Goal: Task Accomplishment & Management: Complete application form

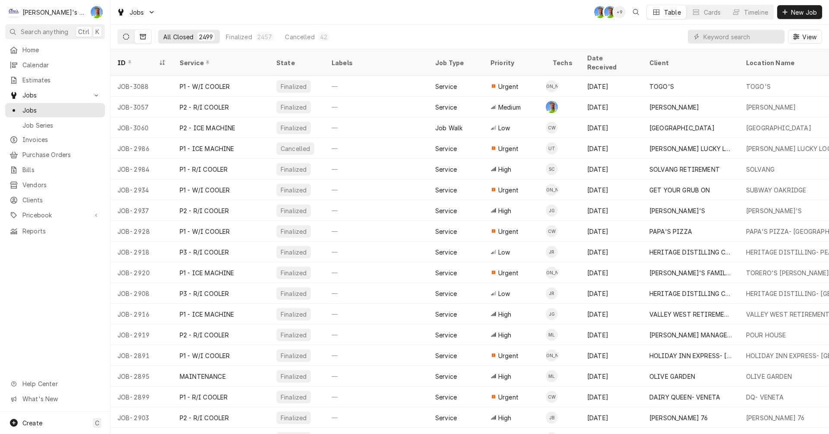
click at [128, 34] on icon "Dynamic Content Wrapper" at bounding box center [126, 37] width 6 height 6
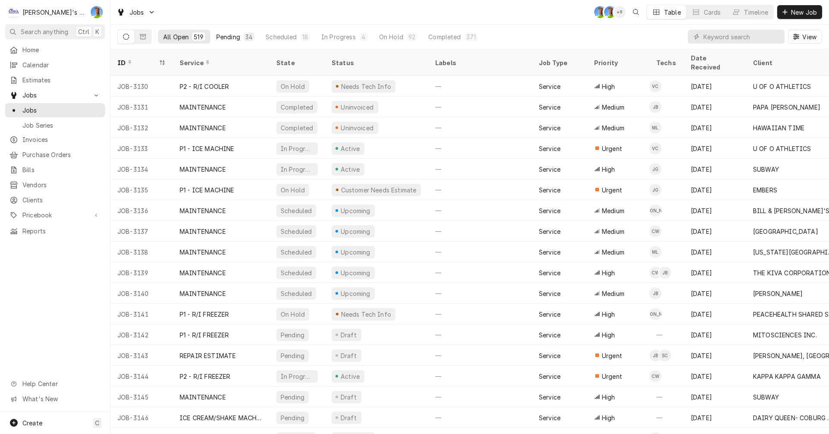
click at [232, 39] on div "Pending" at bounding box center [228, 36] width 24 height 9
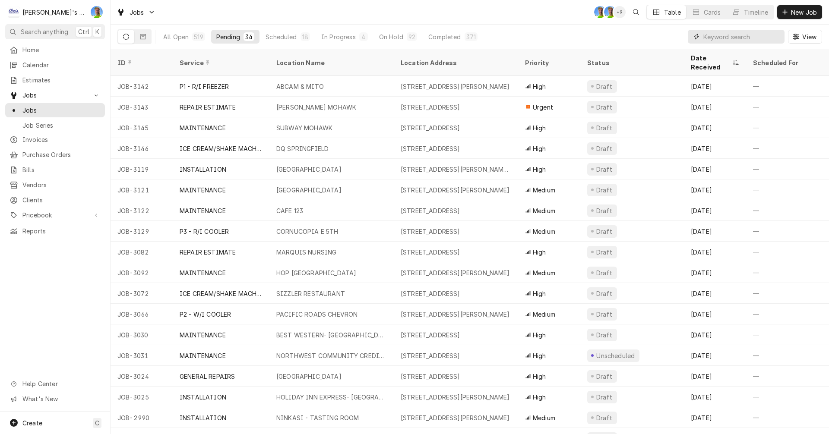
click at [735, 36] on input "Dynamic Content Wrapper" at bounding box center [741, 37] width 77 height 14
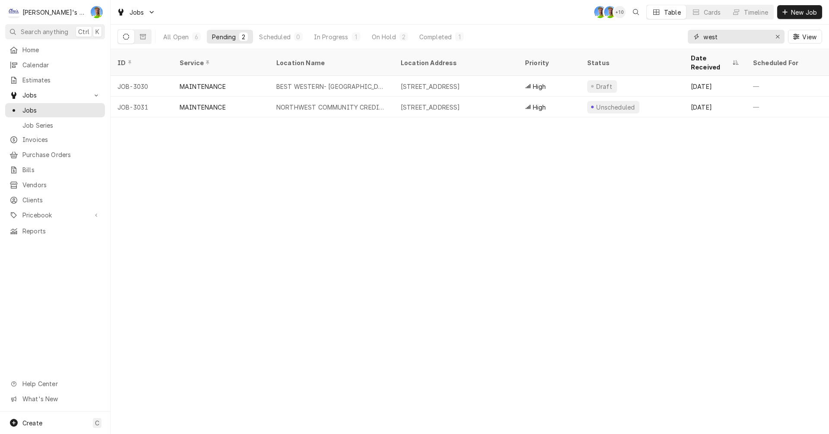
type input "west"
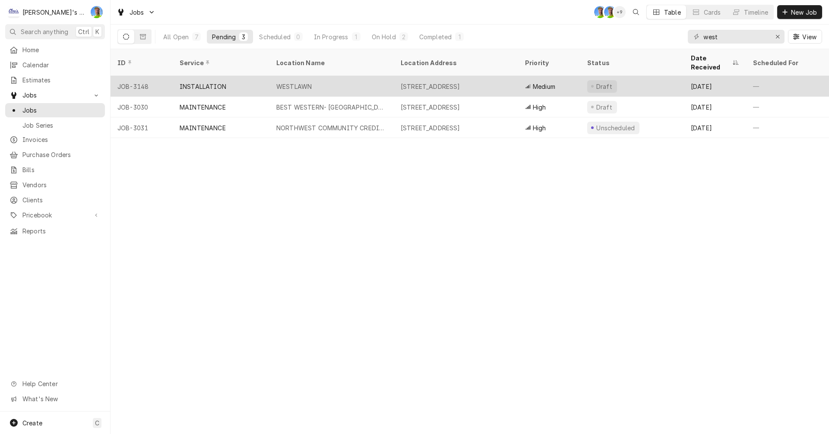
click at [291, 82] on div "WESTLAWN" at bounding box center [293, 86] width 35 height 9
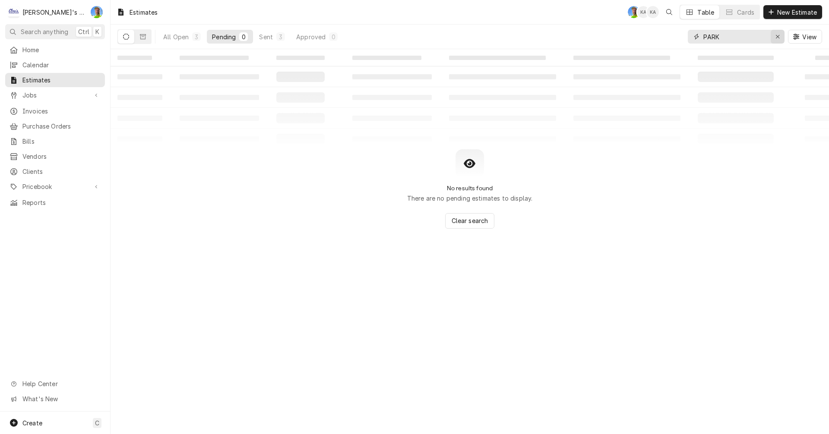
click at [778, 39] on icon "Erase input" at bounding box center [778, 37] width 5 height 6
type input "west"
click at [303, 38] on div "Approved" at bounding box center [310, 36] width 29 height 9
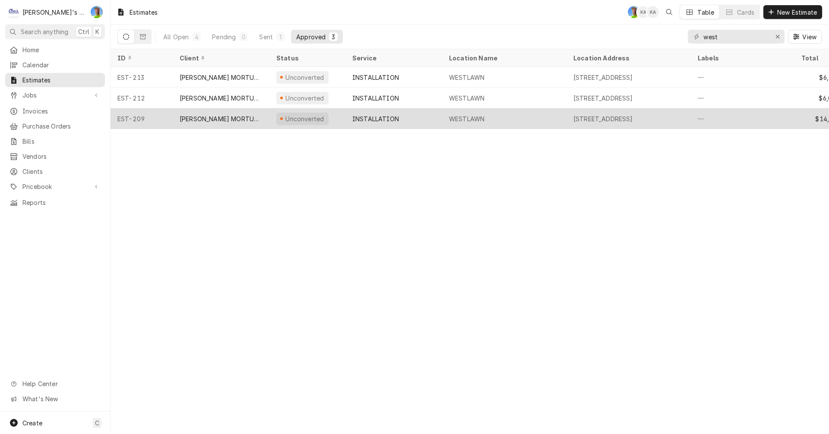
click at [421, 114] on div "INSTALLATION" at bounding box center [393, 118] width 97 height 21
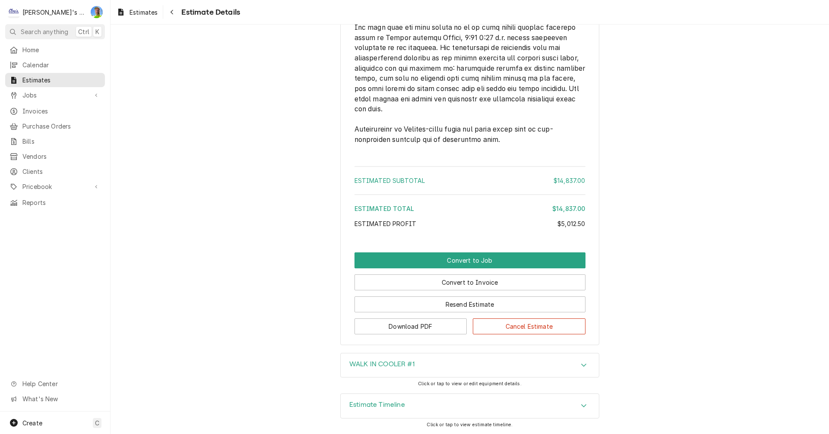
scroll to position [2784, 0]
click at [550, 263] on button "Convert to Job" at bounding box center [470, 261] width 231 height 16
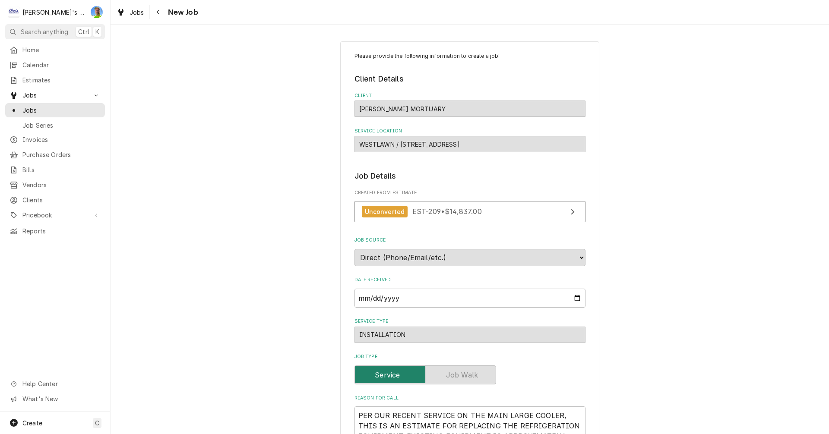
type textarea "x"
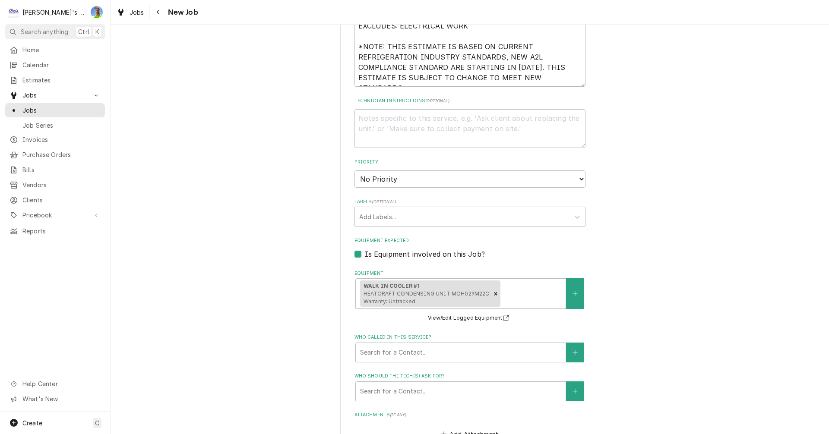
scroll to position [491, 0]
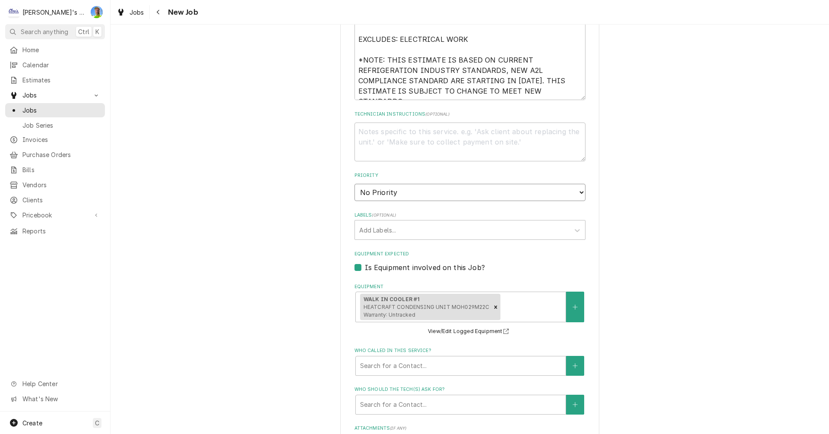
click at [357, 193] on select "No Priority Urgent High Medium Low" at bounding box center [470, 192] width 231 height 17
select select "3"
click at [355, 184] on select "No Priority Urgent High Medium Low" at bounding box center [470, 192] width 231 height 17
click at [374, 132] on textarea "Technician Instructions ( optional )" at bounding box center [470, 142] width 231 height 39
type textarea "x"
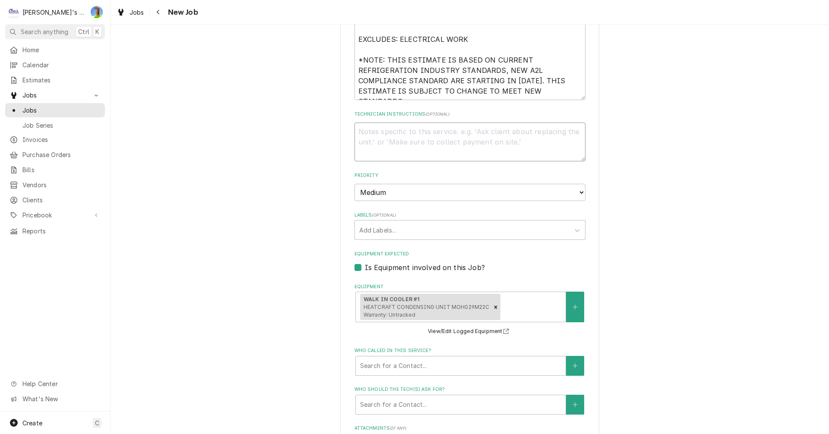
type textarea "*"
type textarea "x"
type textarea "*n"
type textarea "x"
type textarea "*ne"
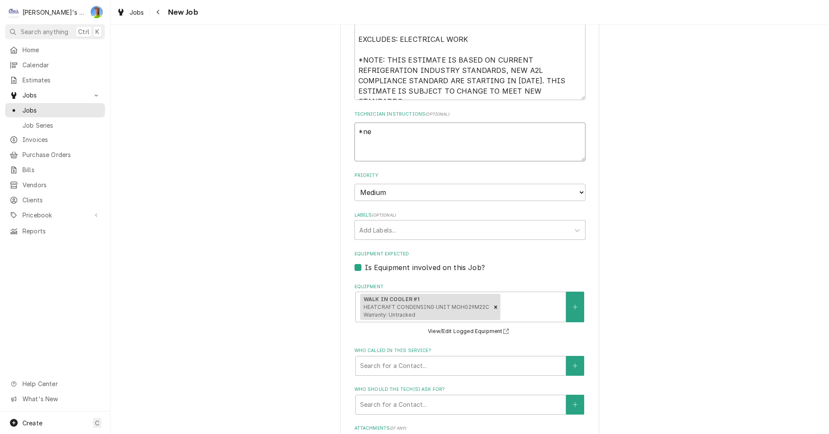
type textarea "x"
type textarea "*new"
type textarea "x"
type textarea "*new"
type textarea "x"
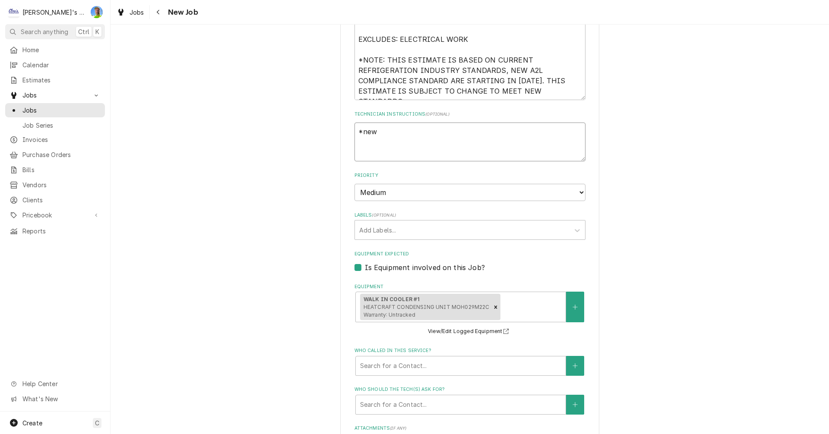
type textarea "*new e"
type textarea "x"
type textarea "*new eq"
type textarea "x"
type textarea "*new equ"
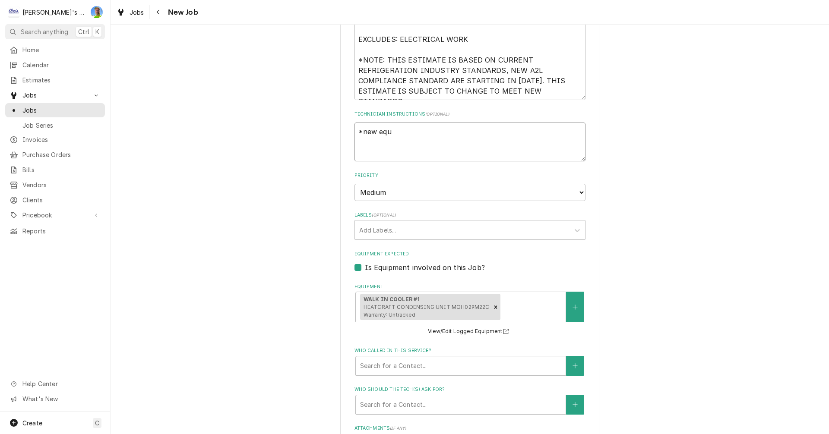
type textarea "x"
type textarea "*new equi"
type textarea "x"
type textarea "*new equip"
type textarea "x"
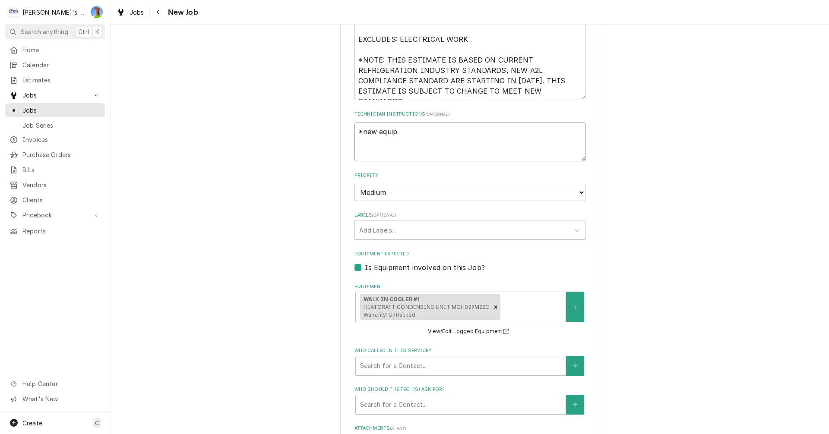
type textarea "*new equipm"
type textarea "x"
type textarea "*new equipme"
type textarea "x"
type textarea "*new equipmen"
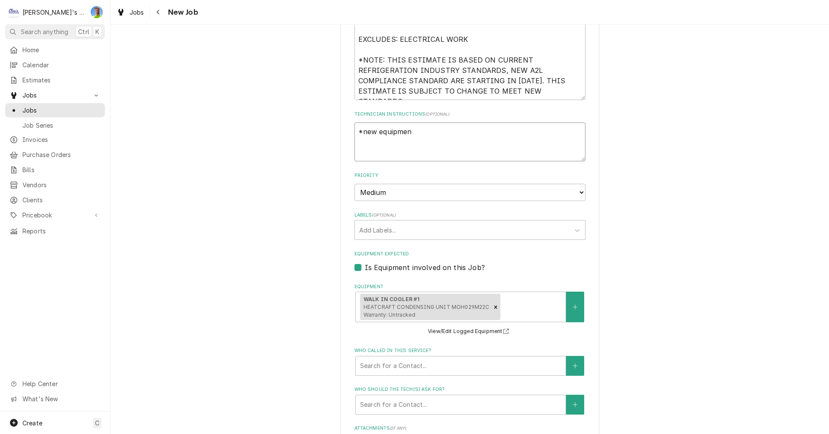
type textarea "x"
type textarea "*new equipment"
type textarea "x"
type textarea "*new equipment t"
type textarea "x"
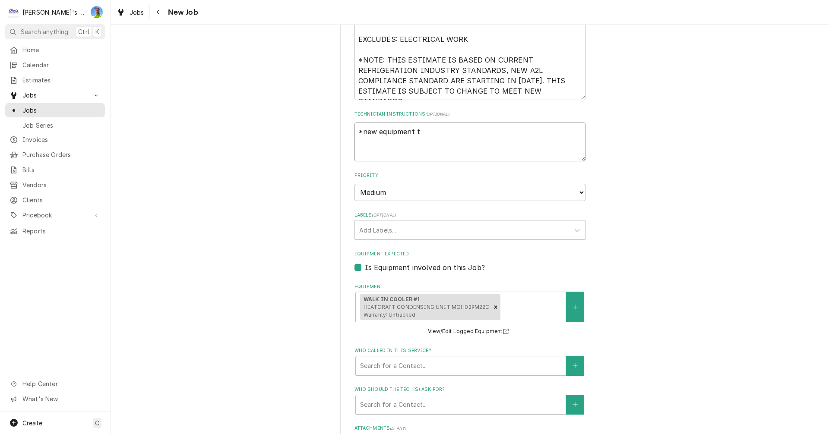
type textarea "*new equipment to"
type textarea "x"
type textarea "*new equipment to"
type textarea "x"
type textarea "*new equipment to b"
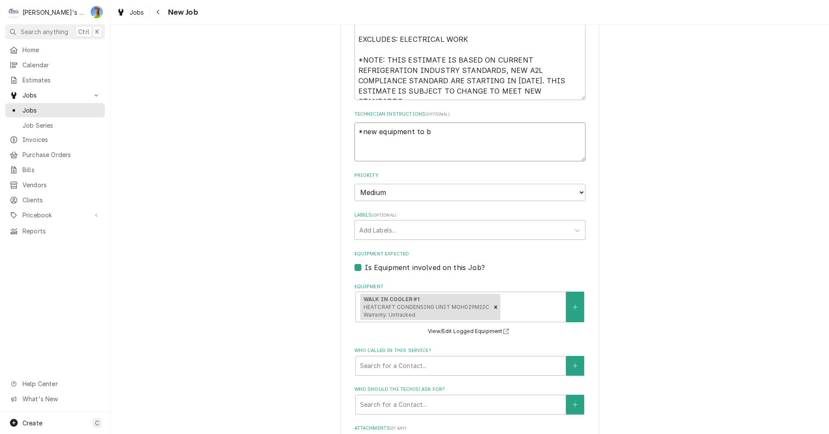
type textarea "x"
type textarea "*new equipment to be"
type textarea "x"
type textarea "*new equipment to be"
type textarea "x"
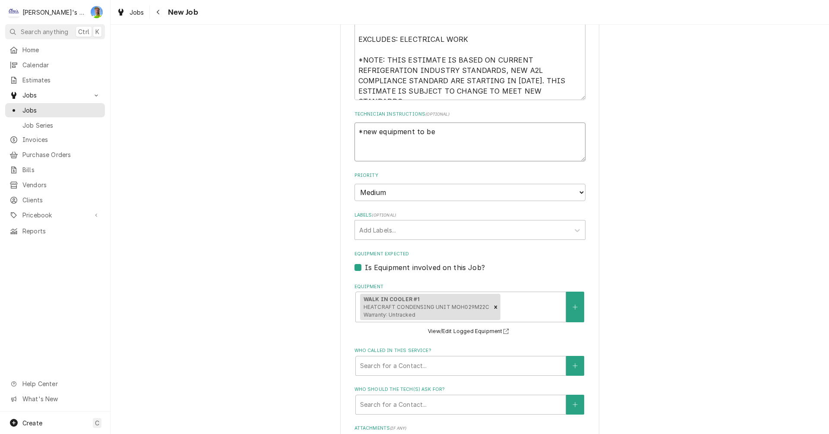
type textarea "*new equipment to be a"
type textarea "x"
type textarea "*new equipment to be at"
type textarea "x"
type textarea "*new equipment to be at"
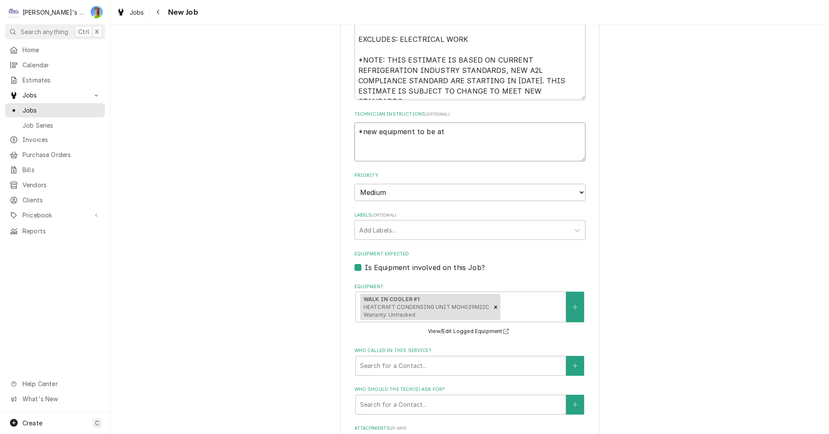
type textarea "x"
type textarea "*new equipment to be at s"
type textarea "x"
type textarea "*new equipment to be at sh"
type textarea "x"
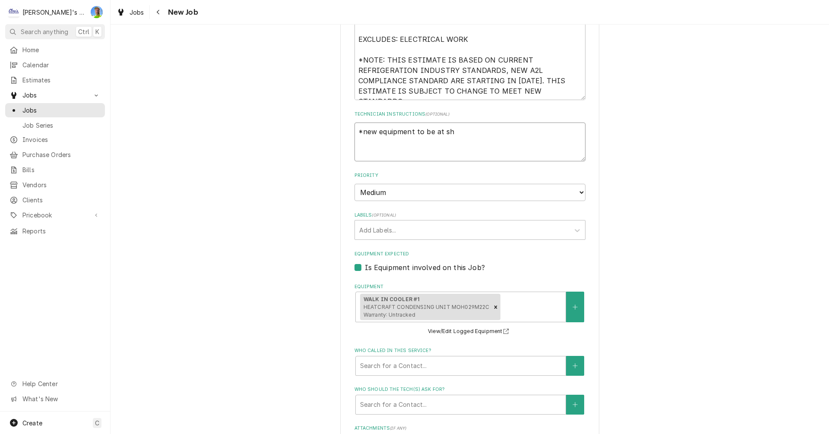
type textarea "*new equipment to be at sho"
type textarea "x"
type textarea "*new equipment to be at shop"
type textarea "x"
type textarea "*new equipment to be at shop"
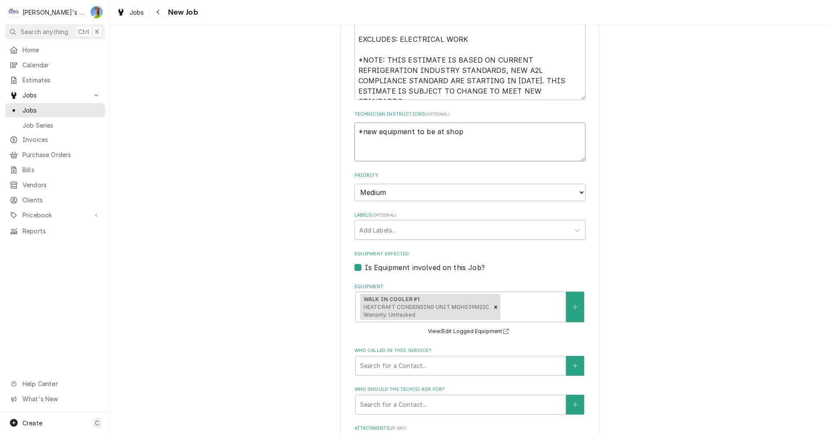
type textarea "x"
type textarea "*new equipment to be at shop f"
type textarea "x"
type textarea "*new equipment to be at shop fr"
type textarea "x"
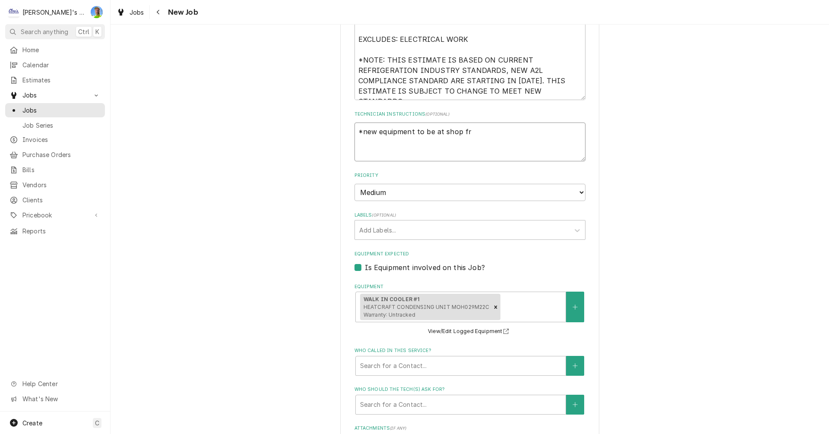
type textarea "*new equipment to be at shop fri"
type textarea "x"
type textarea "*new equipment to be at shop frid"
type textarea "x"
type textarea "*new equipment to be at shop frida"
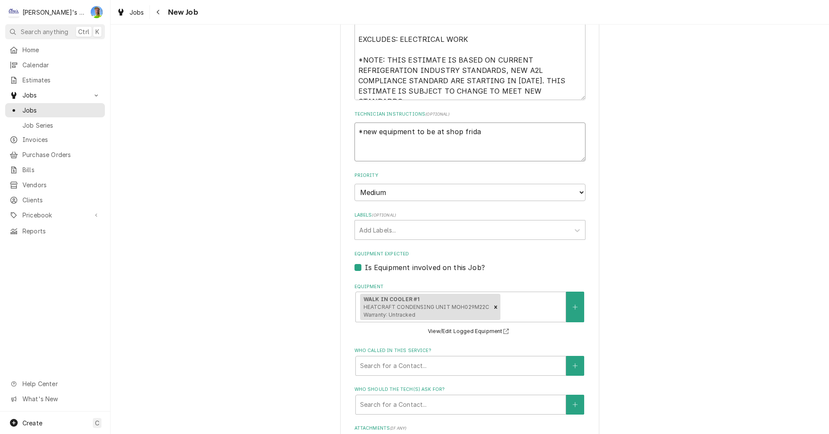
type textarea "x"
type textarea "*new equipment to be at shop friday"
type textarea "x"
type textarea "*new equipment to be at shop friday"
type textarea "x"
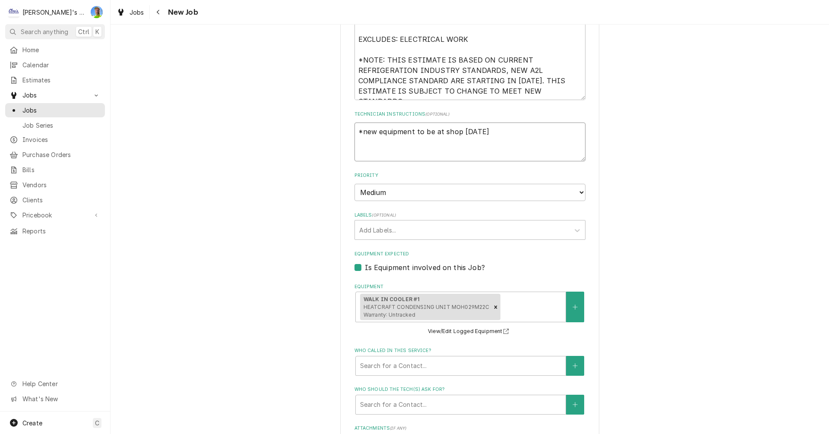
type textarea "*new equipment to be at shop friday 1"
type textarea "x"
type textarea "*new equipment to be at shop friday 10"
type textarea "x"
type textarea "*new equipment to be at shop friday 10/"
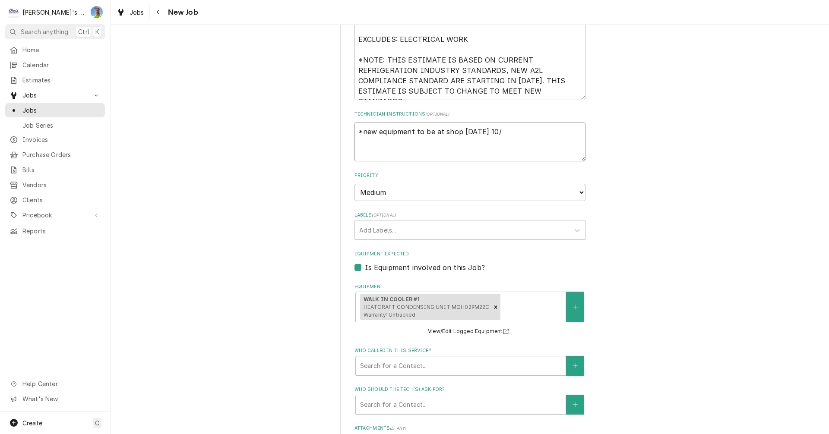
type textarea "x"
type textarea "*new equipment to be at shop friday 10/1"
type textarea "x"
type textarea "*new equipment to be at shop friday 10/10"
type textarea "x"
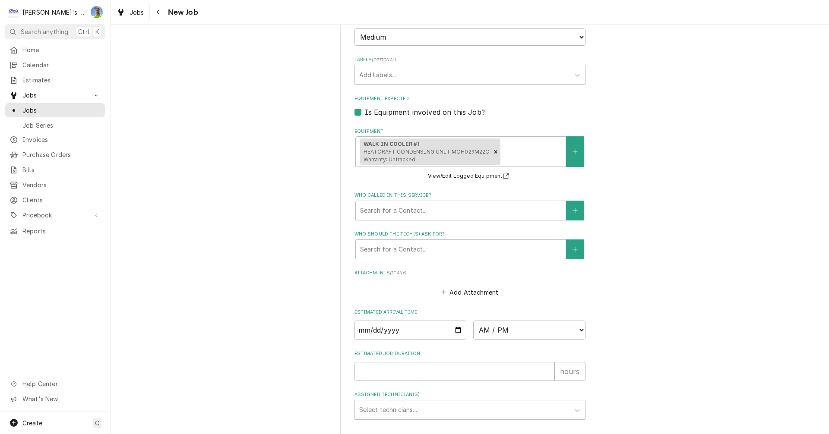
scroll to position [663, 0]
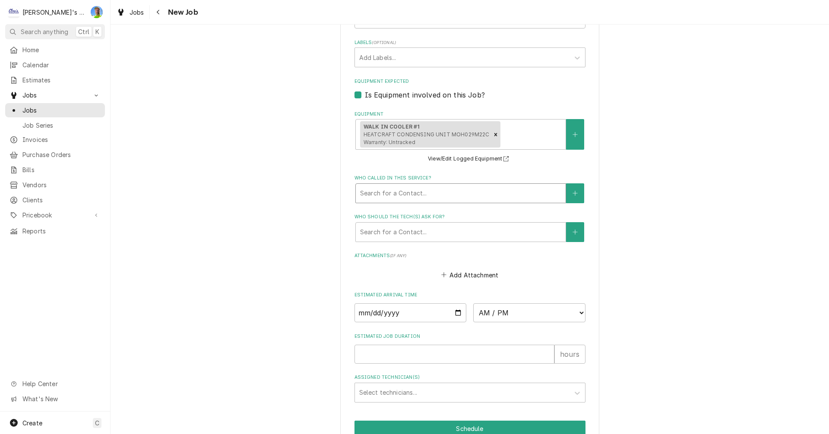
type textarea "*new equipment to be at shop friday 10/10"
click at [414, 194] on div "Who called in this service?" at bounding box center [460, 194] width 201 height 16
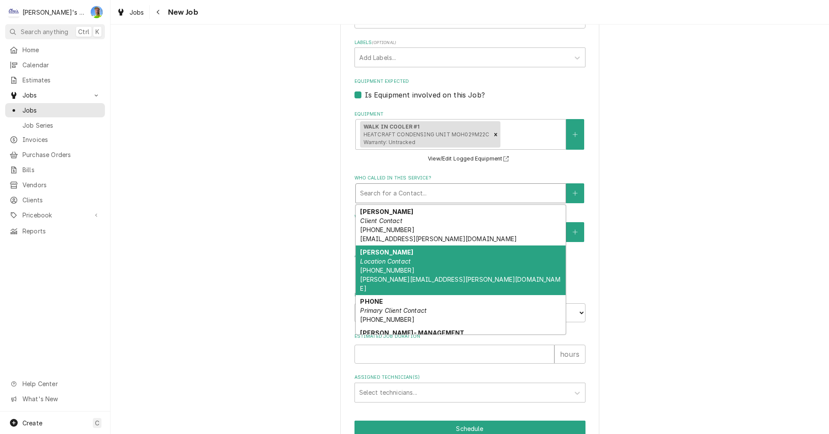
click at [415, 264] on div "JON SULLIVAN Location Contact (541) 968-4347 JON.SULLIVAN@FOUNDATIONPARTNERS.COM" at bounding box center [461, 271] width 210 height 50
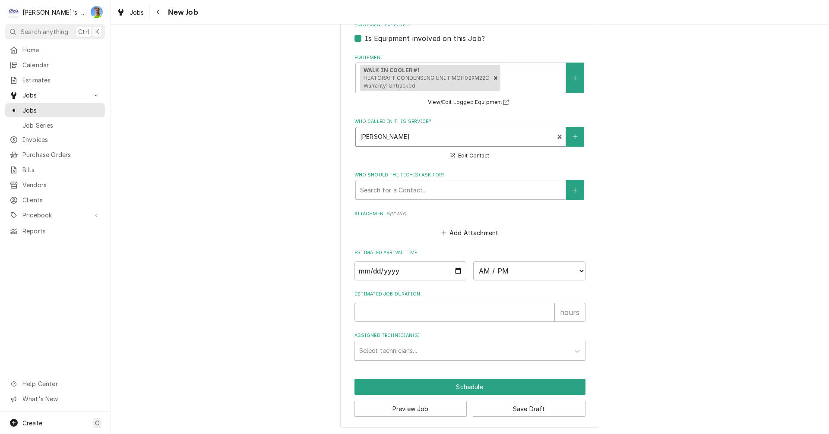
scroll to position [721, 0]
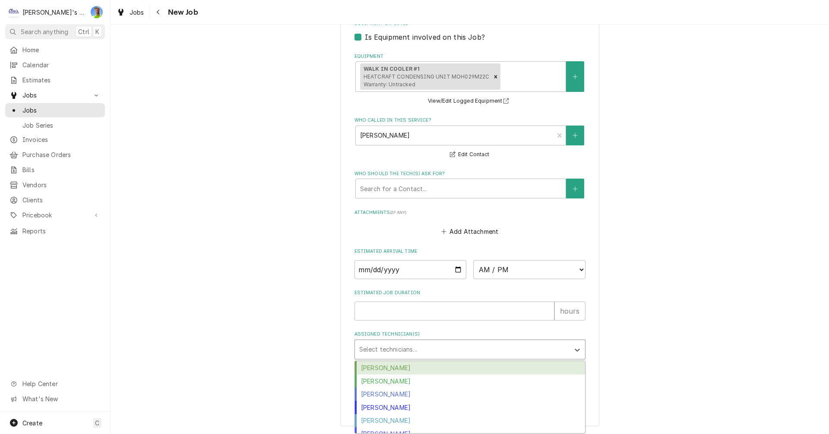
click at [450, 349] on div "Assigned Technician(s)" at bounding box center [462, 350] width 206 height 16
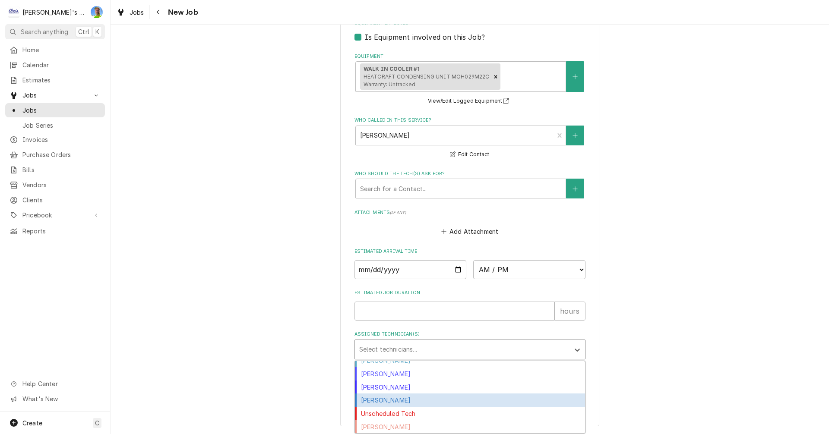
click at [408, 401] on div "Steven Cramer" at bounding box center [470, 400] width 230 height 13
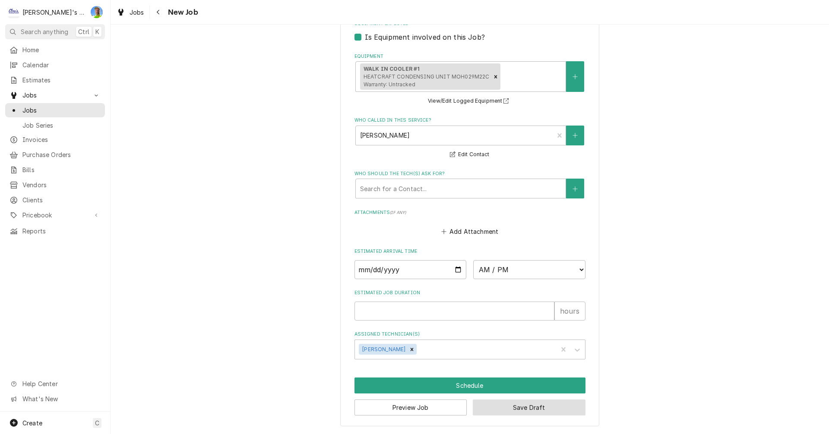
click at [521, 408] on button "Save Draft" at bounding box center [529, 408] width 113 height 16
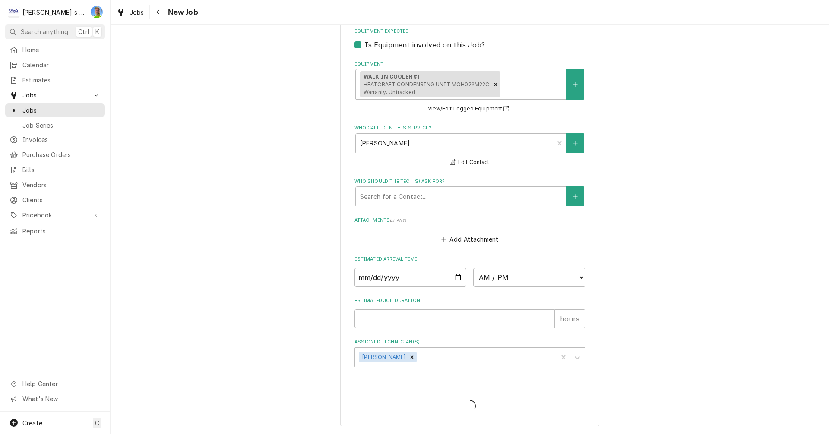
type textarea "x"
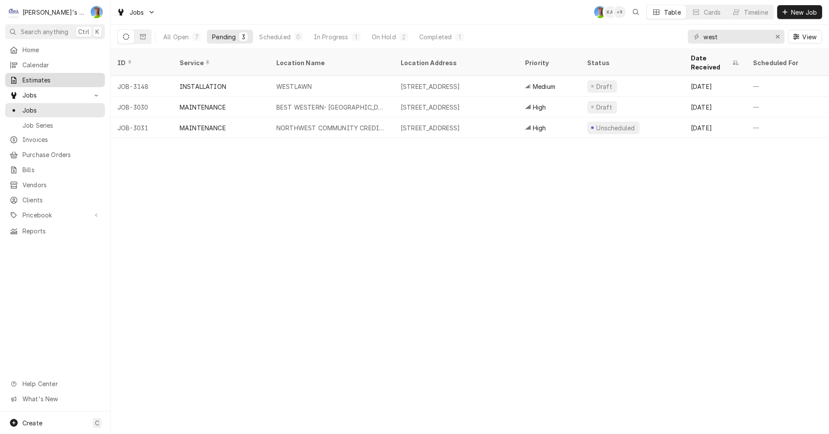
click at [40, 76] on span "Estimates" at bounding box center [61, 80] width 78 height 9
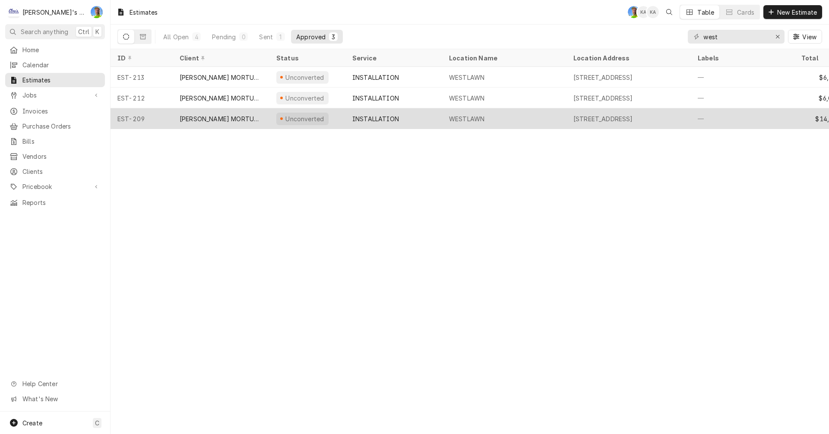
click at [380, 118] on div "INSTALLATION" at bounding box center [375, 118] width 47 height 9
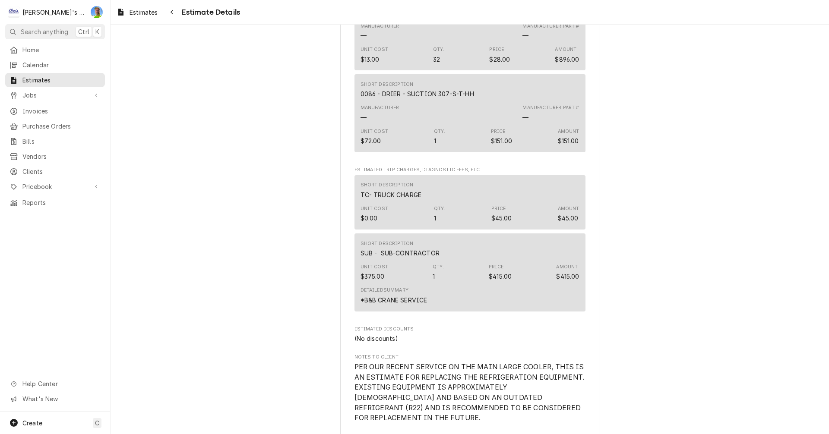
scroll to position [2116, 0]
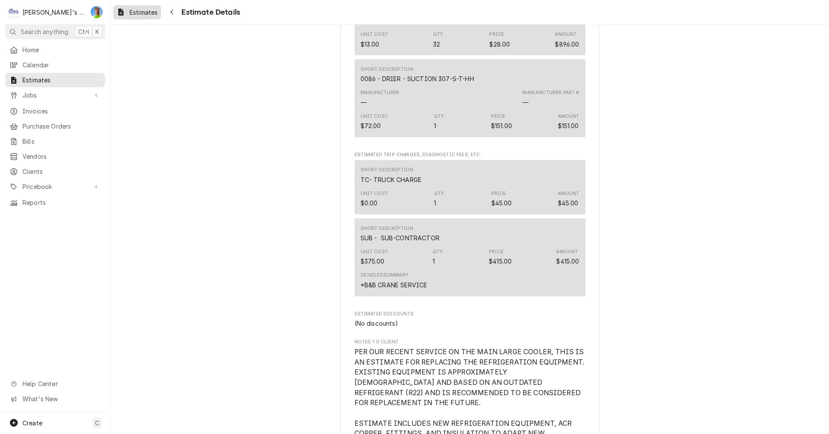
click at [123, 11] on div "Dynamic Content Wrapper" at bounding box center [121, 12] width 9 height 10
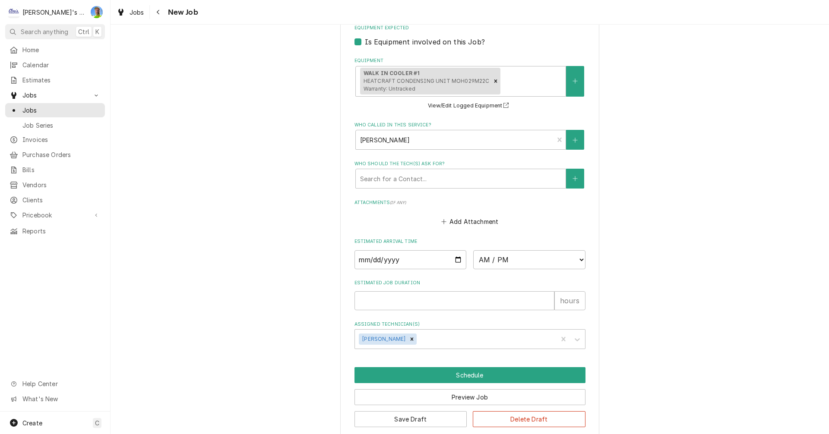
scroll to position [681, 0]
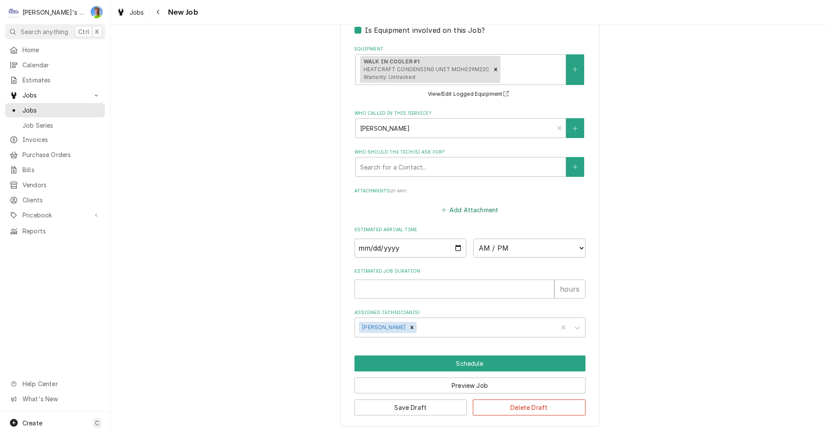
click at [457, 210] on button "Add Attachment" at bounding box center [470, 210] width 60 height 12
type textarea "x"
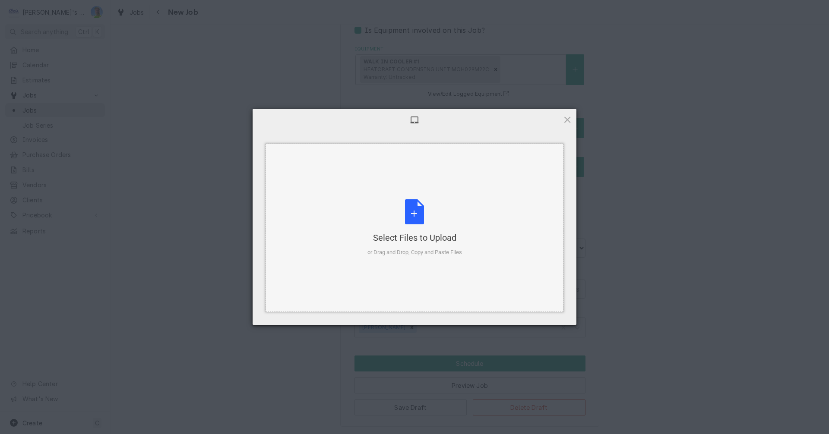
click at [408, 212] on div "Select Files to Upload or Drag and Drop, Copy and Paste Files" at bounding box center [414, 227] width 95 height 57
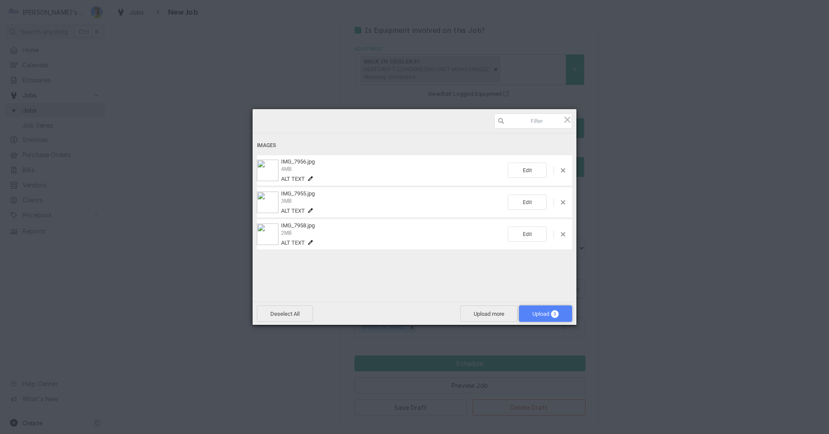
click at [543, 312] on span "Upload 3" at bounding box center [545, 314] width 26 height 6
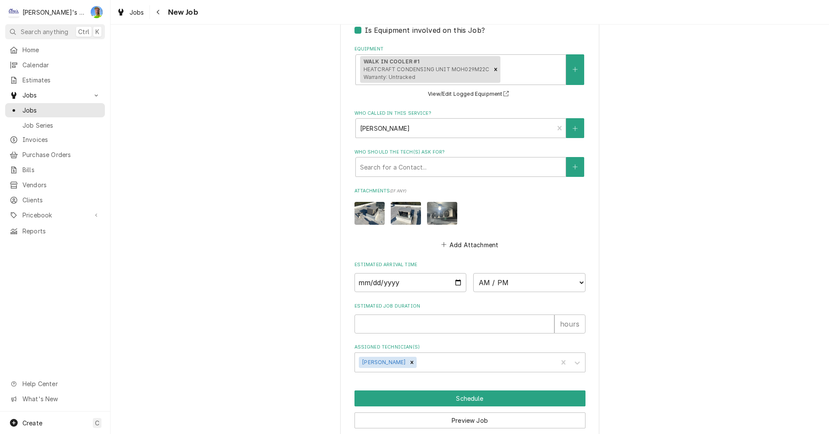
click at [431, 212] on img "Attachments" at bounding box center [442, 213] width 30 height 23
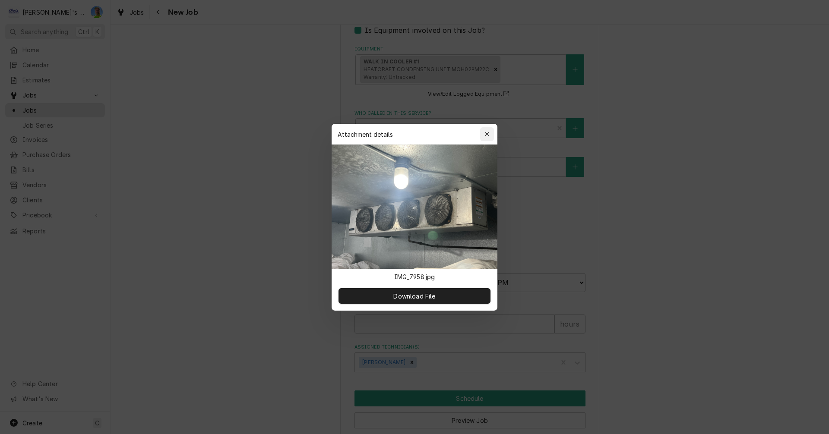
click at [483, 131] on div "button" at bounding box center [487, 134] width 9 height 9
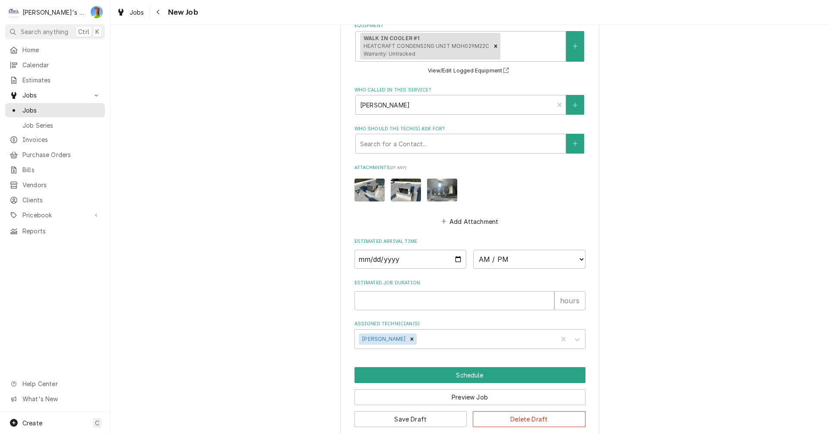
scroll to position [716, 0]
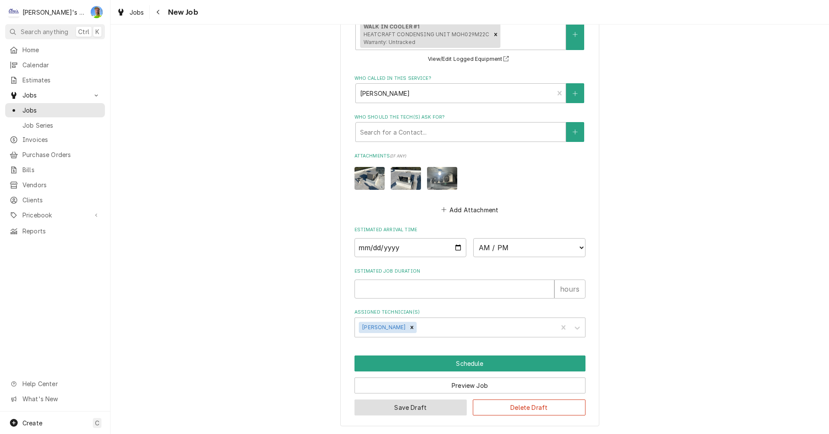
click at [421, 409] on button "Save Draft" at bounding box center [411, 408] width 113 height 16
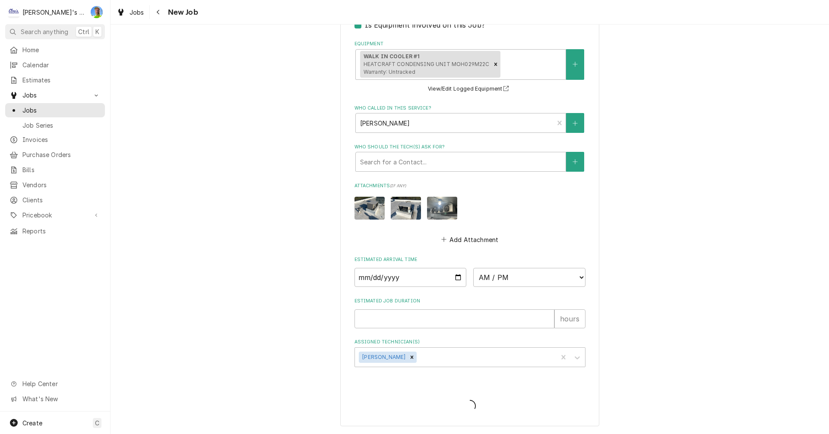
scroll to position [686, 0]
type textarea "x"
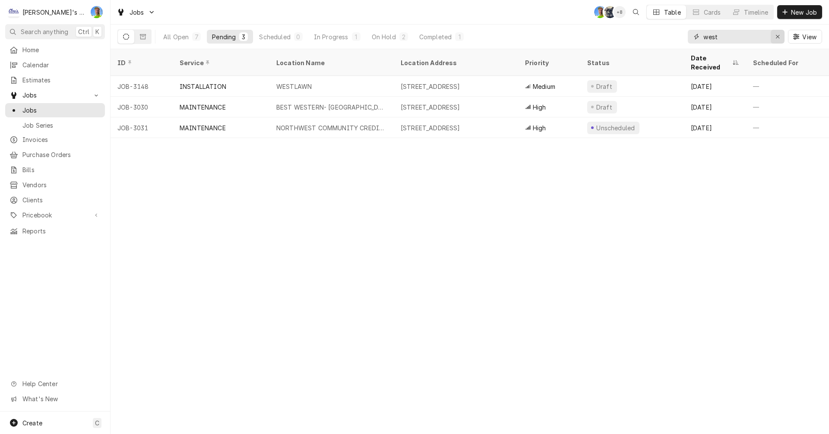
click at [779, 35] on icon "Erase input" at bounding box center [778, 37] width 5 height 6
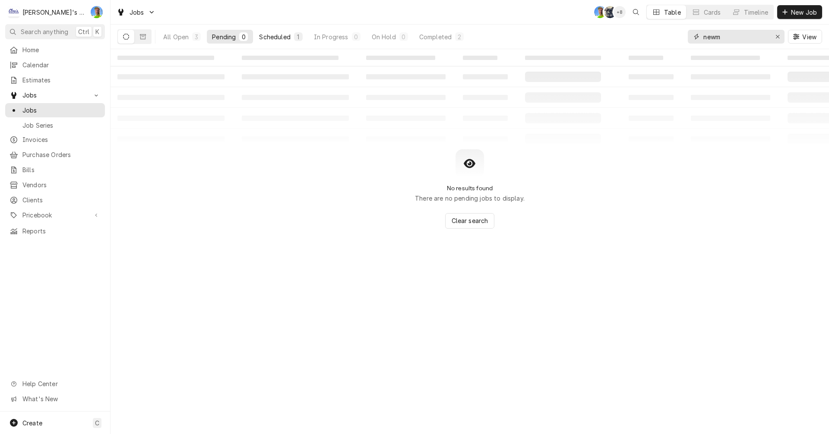
type input "newm"
click at [267, 35] on div "Scheduled" at bounding box center [274, 36] width 31 height 9
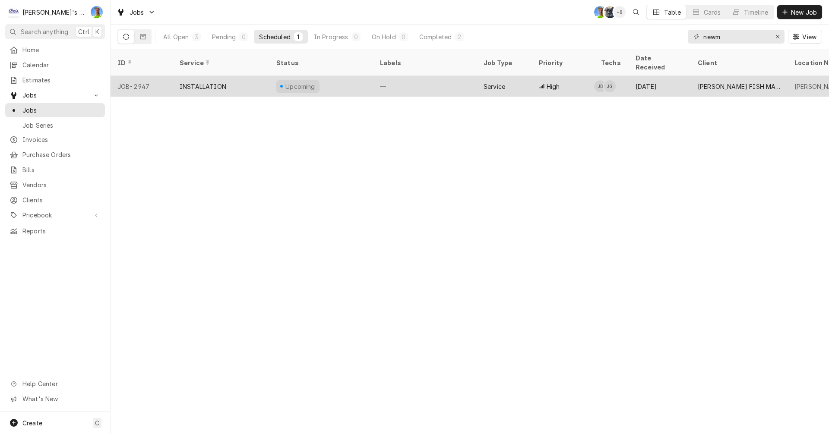
click at [244, 76] on div "INSTALLATION" at bounding box center [221, 86] width 97 height 21
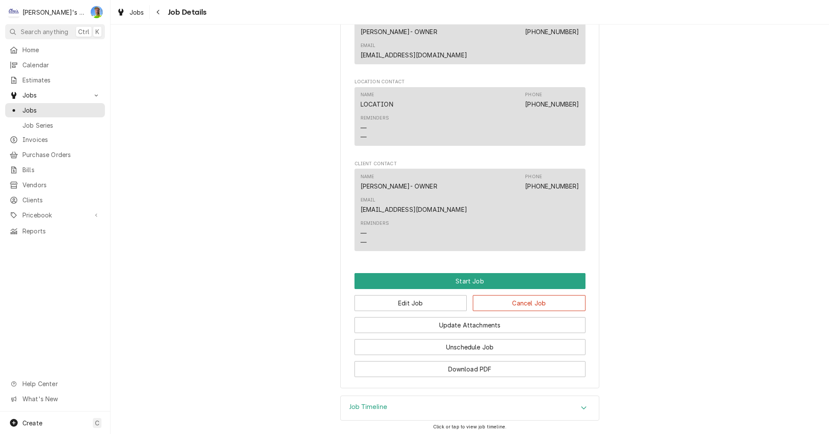
scroll to position [579, 0]
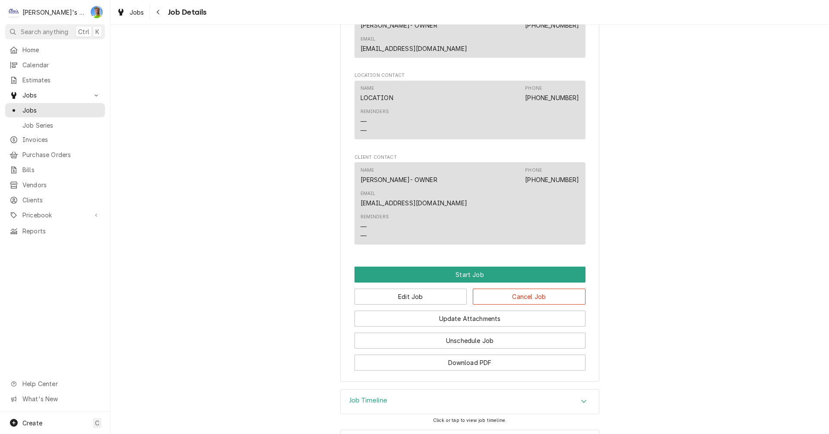
click at [357, 397] on h3 "Job Timeline" at bounding box center [368, 401] width 38 height 8
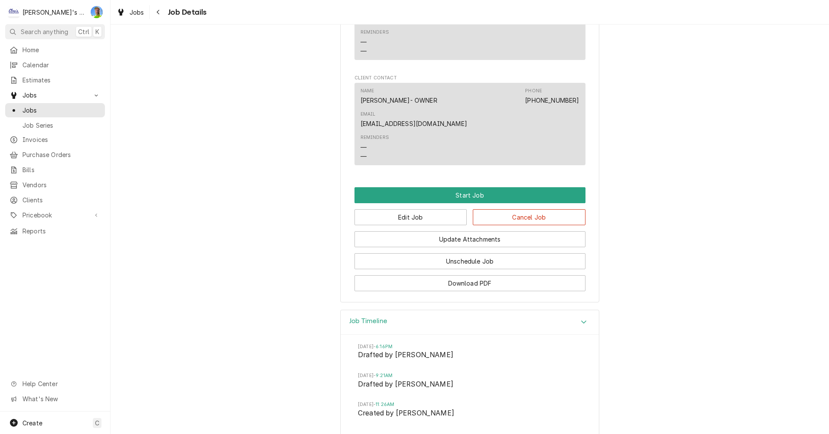
scroll to position [665, 0]
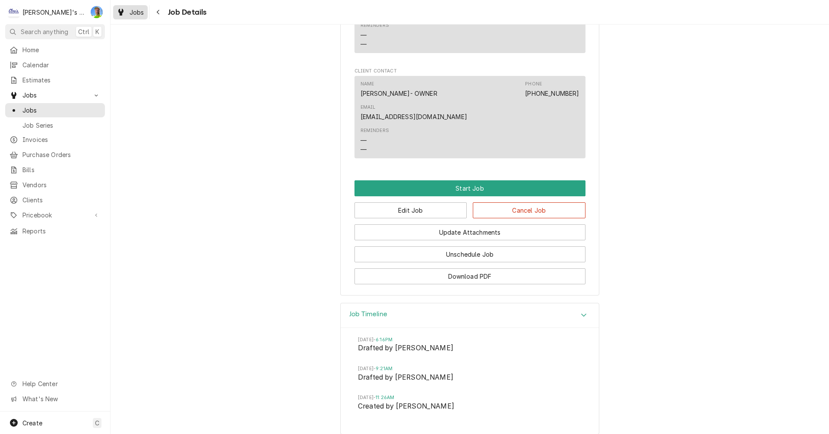
click at [122, 9] on icon "Dynamic Content Wrapper" at bounding box center [120, 12] width 5 height 7
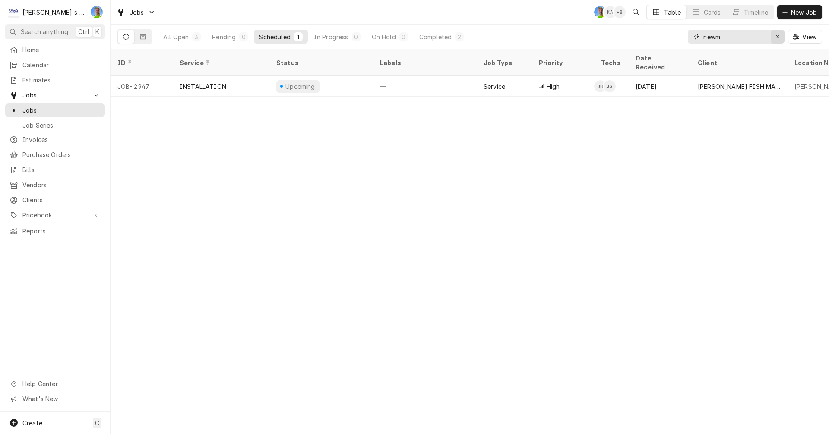
click at [778, 41] on button "Erase input" at bounding box center [778, 37] width 14 height 14
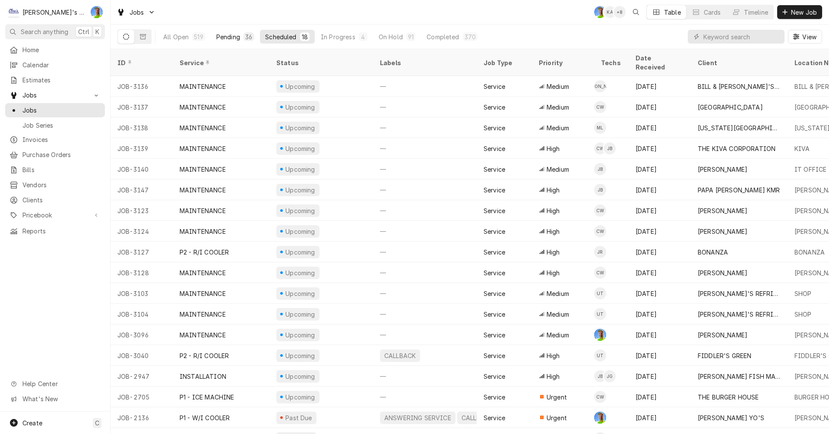
click at [222, 36] on div "Pending" at bounding box center [228, 36] width 24 height 9
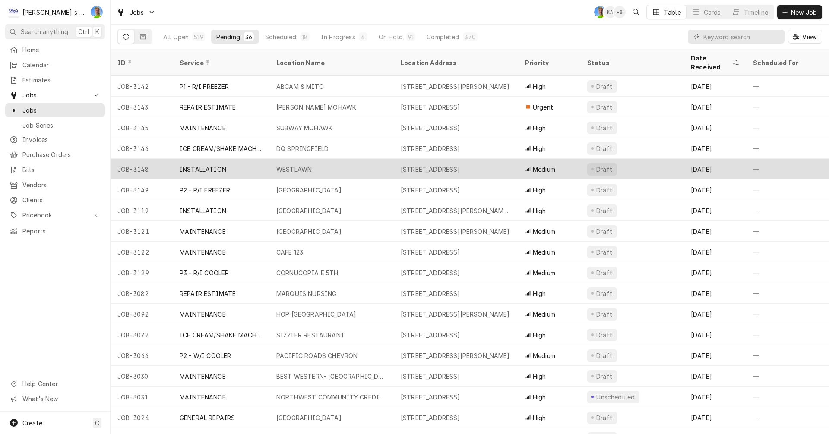
click at [346, 159] on div "WESTLAWN" at bounding box center [331, 169] width 124 height 21
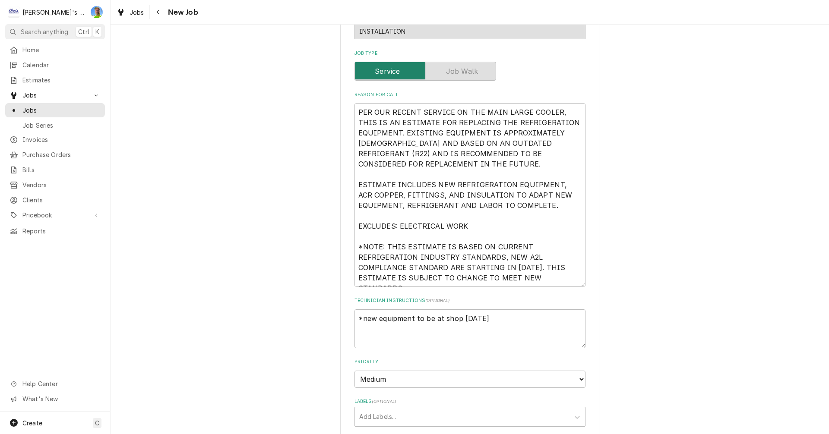
scroll to position [302, 0]
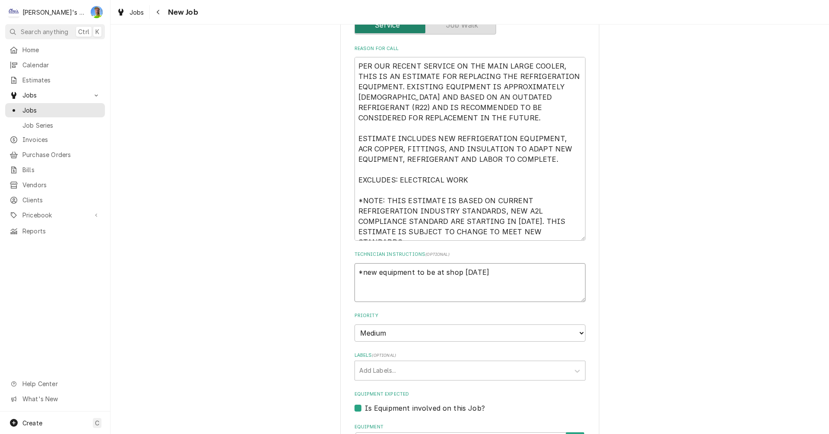
click at [515, 272] on textarea "*new equipment to be at shop friday 10/10" at bounding box center [470, 282] width 231 height 39
type textarea "x"
type textarea "*new equipment to be at shop friday 10/10."
type textarea "x"
type textarea "*new equipment to be at shop friday 10/10."
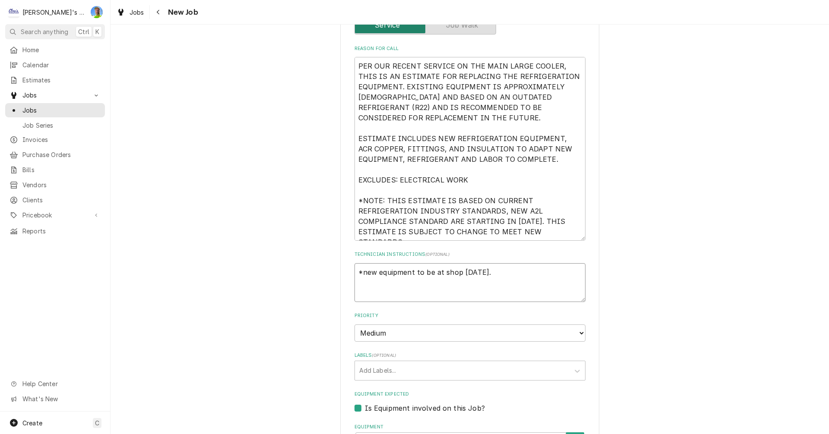
type textarea "x"
type textarea "*new equipment to be at shop friday 10/10. B"
type textarea "x"
type textarea "*new equipment to be at shop friday 10/10. B&"
type textarea "x"
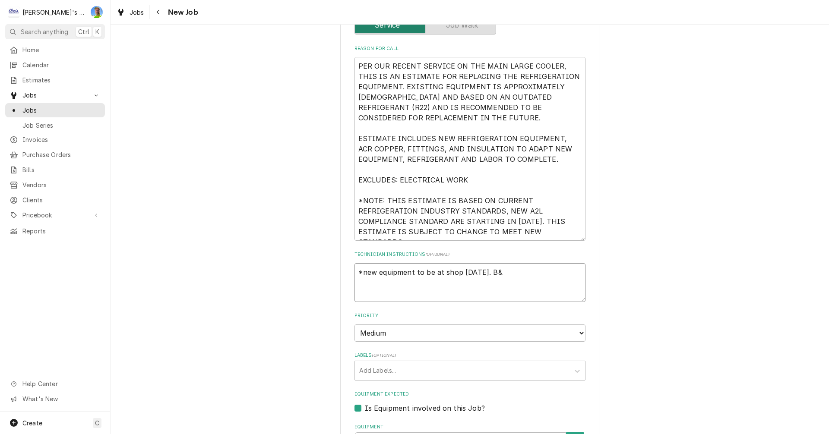
type textarea "*new equipment to be at shop friday 10/10. B&B"
type textarea "x"
type textarea "*new equipment to be at shop friday 10/10. B&B"
type textarea "x"
type textarea "*new equipment to be at shop friday 10/10. B&B c"
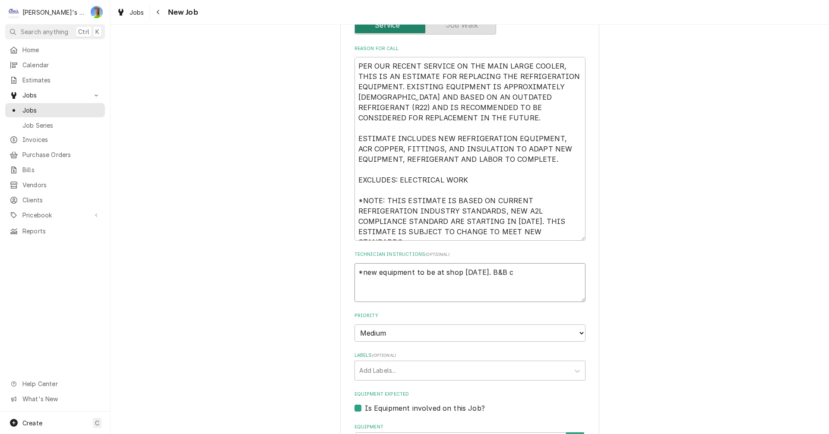
type textarea "x"
type textarea "*new equipment to be at shop friday 10/10. B&B cr"
type textarea "x"
type textarea "*new equipment to be at shop friday 10/10. B&B cra"
type textarea "x"
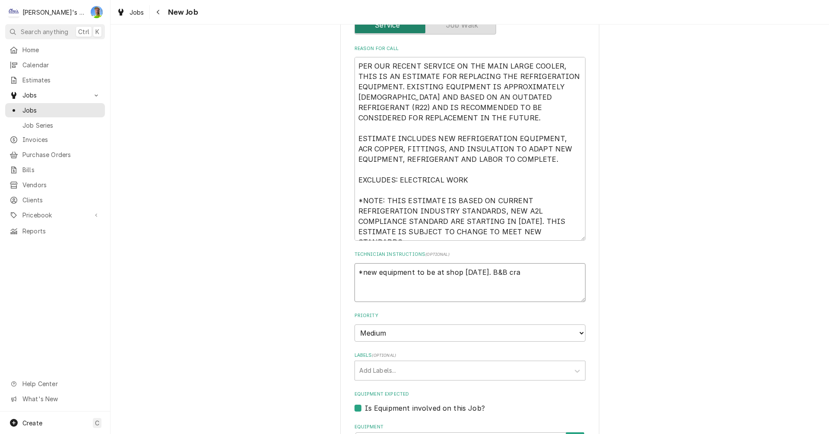
type textarea "*new equipment to be at shop friday 10/10. B&B cran"
type textarea "x"
type textarea "*new equipment to be at shop friday 10/10. B&B crane"
type textarea "x"
type textarea "*new equipment to be at shop friday 10/10. B&B crane"
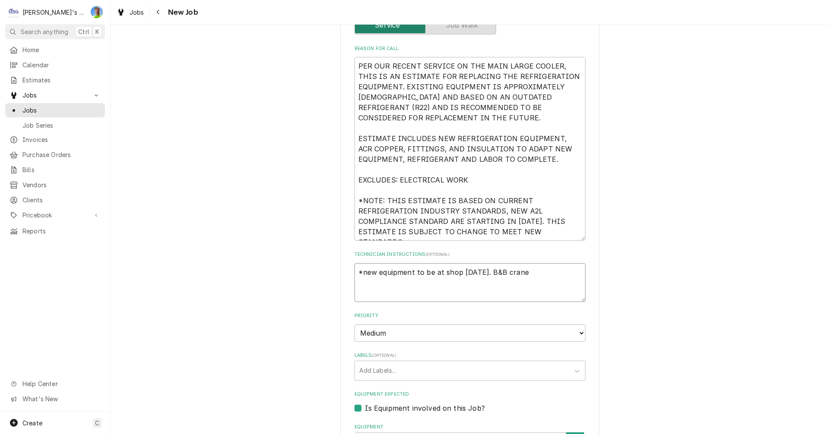
type textarea "x"
type textarea "*new equipment to be at shop friday 10/10. B&B crane i"
type textarea "x"
type textarea "*new equipment to be at shop friday 10/10. B&B crane is"
type textarea "x"
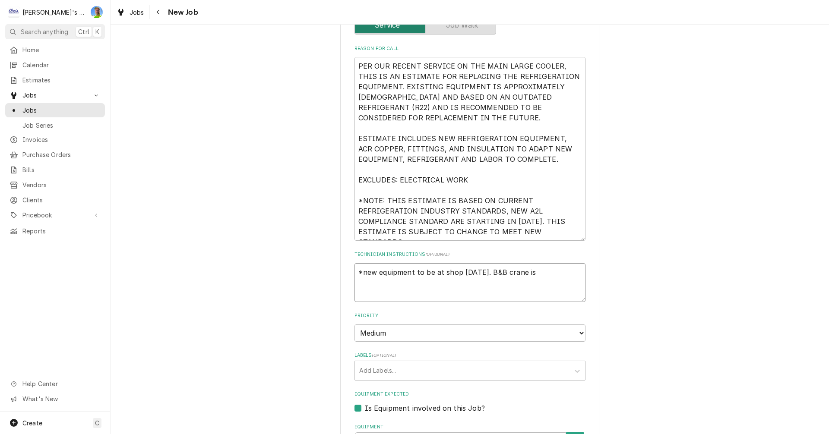
type textarea "*new equipment to be at shop friday 10/10. B&B crane is"
type textarea "x"
type textarea "*new equipment to be at shop friday 10/10. B&B crane is s"
type textarea "x"
type textarea "*new equipment to be at shop friday 10/10. B&B crane is sc"
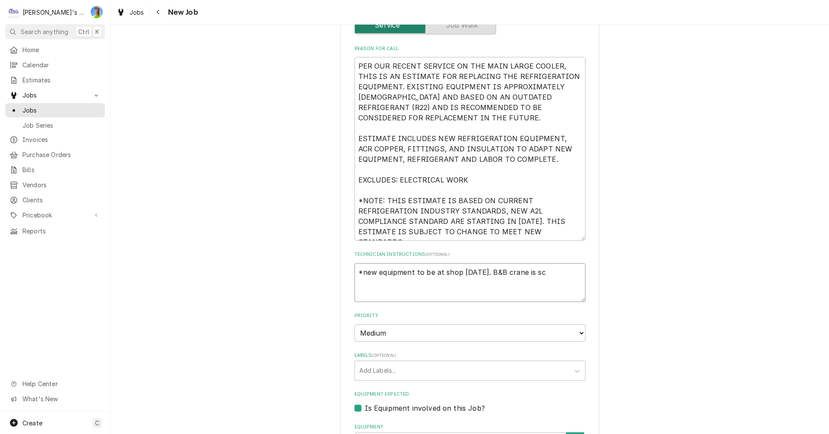
type textarea "x"
type textarea "*new equipment to be at shop friday 10/10. B&B crane is sch"
type textarea "x"
type textarea "*new equipment to be at shop friday 10/10. B&B crane is sche"
type textarea "x"
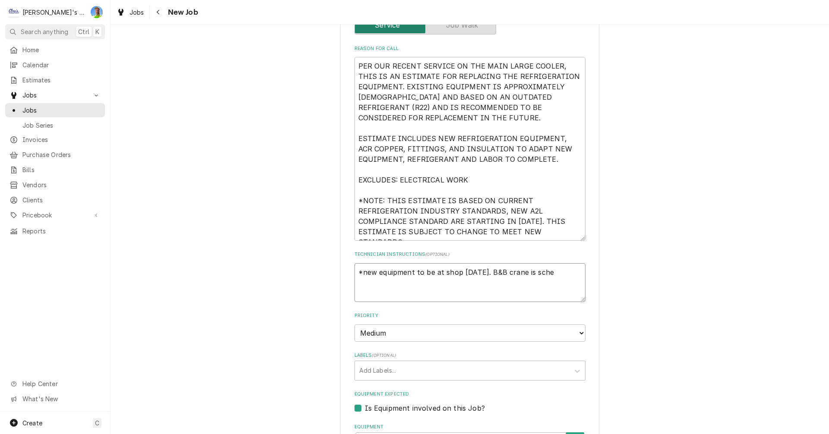
type textarea "*new equipment to be at shop friday 10/10. B&B crane is sched"
type textarea "x"
type textarea "*new equipment to be at shop friday 10/10. B&B crane is schedu"
type textarea "x"
type textarea "*new equipment to be at shop friday 10/10. B&B crane is schedul"
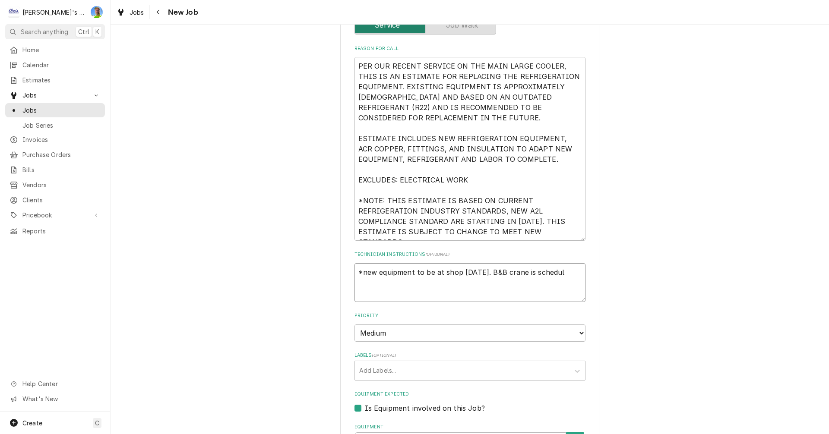
type textarea "x"
type textarea "*new equipment to be at shop friday 10/10. B&B crane is schedule"
type textarea "x"
type textarea "*new equipment to be at shop friday 10/10. B&B crane is scheduled"
type textarea "x"
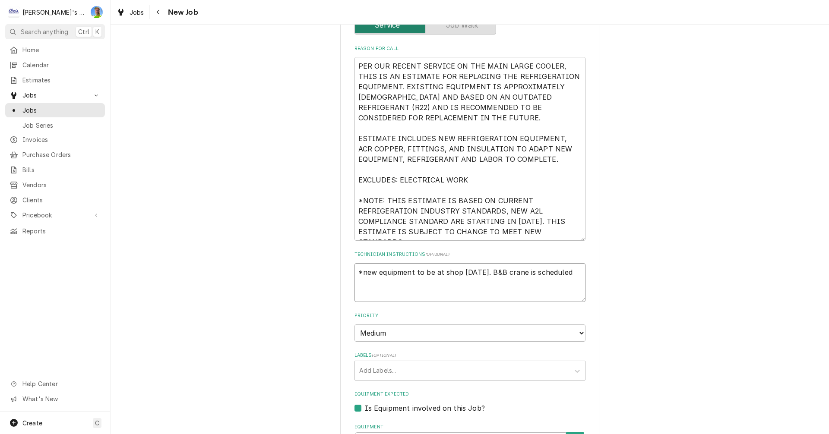
type textarea "*new equipment to be at shop friday 10/10. B&B crane is scheduled"
type textarea "x"
type textarea "*new equipment to be at shop friday 10/10. B&B crane is scheduled f"
type textarea "x"
type textarea "*new equipment to be at shop friday 10/10. B&B crane is scheduled fo"
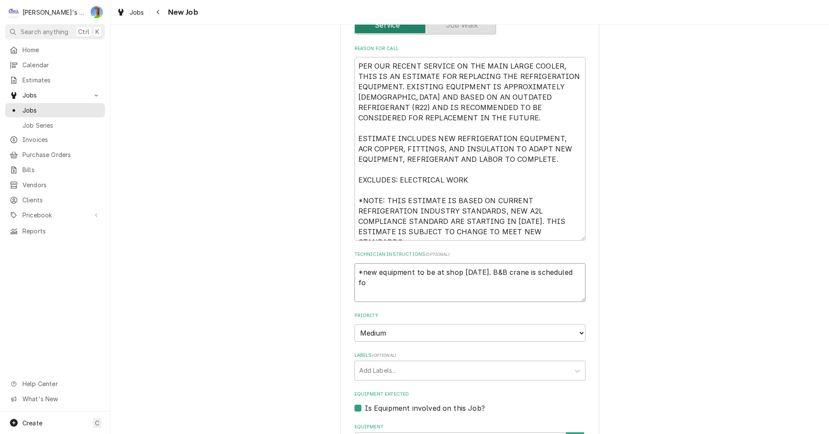
type textarea "x"
type textarea "*new equipment to be at shop friday 10/10. B&B crane is scheduled for"
type textarea "x"
type textarea "*new equipment to be at shop friday 10/10. B&B crane is scheduled for"
type textarea "x"
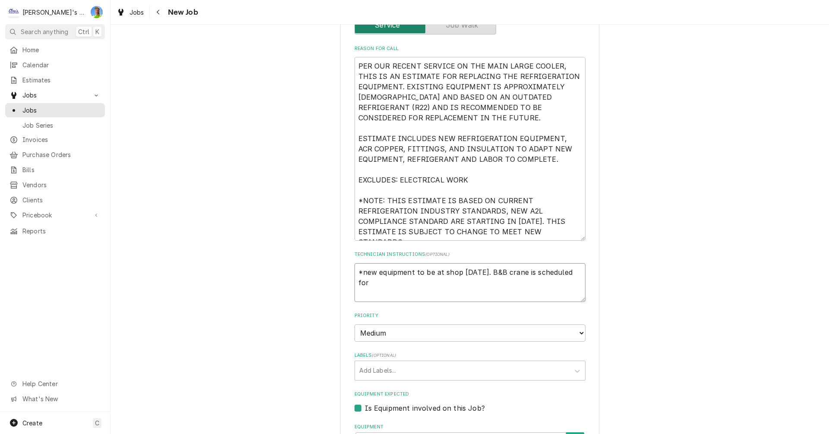
type textarea "*new equipment to be at shop friday 10/10. B&B crane is scheduled for t"
type textarea "x"
type textarea "*new equipment to be at shop friday 10/10. B&B crane is scheduled for th"
type textarea "x"
type textarea "*new equipment to be at shop friday 10/10. B&B crane is scheduled for thu"
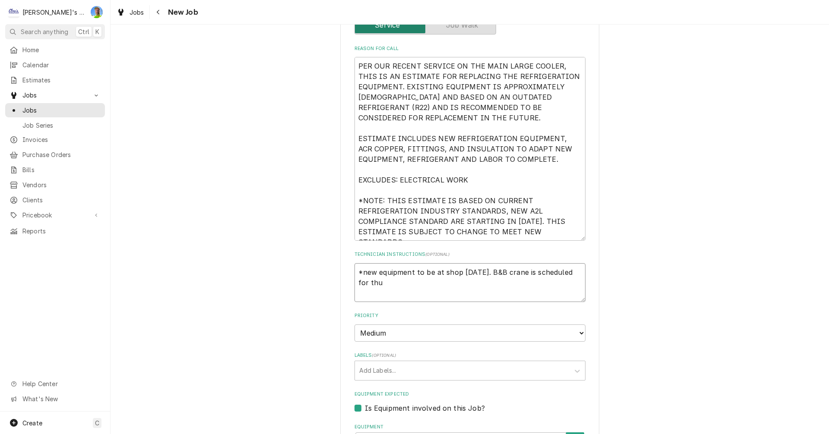
type textarea "x"
type textarea "*new equipment to be at shop friday 10/10. B&B crane is scheduled for thur"
type textarea "x"
type textarea "*new equipment to be at shop friday 10/10. B&B crane is scheduled for thurs"
type textarea "x"
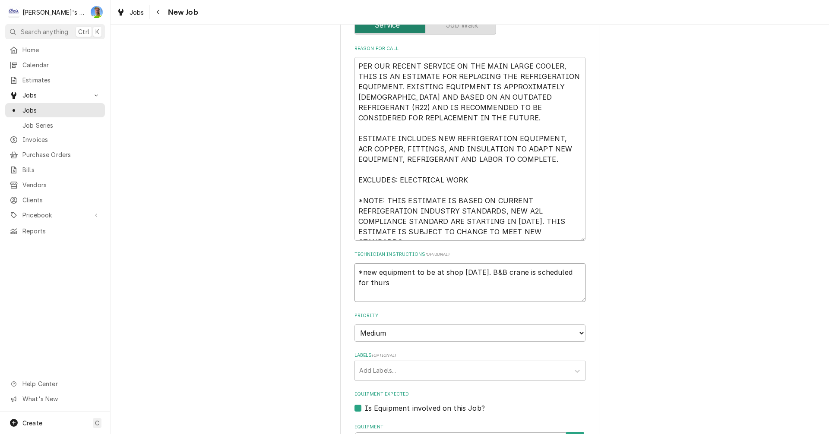
type textarea "*new equipment to be at shop friday 10/10. B&B crane is scheduled for thursd"
type textarea "x"
type textarea "*new equipment to be at shop friday 10/10. B&B crane is scheduled for thursda"
type textarea "x"
type textarea "*new equipment to be at shop friday 10/10. B&B crane is scheduled for thursday"
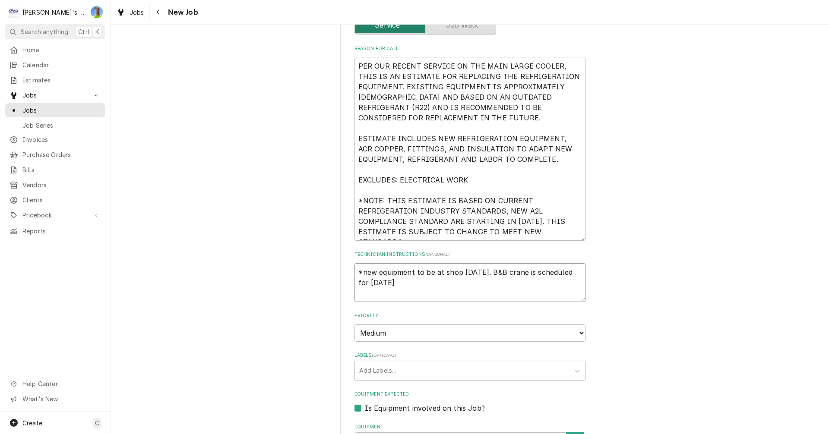
type textarea "x"
type textarea "*new equipment to be at shop friday 10/10. B&B crane is scheduled for thursday"
type textarea "x"
type textarea "*new equipment to be at shop friday 10/10. B&B crane is scheduled for thursday 1"
type textarea "x"
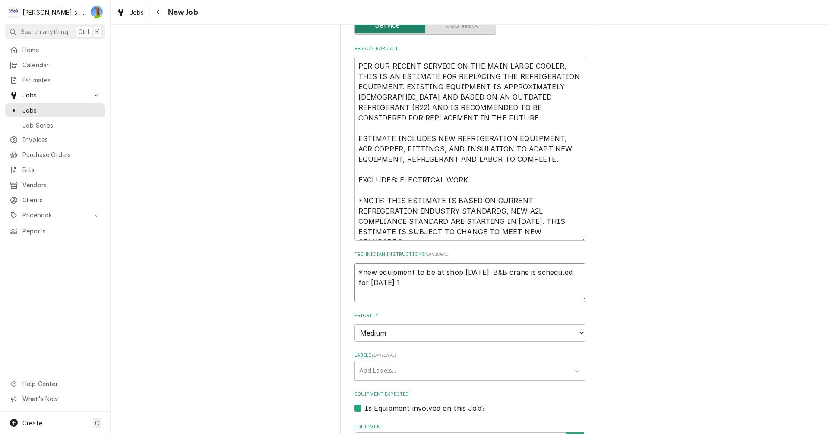
type textarea "*new equipment to be at shop friday 10/10. B&B crane is scheduled for thursday …"
type textarea "x"
type textarea "*new equipment to be at shop friday 10/10. B&B crane is scheduled for thursday …"
type textarea "x"
type textarea "*new equipment to be at shop friday 10/10. B&B crane is scheduled for thursday …"
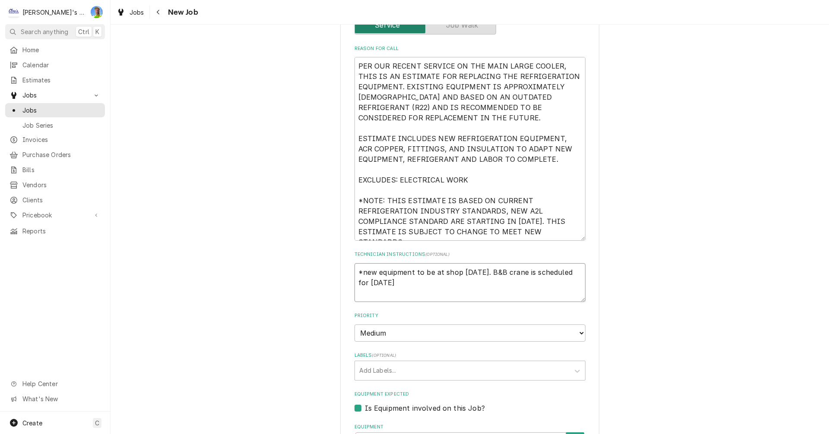
type textarea "x"
type textarea "*new equipment to be at shop friday 10/10. B&B crane is scheduled for thursday …"
type textarea "x"
type textarea "*new equipment to be at shop friday 10/10. B&B crane is scheduled for thursday …"
type textarea "x"
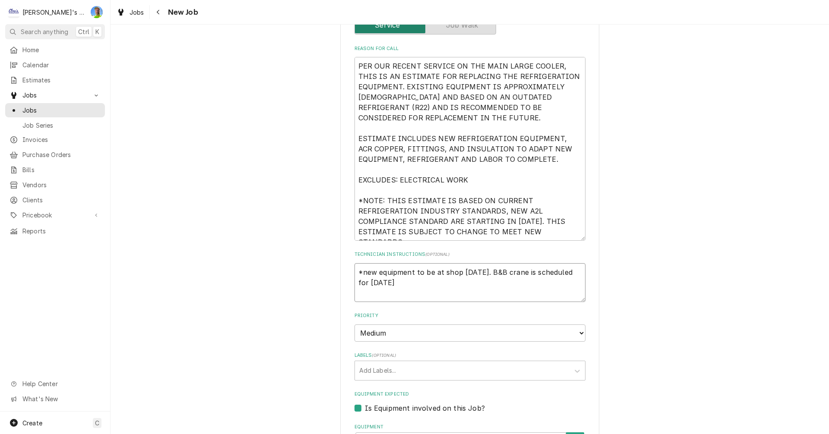
type textarea "*new equipment to be at shop friday 10/10. B&B crane is scheduled for thursday …"
type textarea "x"
type textarea "*new equipment to be at shop friday 10/10. B&B crane is scheduled for thursday …"
type textarea "x"
type textarea "*new equipment to be at shop friday 10/10. B&B crane is scheduled for thursday …"
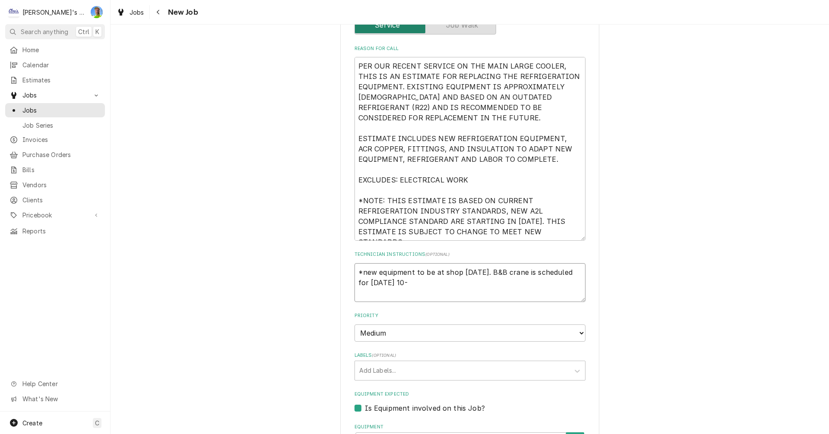
type textarea "x"
type textarea "*new equipment to be at shop friday 10/10. B&B crane is scheduled for thursday …"
type textarea "x"
type textarea "*new equipment to be at shop friday 10/10. B&B crane is scheduled for thursday …"
type textarea "x"
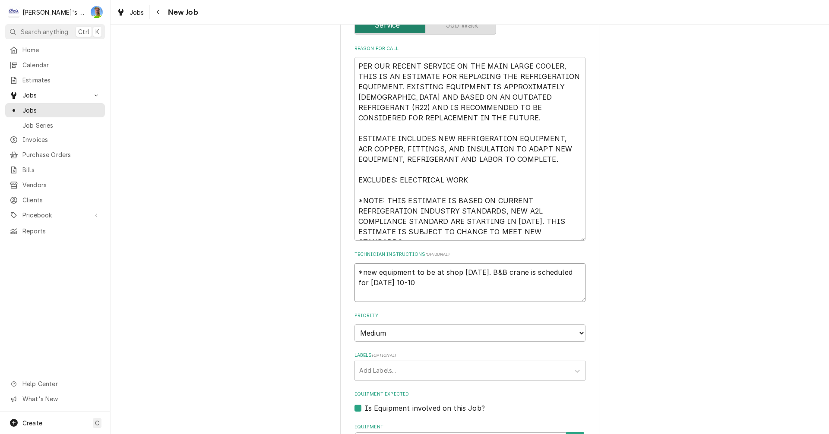
type textarea "*new equipment to be at shop friday 10/10. B&B crane is scheduled for thursday …"
type textarea "x"
type textarea "*new equipment to be at shop friday 10/10. B&B crane is scheduled for thursday …"
type textarea "x"
type textarea "*new equipment to be at shop friday 10/10. B&B crane is scheduled for thursday …"
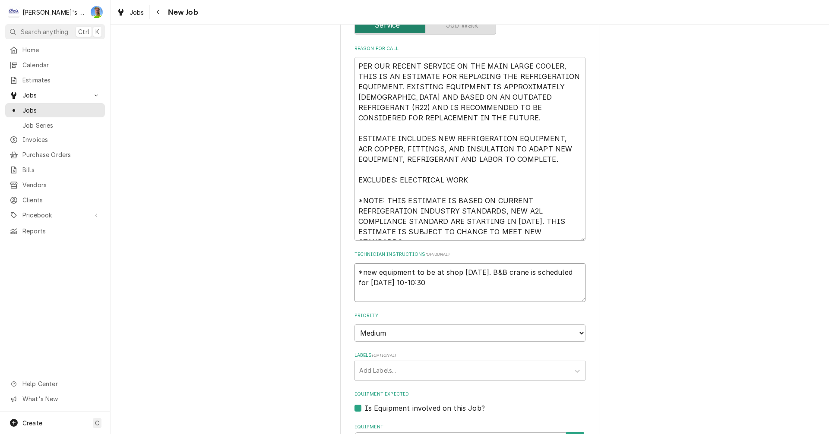
type textarea "x"
type textarea "*new equipment to be at shop friday 10/10. B&B crane is scheduled for thursday …"
type textarea "x"
type textarea "*new equipment to be at shop friday 10/10. B&B crane is scheduled for thursday …"
type textarea "x"
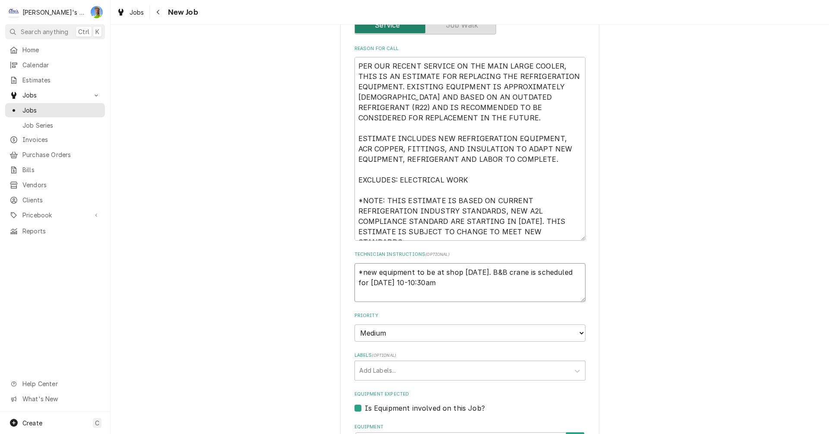
type textarea "*new equipment to be at shop friday 10/10. B&B crane is scheduled for thursday …"
type textarea "x"
type textarea "*new equipment to be at shop friday 10/10. B&B crane is scheduled for thursday …"
type textarea "x"
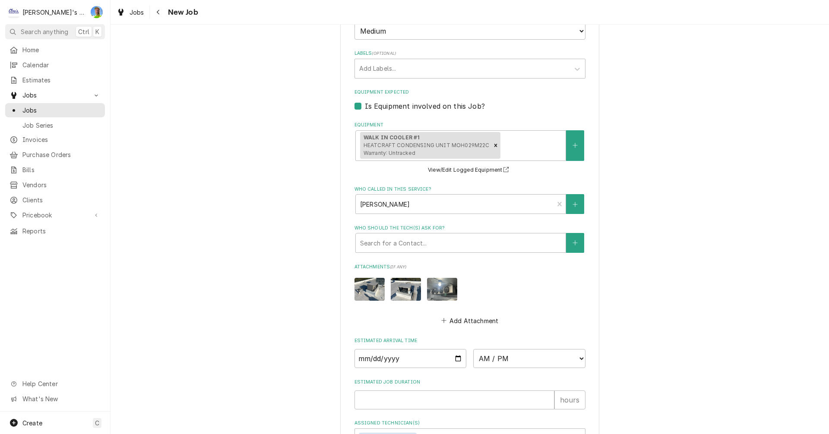
scroll to position [648, 0]
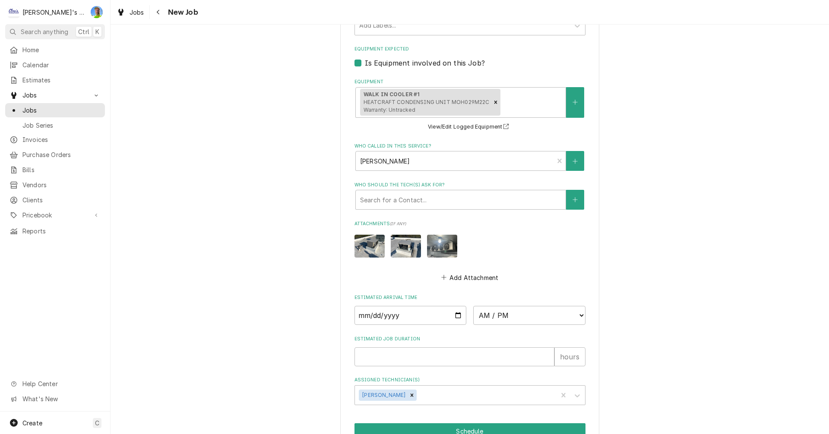
type textarea "*new equipment to be at shop friday 10/10. B&B crane is scheduled for thursday …"
click at [456, 317] on input "Date" at bounding box center [411, 315] width 112 height 19
type input "2025-10-16"
type textarea "x"
click at [576, 316] on select "AM / PM 6:00 AM 6:15 AM 6:30 AM 6:45 AM 7:00 AM 7:15 AM 7:30 AM 7:45 AM 8:00 AM…" at bounding box center [529, 315] width 112 height 19
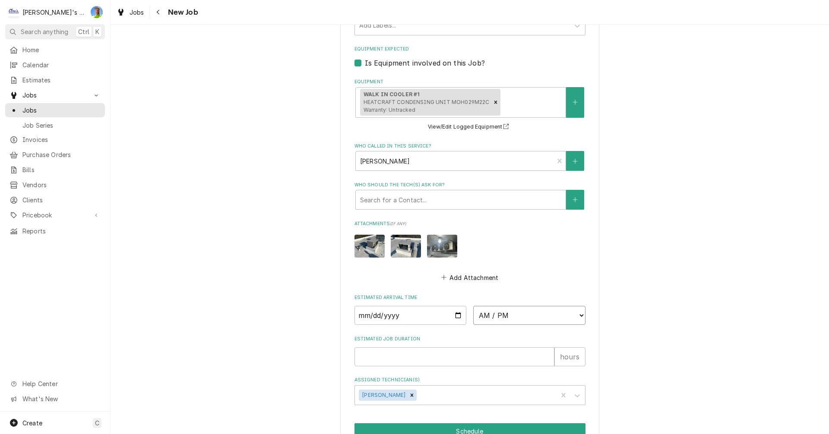
select select "08:00:00"
click at [473, 306] on select "AM / PM 6:00 AM 6:15 AM 6:30 AM 6:45 AM 7:00 AM 7:15 AM 7:30 AM 7:45 AM 8:00 AM…" at bounding box center [529, 315] width 112 height 19
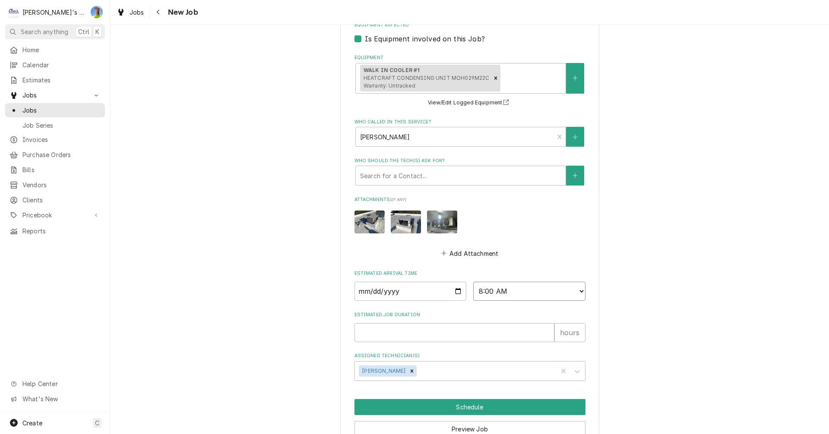
scroll to position [691, 0]
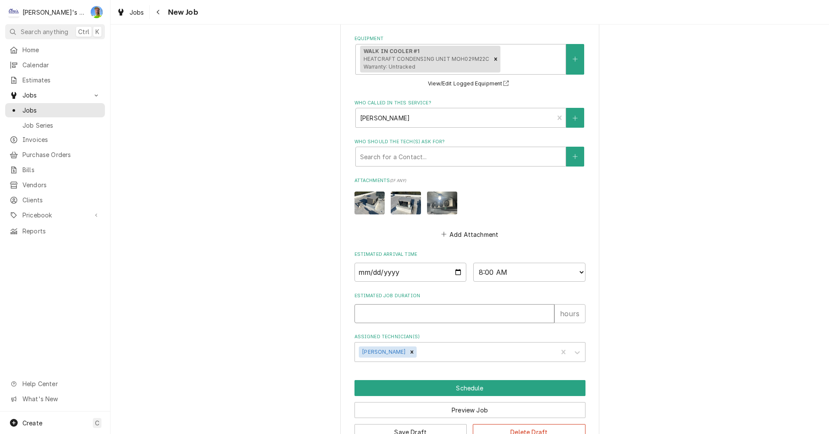
click at [478, 318] on input "Estimated Job Duration" at bounding box center [455, 313] width 200 height 19
type textarea "x"
type input "8"
type textarea "x"
type input "8"
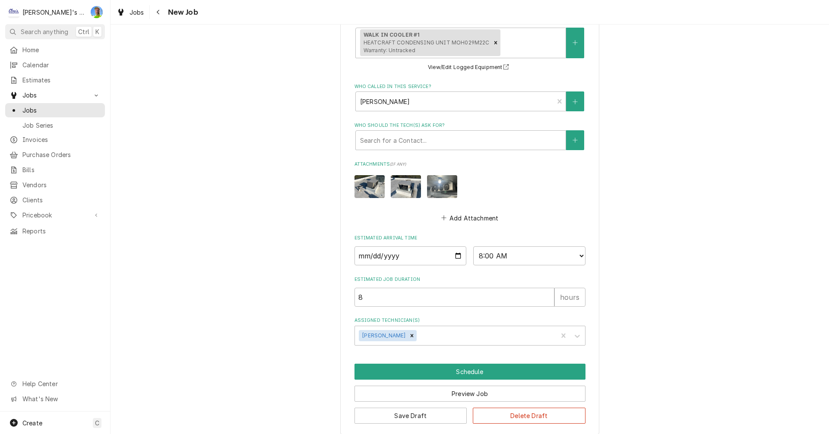
scroll to position [716, 0]
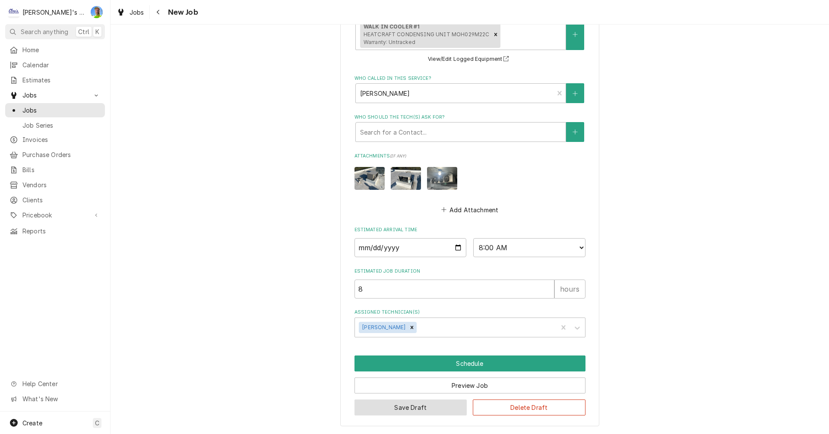
click at [363, 407] on button "Save Draft" at bounding box center [411, 408] width 113 height 16
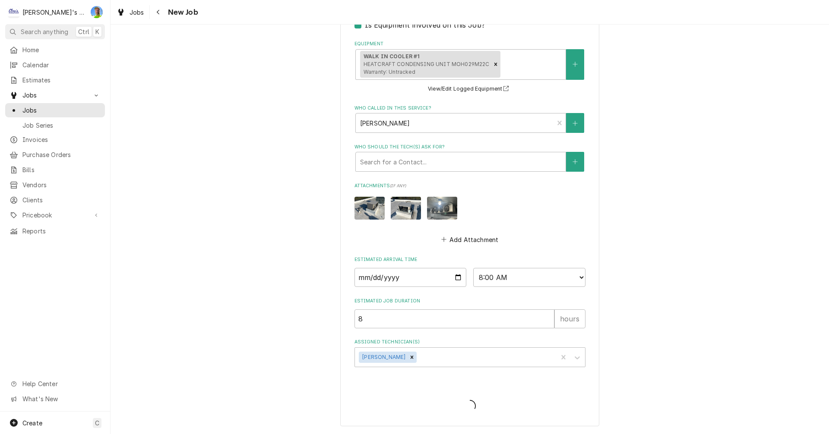
type textarea "x"
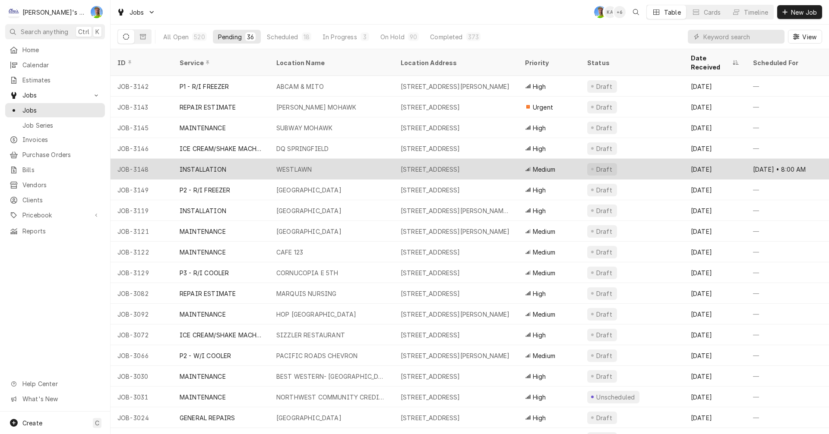
click at [365, 159] on div "WESTLAWN" at bounding box center [331, 169] width 124 height 21
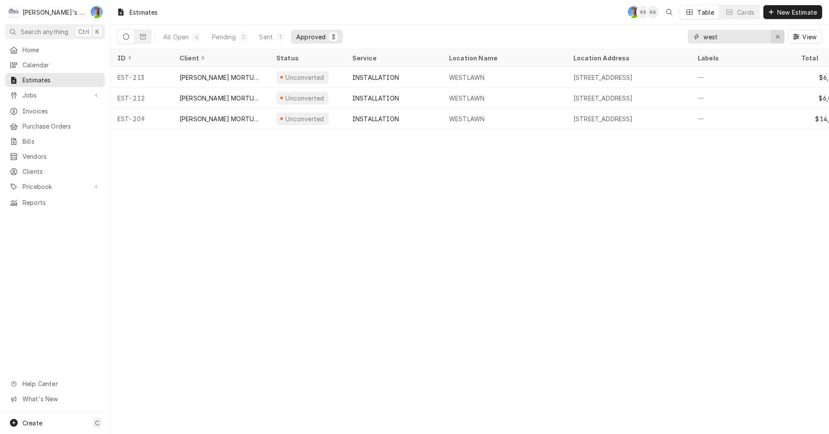
click at [776, 37] on icon "Erase input" at bounding box center [778, 37] width 5 height 6
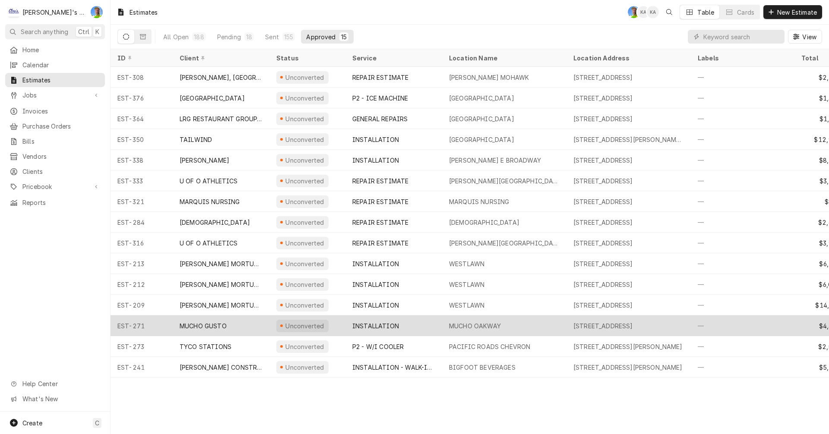
click at [408, 322] on div "INSTALLATION" at bounding box center [393, 326] width 97 height 21
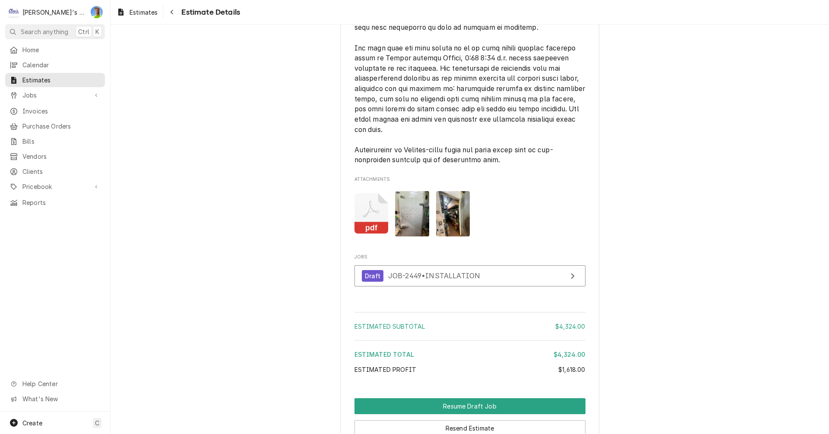
scroll to position [1425, 0]
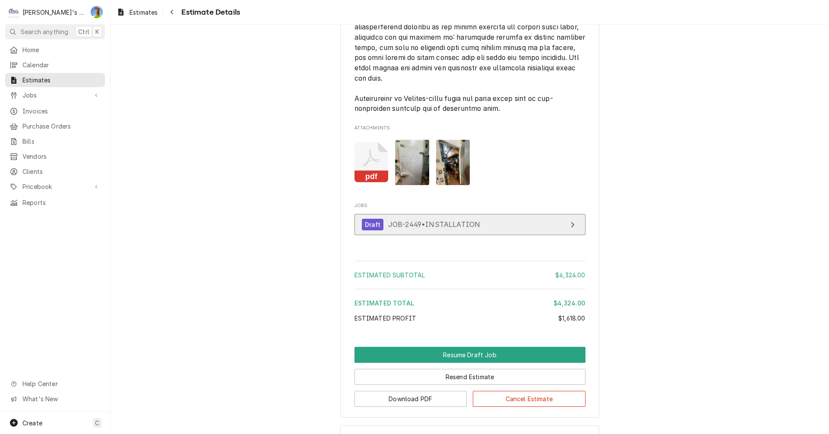
click at [494, 235] on link "Draft JOB-2449 • INSTALLATION" at bounding box center [470, 224] width 231 height 21
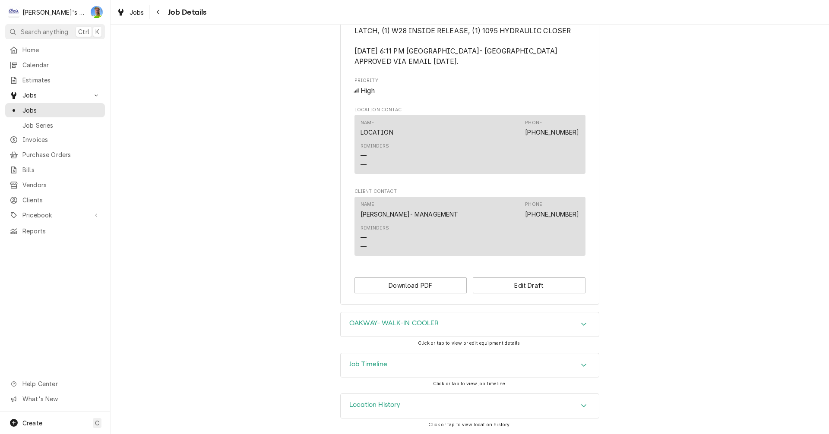
scroll to position [463, 0]
click at [60, 76] on span "Estimates" at bounding box center [61, 80] width 78 height 9
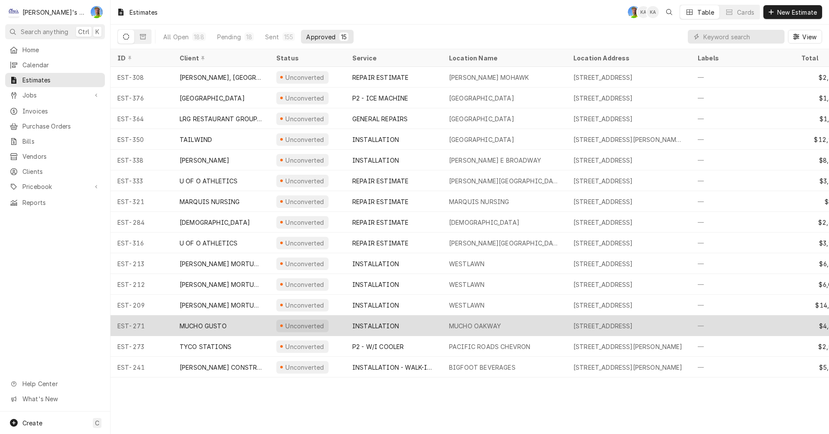
click at [411, 328] on div "INSTALLATION" at bounding box center [393, 326] width 97 height 21
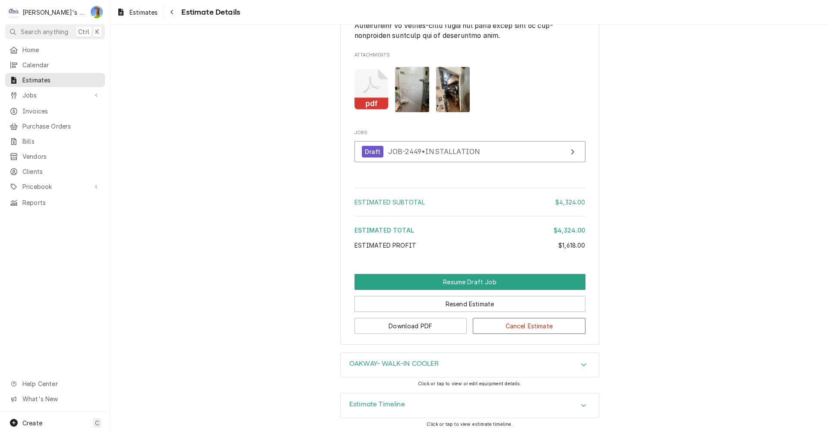
scroll to position [1536, 0]
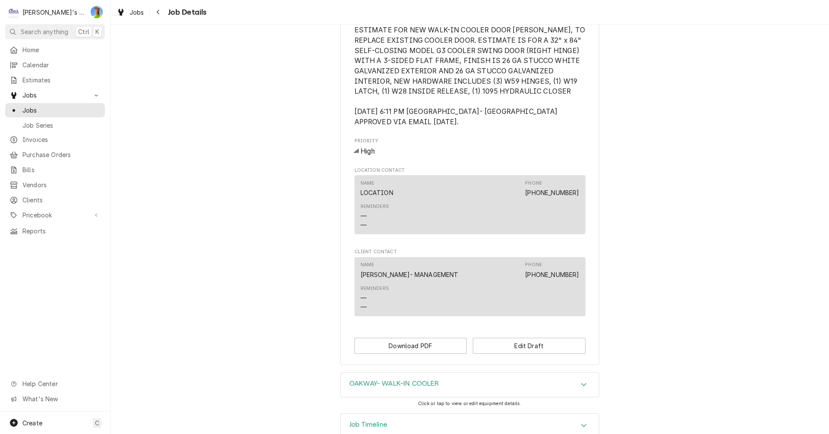
scroll to position [420, 0]
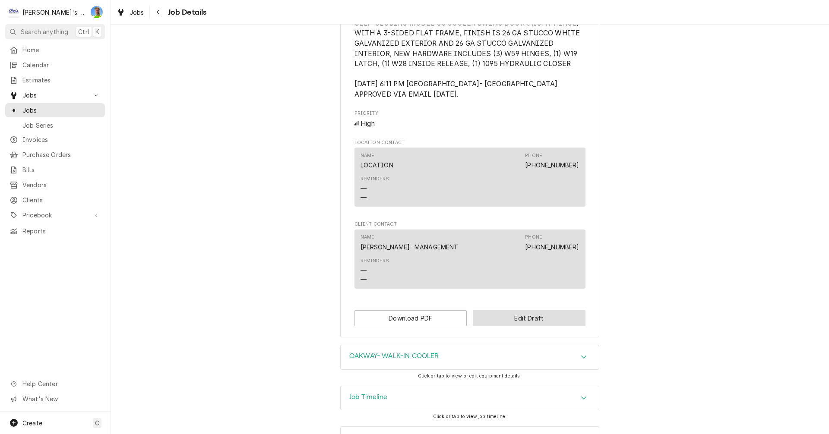
click at [546, 326] on button "Edit Draft" at bounding box center [529, 318] width 113 height 16
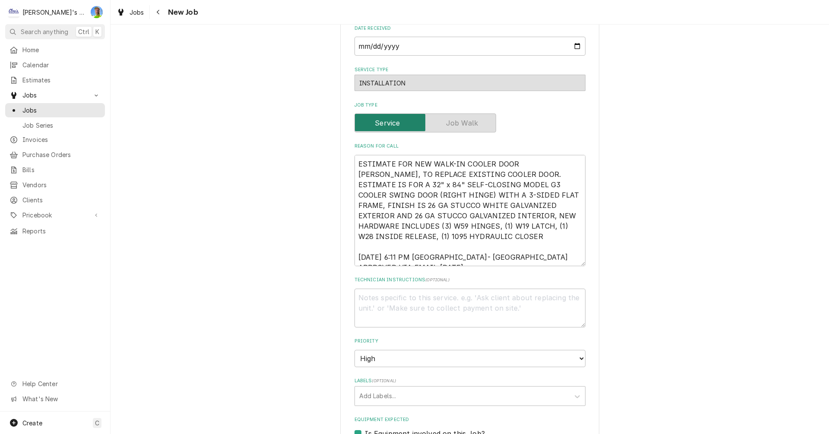
scroll to position [302, 0]
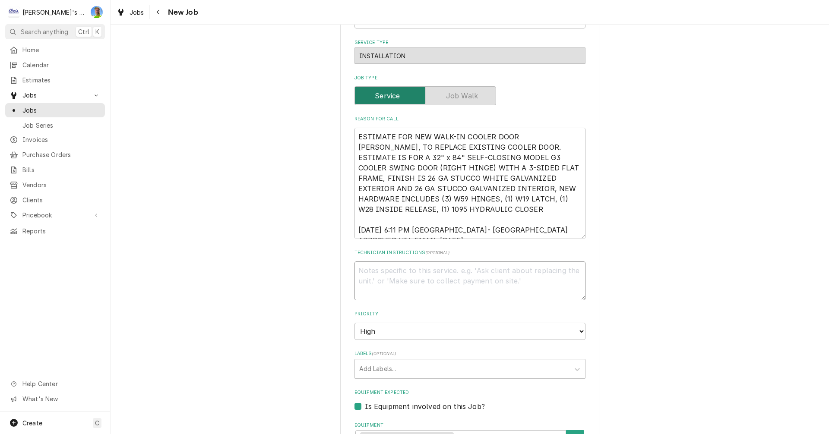
click at [517, 273] on textarea "Technician Instructions ( optional )" at bounding box center [470, 281] width 231 height 39
type textarea "x"
type textarea "1"
type textarea "x"
type textarea "10"
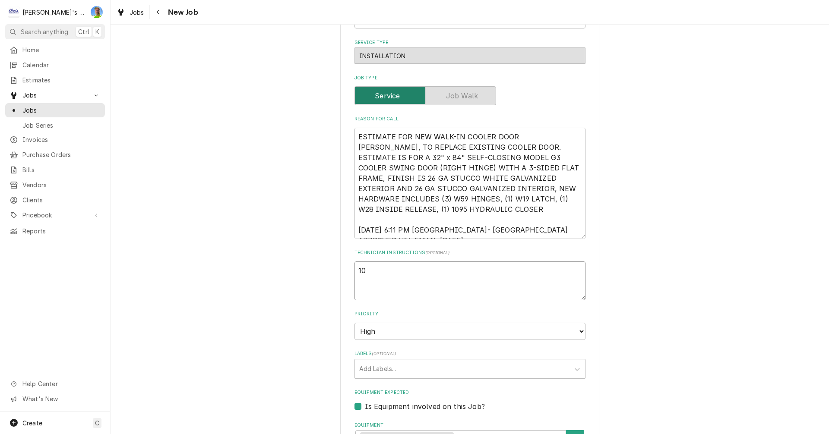
type textarea "x"
type textarea "10/"
type textarea "x"
type textarea "10/8"
type textarea "x"
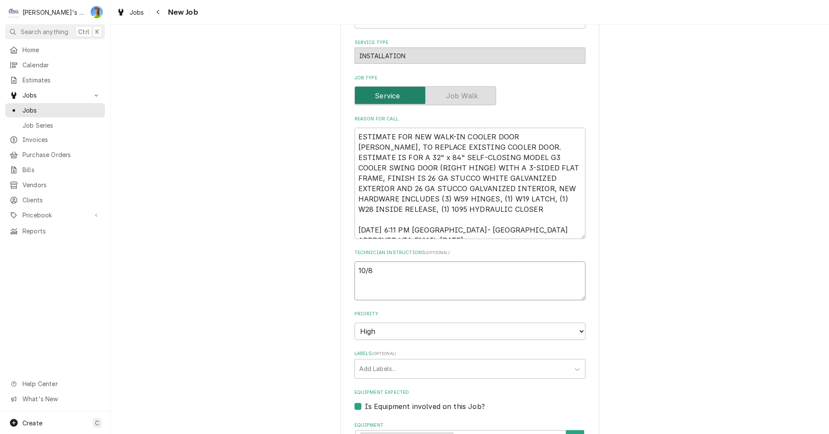
type textarea "10/8"
type textarea "x"
type textarea "10/8 s"
type textarea "x"
type textarea "10/8 sc"
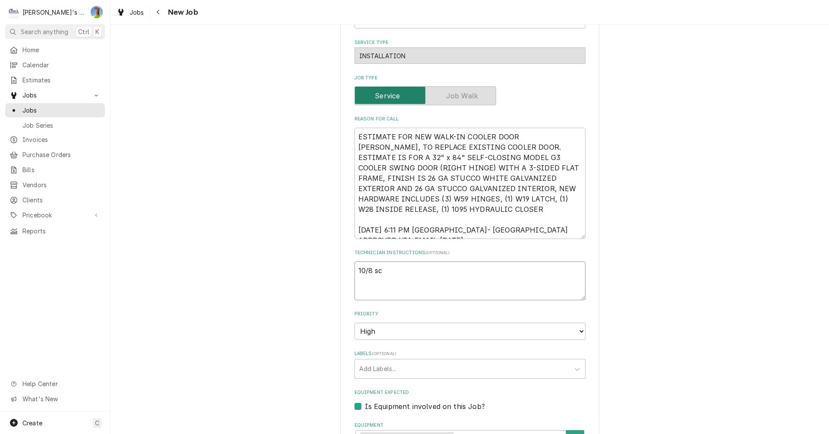
type textarea "x"
type textarea "10/8 sch"
type textarea "x"
type textarea "10/8 sche"
type textarea "x"
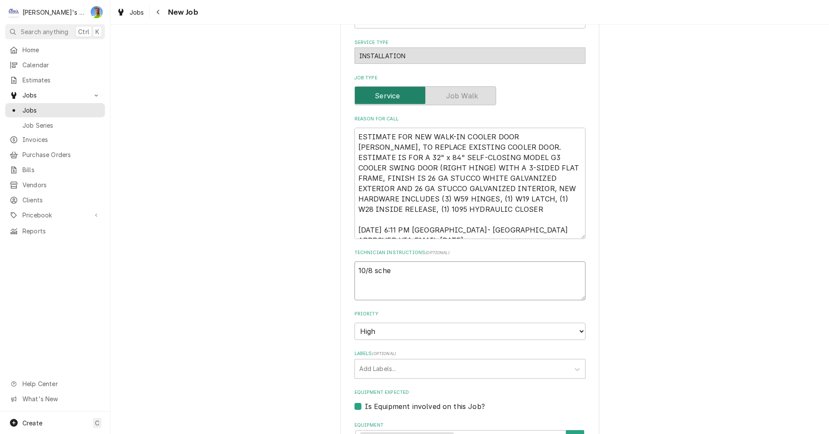
type textarea "10/8 sched"
type textarea "x"
type textarea "10/8 schedu"
type textarea "x"
type textarea "10/8 schedul"
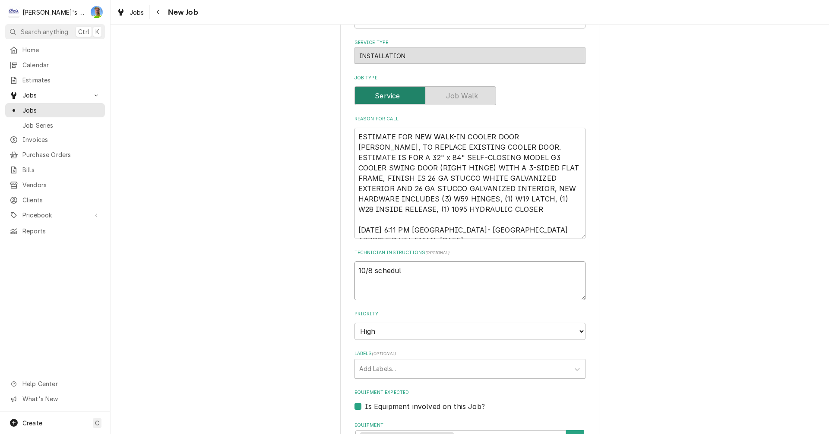
type textarea "x"
type textarea "10/8 scheduli"
type textarea "x"
type textarea "10/8 schedulin"
type textarea "x"
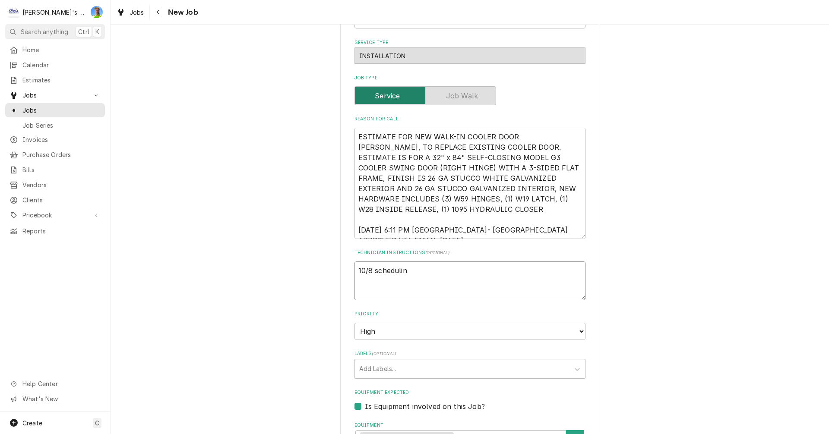
type textarea "10/8 scheduling"
type textarea "x"
type textarea "10/8 scheduling"
type textarea "x"
type textarea "10/8 scheduling i"
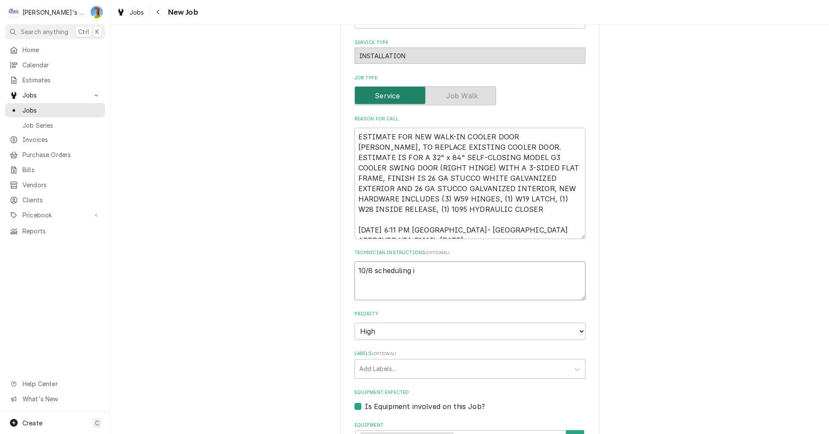
type textarea "x"
type textarea "10/8 scheduling in"
type textarea "x"
type textarea "10/8 scheduling ins"
type textarea "x"
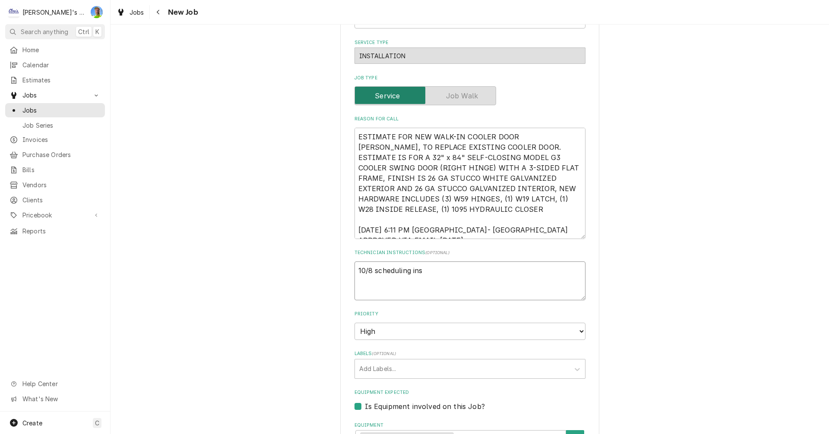
type textarea "10/8 scheduling inst"
type textarea "x"
type textarea "10/8 scheduling insta"
type textarea "x"
type textarea "10/8 scheduling instal"
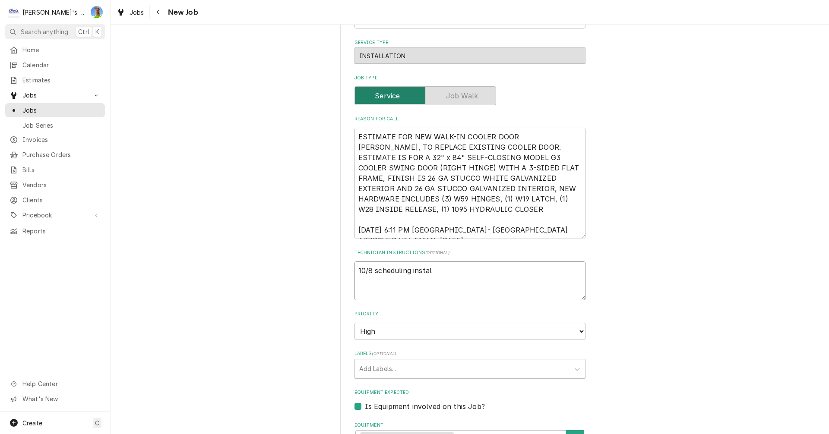
type textarea "x"
type textarea "10/8 scheduling install"
type textarea "x"
type textarea "10/8 scheduling install"
type textarea "x"
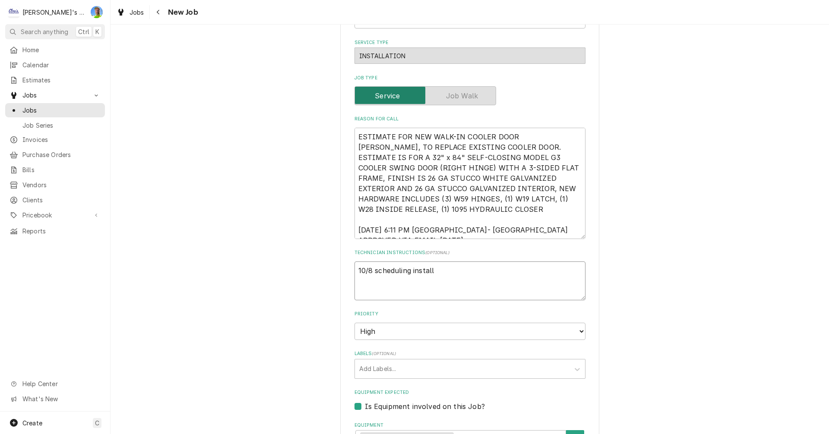
type textarea "10/8 scheduling install f"
type textarea "x"
type textarea "10/8 scheduling install fo"
type textarea "x"
type textarea "10/8 scheduling install for"
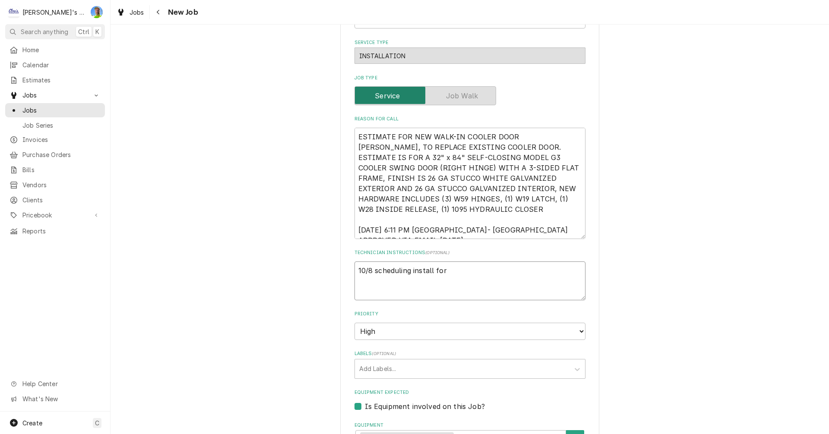
type textarea "x"
type textarea "10/8 scheduling install for"
type textarea "x"
type textarea "10/8 scheduling install for M"
type textarea "x"
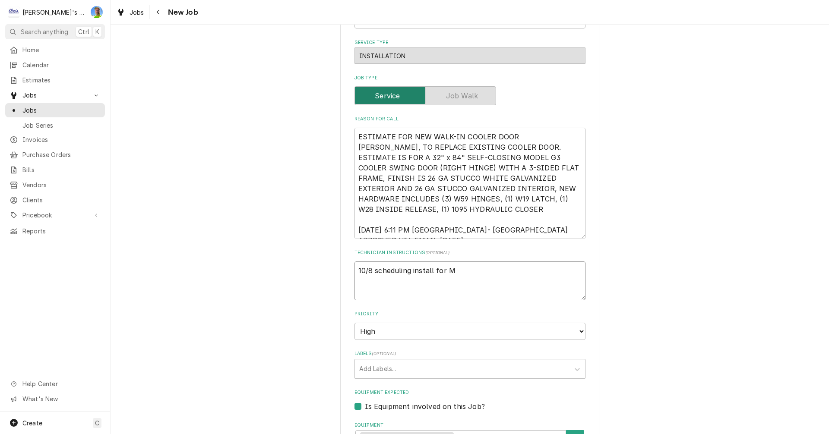
type textarea "10/8 scheduling install for Mo"
type textarea "x"
type textarea "10/8 scheduling install for Mon"
type textarea "x"
type textarea "10/8 scheduling install for Mond"
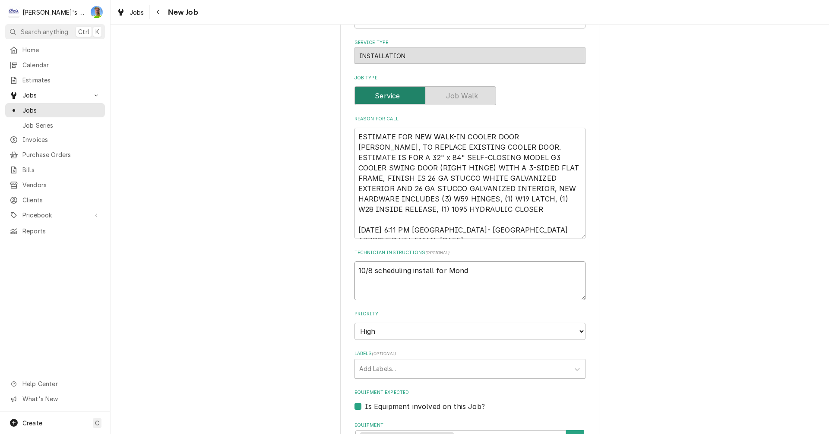
type textarea "x"
type textarea "10/8 scheduling install for Monda"
type textarea "x"
type textarea "10/8 scheduling install for Monday"
type textarea "x"
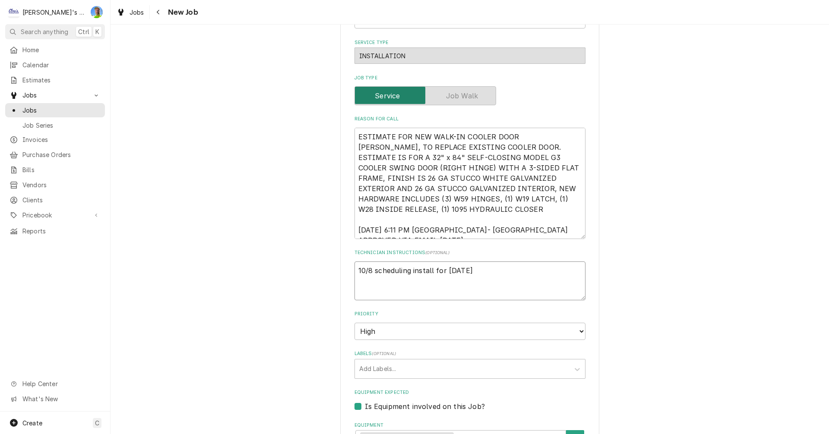
type textarea "10/8 scheduling install for Monday"
type textarea "x"
type textarea "10/8 scheduling install for Monday 1"
type textarea "x"
type textarea "10/8 scheduling install for Monday 10"
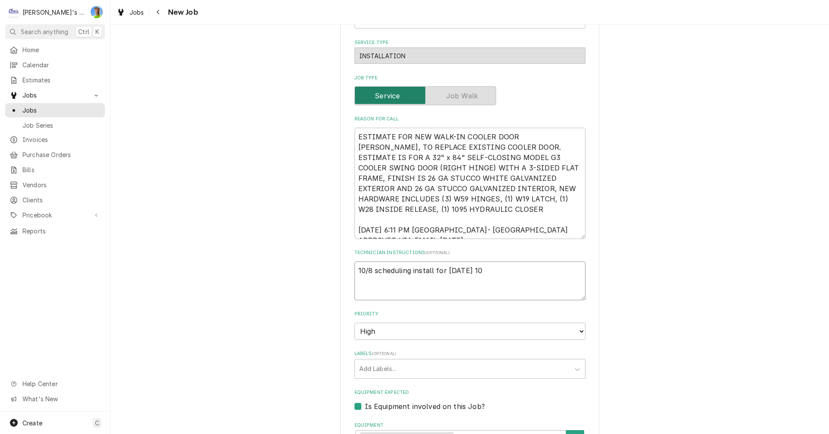
type textarea "x"
type textarea "10/8 scheduling install for Monday 10/"
type textarea "x"
type textarea "10/8 scheduling install for Monday 10/2"
type textarea "x"
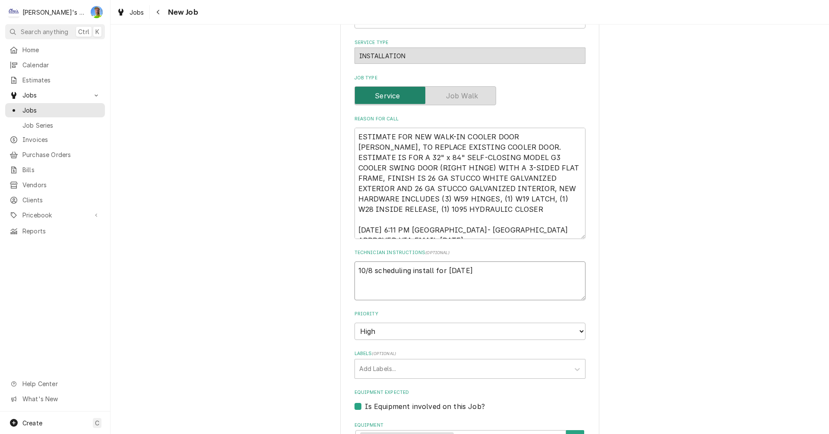
type textarea "10/8 scheduling install for Monday 10/20"
type textarea "x"
type textarea "10/8 scheduling install for Monday 10/20"
type textarea "x"
type textarea "10/8 scheduling install for Monday 10/20 7"
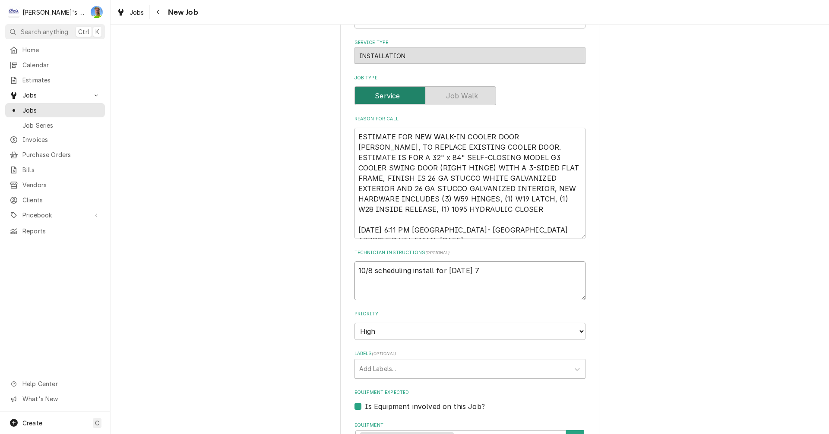
type textarea "x"
type textarea "10/8 scheduling install for Monday 10/20 7a"
type textarea "x"
type textarea "10/8 scheduling install for Monday 10/20 7am"
type textarea "x"
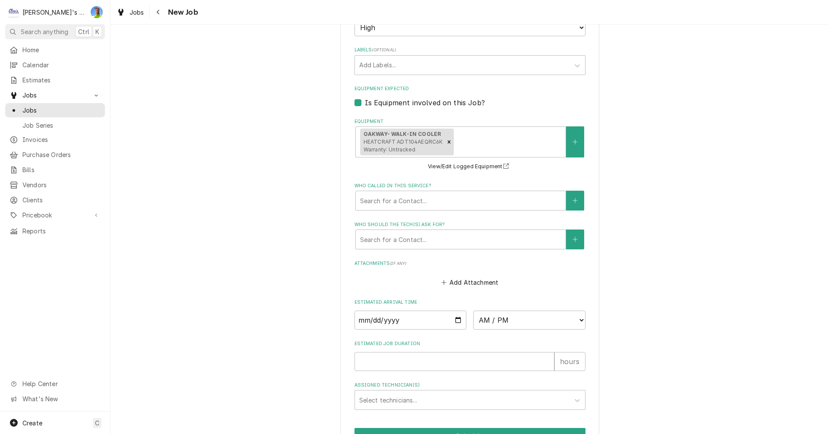
scroll to position [648, 0]
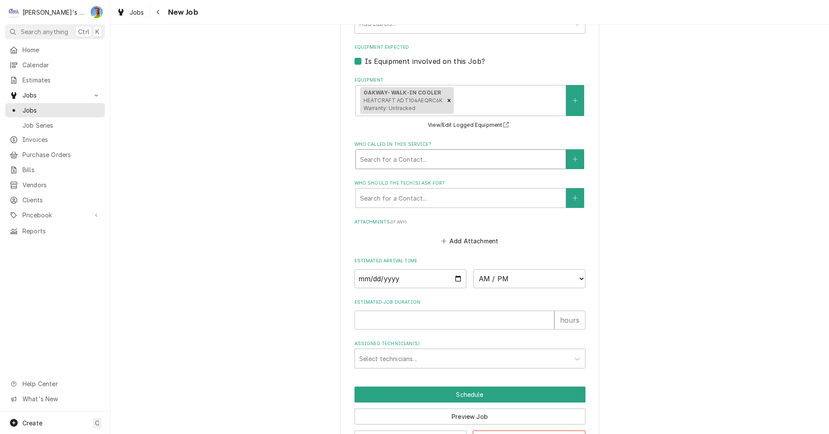
type textarea "10/8 scheduling install for Monday 10/20 7am"
click at [395, 159] on div "Who called in this service?" at bounding box center [460, 160] width 201 height 16
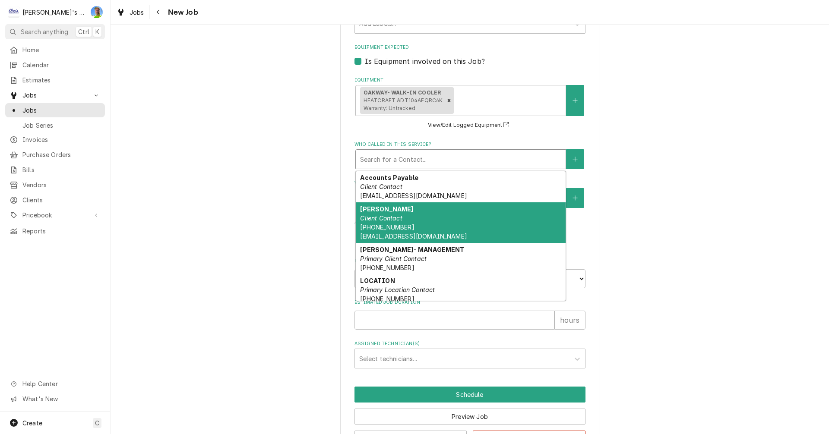
click at [443, 223] on div "CHAD WEST Client Contact (919) 949-1231 CHADWEST@WESTRAUNTCONCEPTS.COM" at bounding box center [461, 223] width 210 height 41
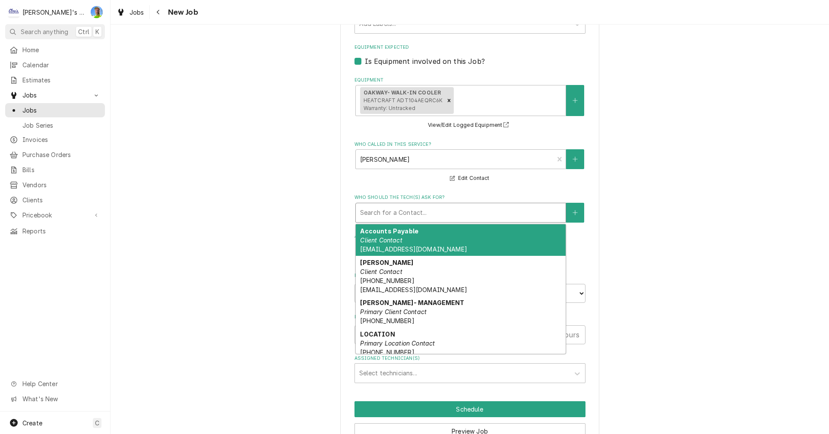
click at [386, 219] on div "Who should the tech(s) ask for?" at bounding box center [460, 213] width 201 height 16
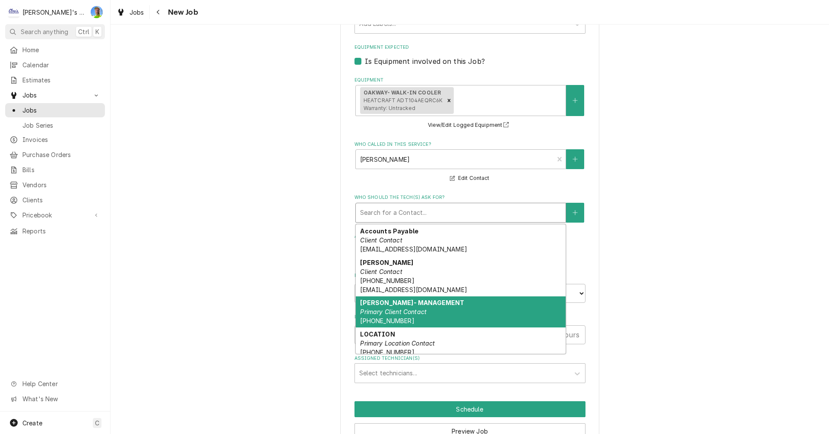
click at [397, 309] on em "Primary Client Contact" at bounding box center [393, 311] width 66 height 7
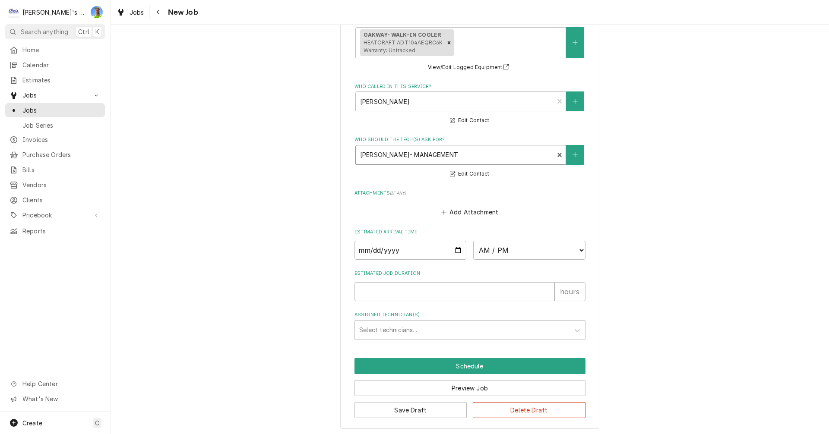
scroll to position [708, 0]
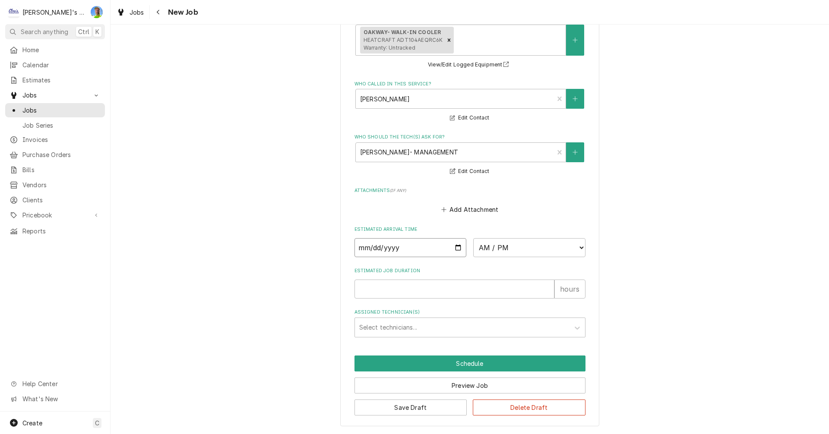
click at [455, 246] on input "Date" at bounding box center [411, 247] width 112 height 19
type textarea "x"
type input "2025-10-20"
type textarea "x"
click at [572, 244] on select "AM / PM 6:00 AM 6:15 AM 6:30 AM 6:45 AM 7:00 AM 7:15 AM 7:30 AM 7:45 AM 8:00 AM…" at bounding box center [529, 247] width 112 height 19
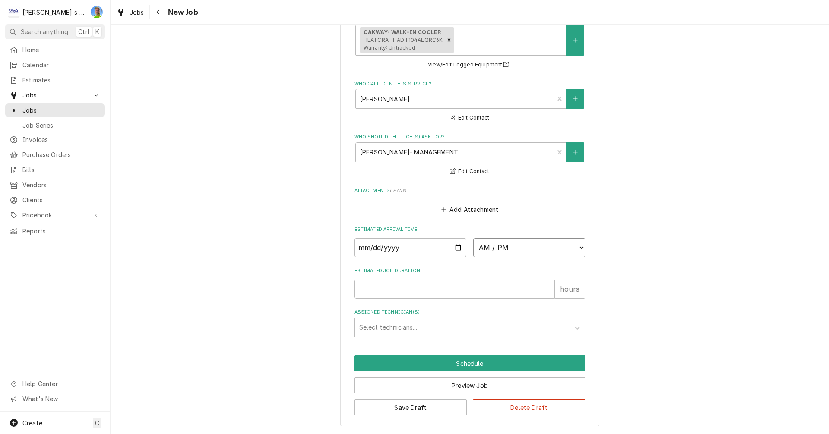
select select "07:00:00"
click at [473, 238] on select "AM / PM 6:00 AM 6:15 AM 6:30 AM 6:45 AM 7:00 AM 7:15 AM 7:30 AM 7:45 AM 8:00 AM…" at bounding box center [529, 247] width 112 height 19
click at [366, 291] on input "Estimated Job Duration" at bounding box center [455, 289] width 200 height 19
type textarea "x"
type input "8"
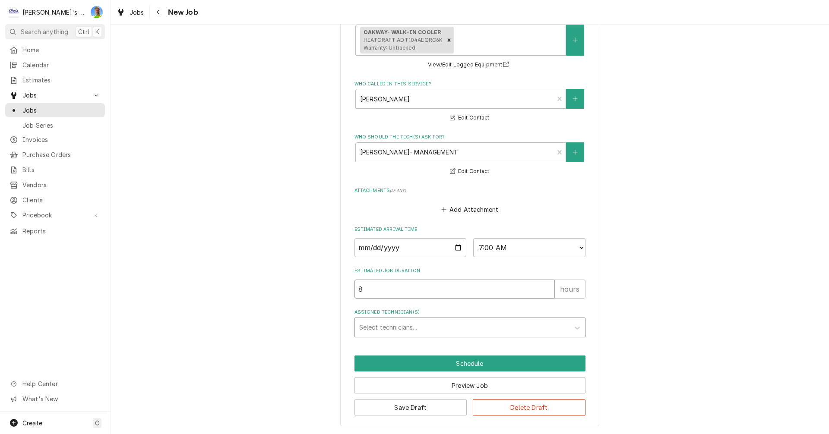
type textarea "x"
type input "8"
click at [389, 329] on div "Assigned Technician(s)" at bounding box center [462, 328] width 206 height 16
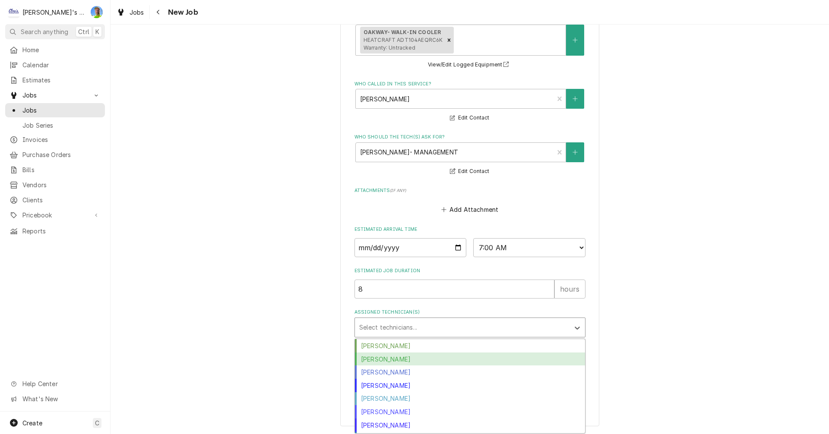
click at [392, 360] on div "Greg Austin" at bounding box center [470, 359] width 230 height 13
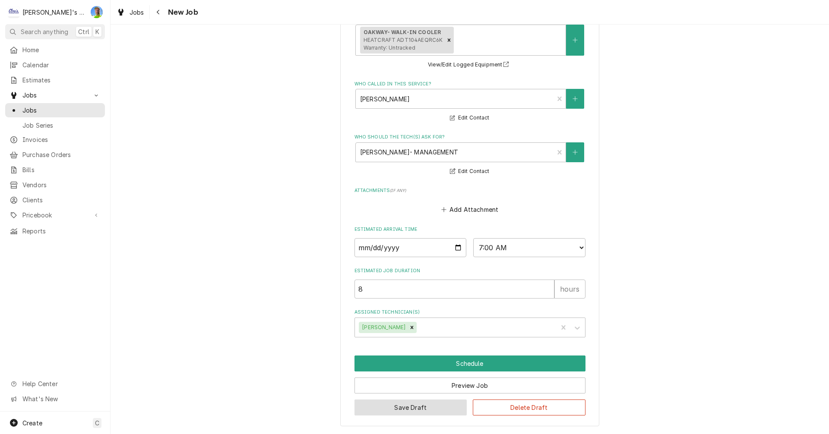
click at [389, 405] on button "Save Draft" at bounding box center [411, 408] width 113 height 16
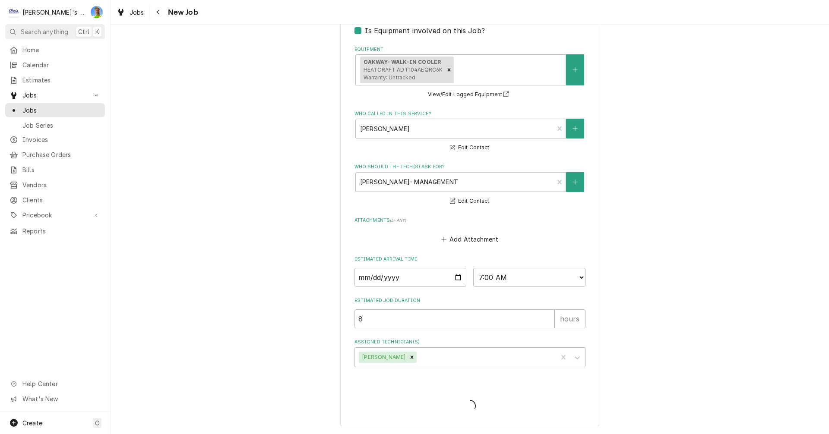
type textarea "x"
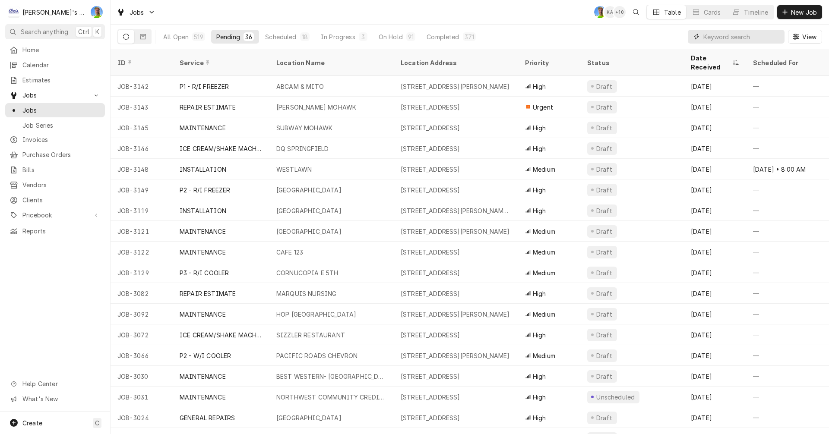
click at [720, 36] on input "Dynamic Content Wrapper" at bounding box center [741, 37] width 77 height 14
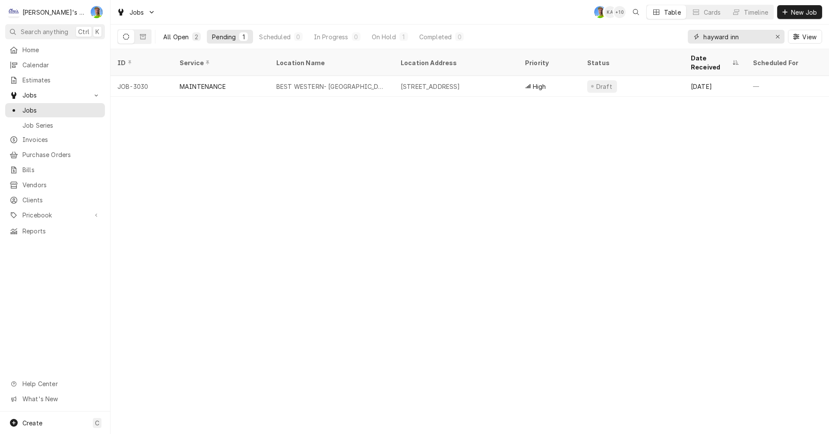
type input "hayward inn"
click at [170, 38] on div "All Open" at bounding box center [175, 36] width 25 height 9
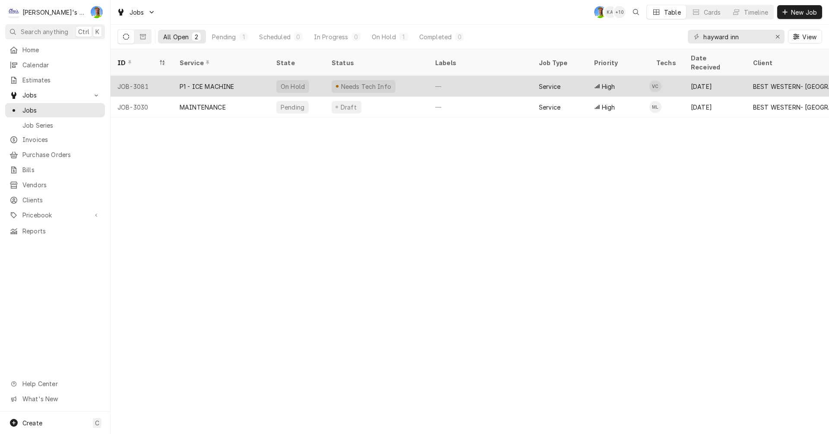
click at [480, 76] on div "—" at bounding box center [480, 86] width 104 height 21
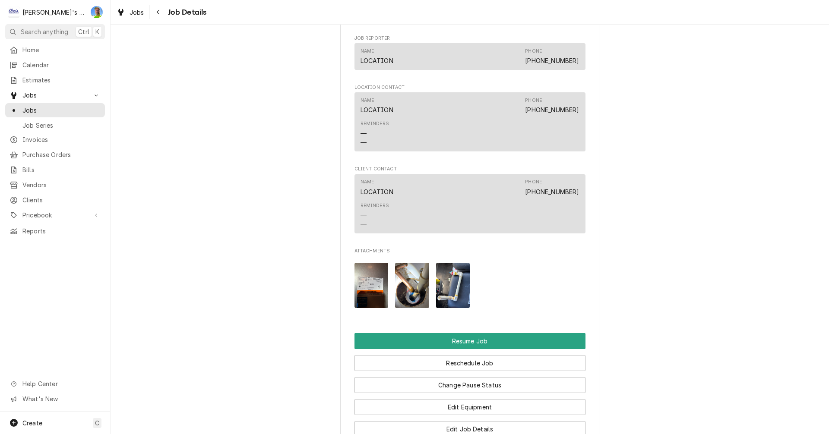
scroll to position [734, 0]
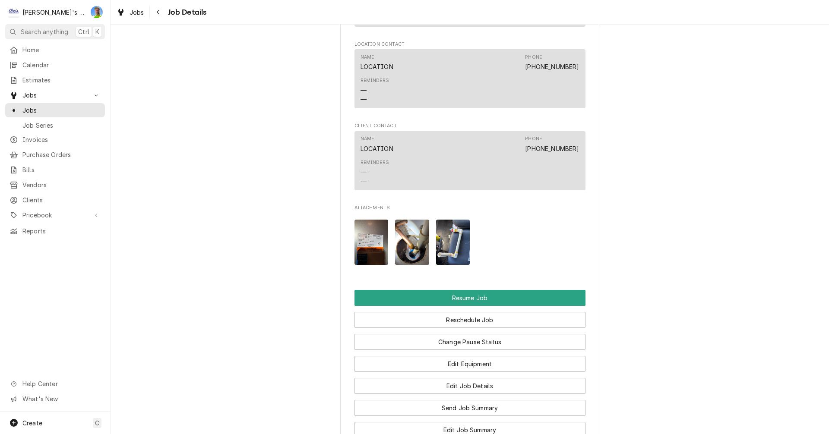
click at [456, 226] on img "Attachments" at bounding box center [453, 242] width 34 height 45
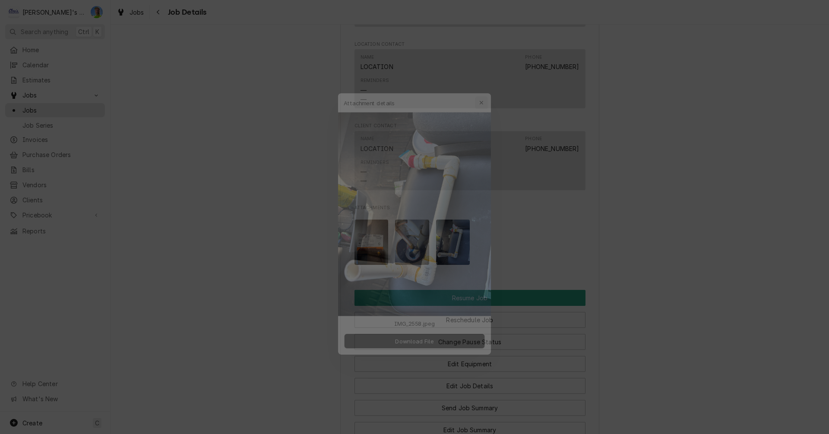
click at [486, 84] on icon "button" at bounding box center [487, 86] width 5 height 6
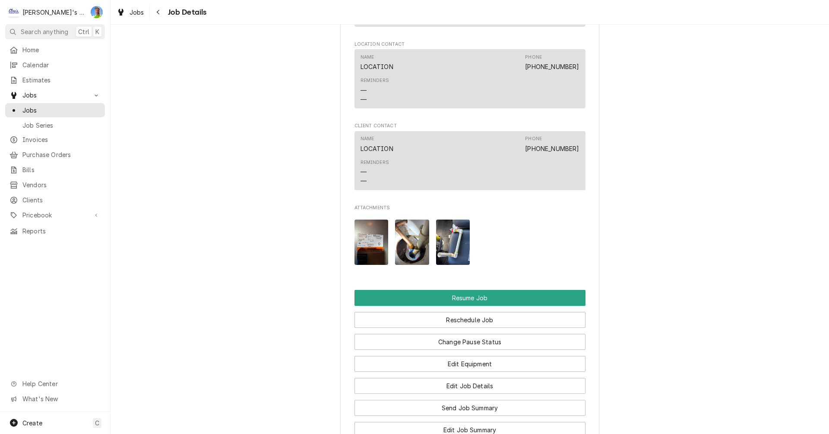
click at [399, 238] on img "Attachments" at bounding box center [412, 242] width 34 height 45
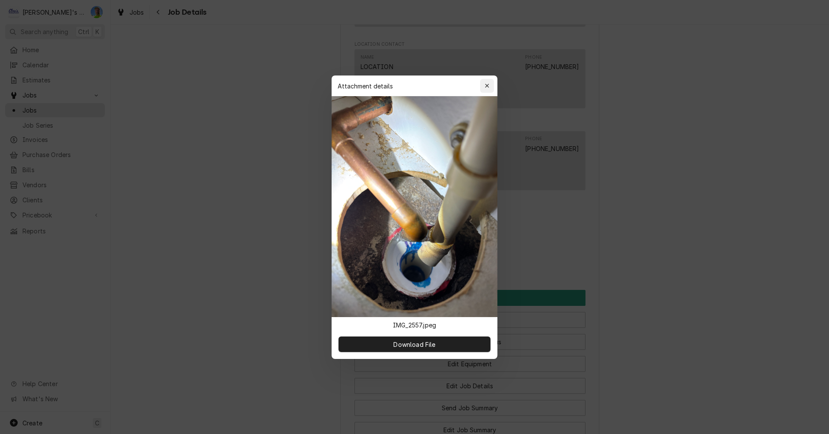
click at [486, 86] on icon "button" at bounding box center [487, 86] width 5 height 6
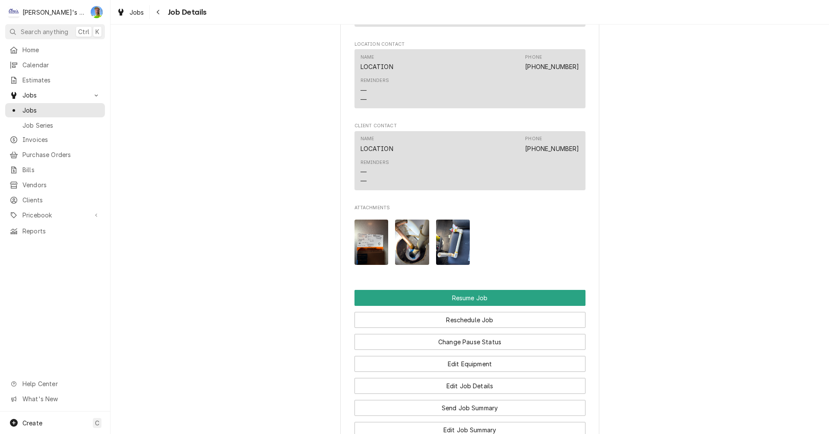
click at [367, 234] on img "Attachments" at bounding box center [372, 242] width 34 height 45
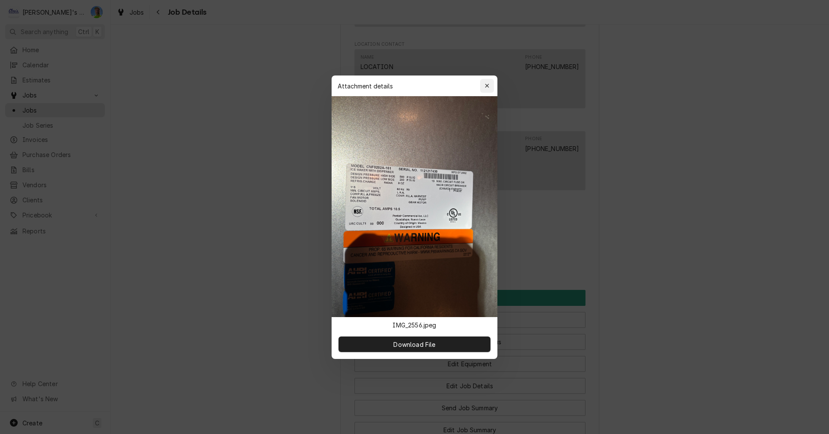
click at [488, 85] on icon "button" at bounding box center [487, 86] width 4 height 4
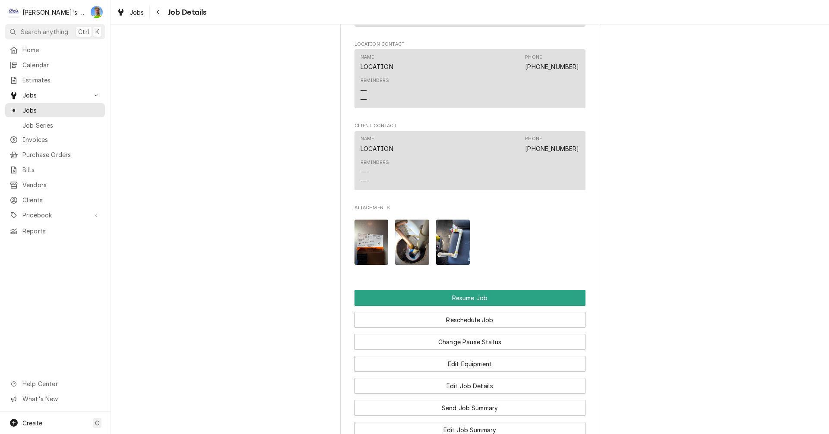
click at [366, 222] on img "Attachments" at bounding box center [372, 242] width 34 height 45
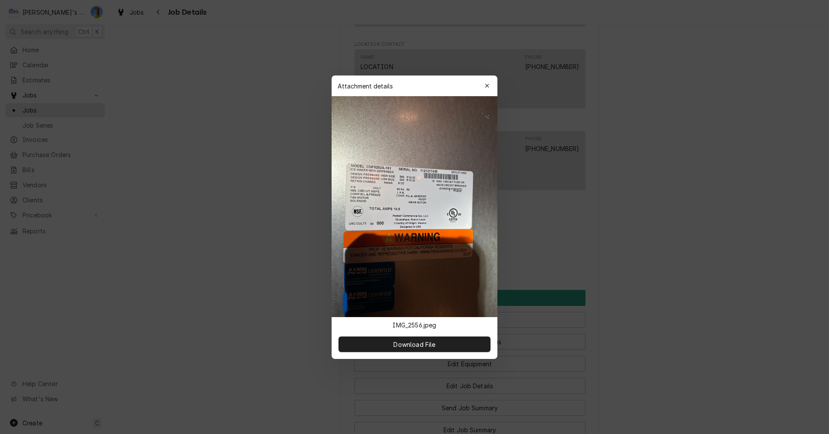
click at [637, 212] on div at bounding box center [414, 217] width 829 height 434
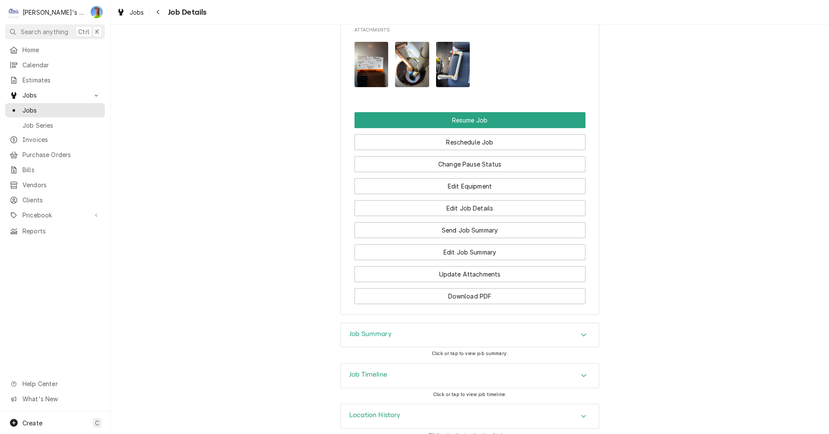
scroll to position [912, 0]
click at [581, 333] on icon "Accordion Header" at bounding box center [583, 334] width 5 height 3
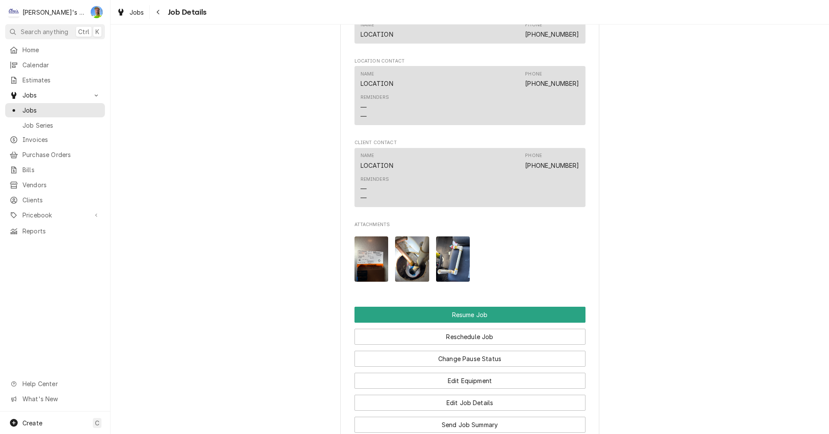
scroll to position [735, 0]
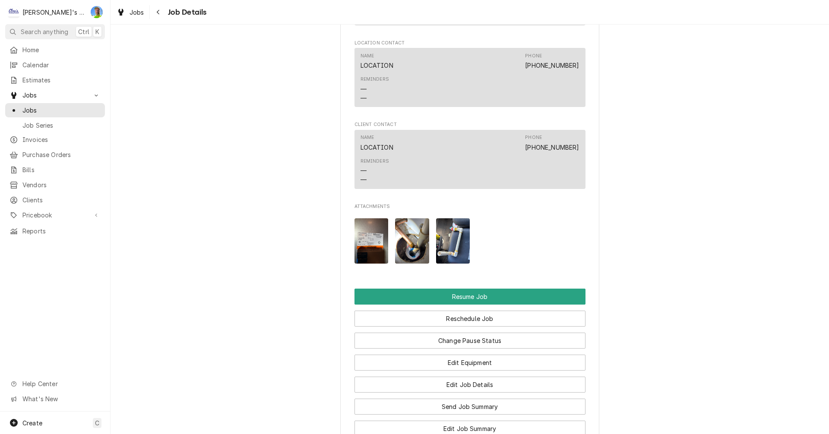
click at [408, 235] on img "Attachments" at bounding box center [412, 240] width 34 height 45
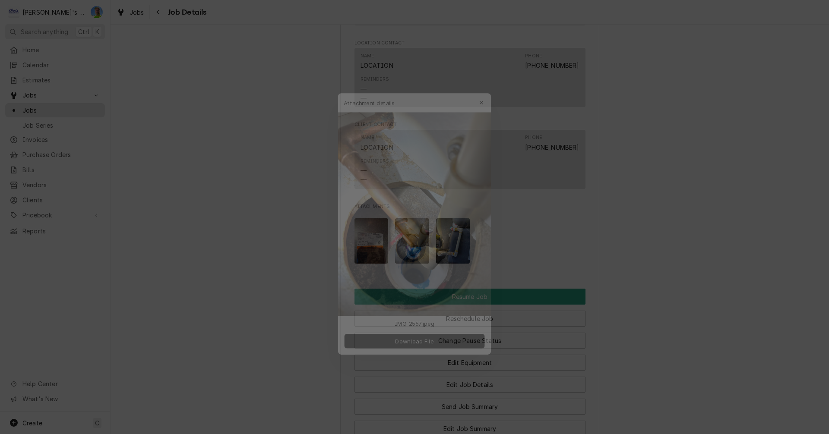
click at [530, 241] on div at bounding box center [414, 217] width 829 height 434
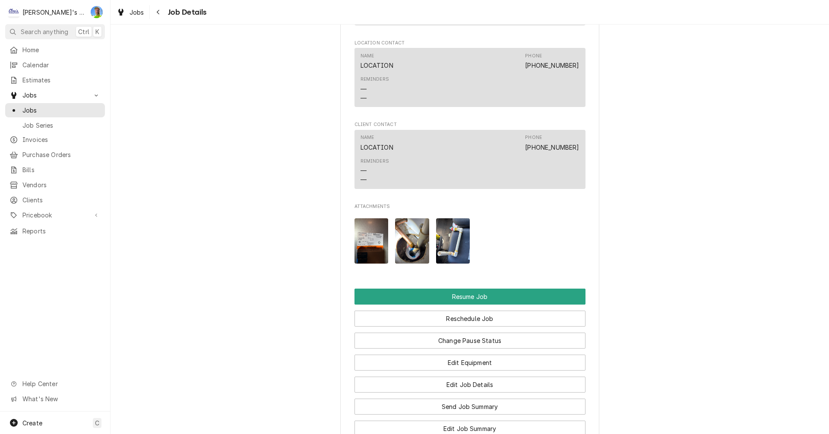
click at [451, 236] on img "Attachments" at bounding box center [453, 240] width 34 height 45
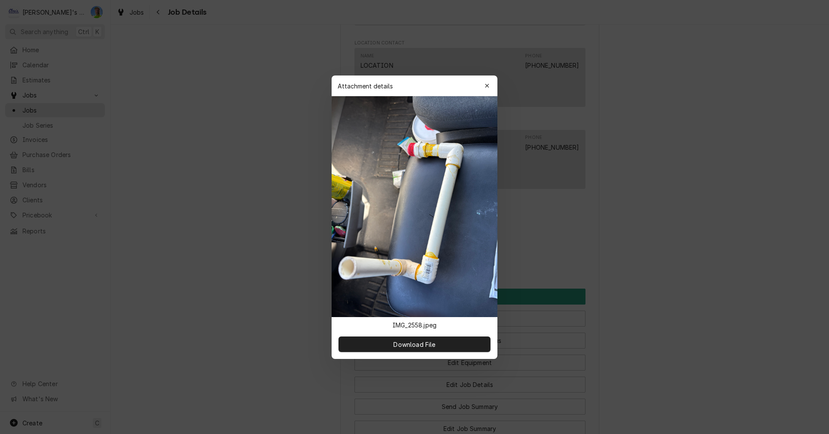
click at [528, 241] on div at bounding box center [414, 217] width 829 height 434
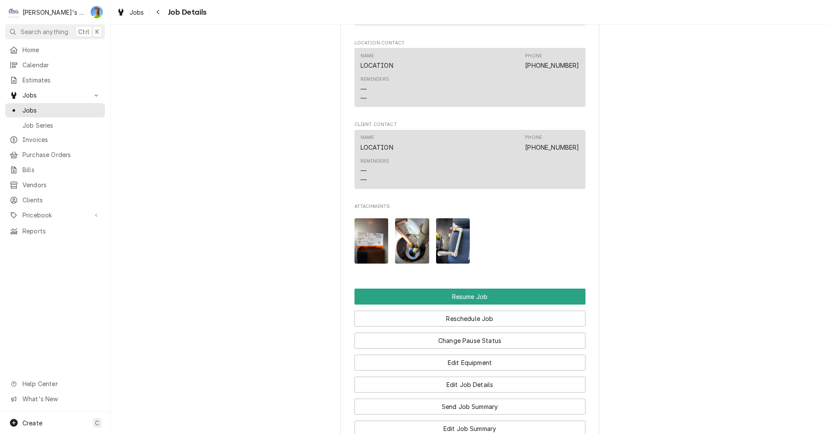
click at [412, 234] on img "Attachments" at bounding box center [412, 240] width 34 height 45
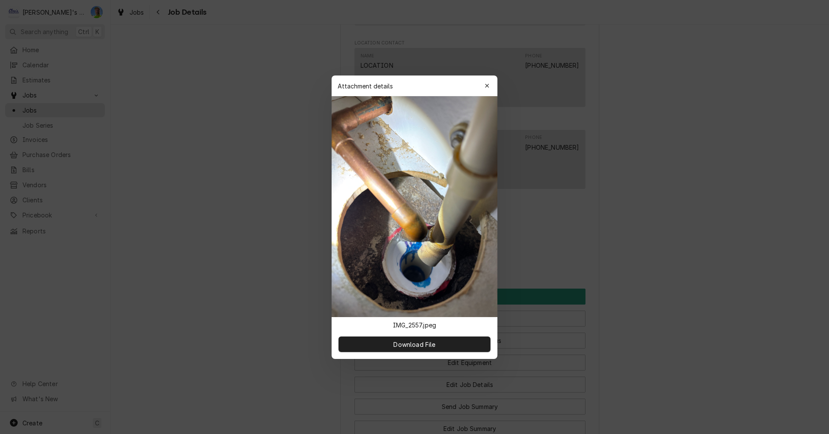
click at [610, 250] on div at bounding box center [414, 217] width 829 height 434
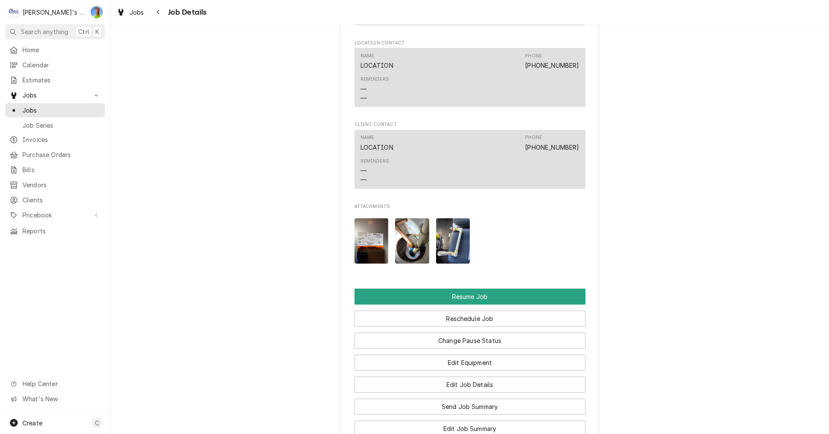
click at [372, 236] on img "Attachments" at bounding box center [372, 240] width 34 height 45
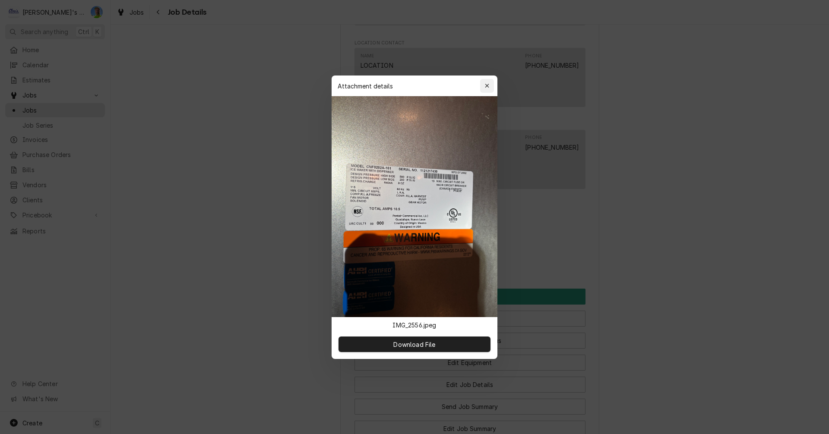
click at [485, 85] on icon "button" at bounding box center [487, 86] width 5 height 6
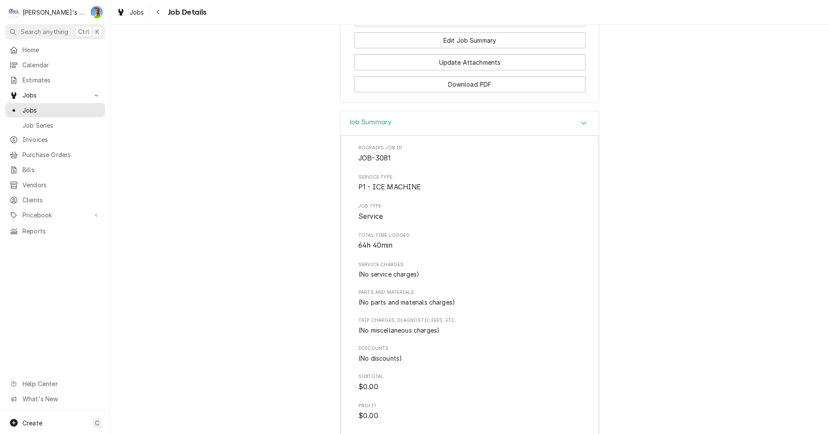
scroll to position [1167, 0]
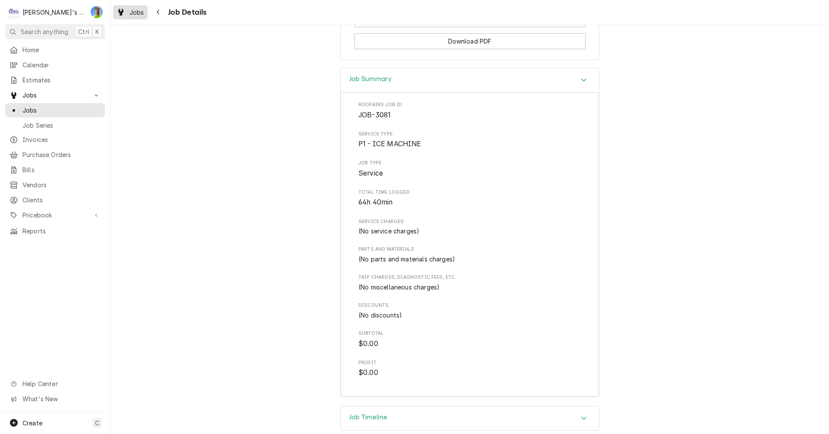
click at [123, 9] on icon "Dynamic Content Wrapper" at bounding box center [120, 12] width 5 height 7
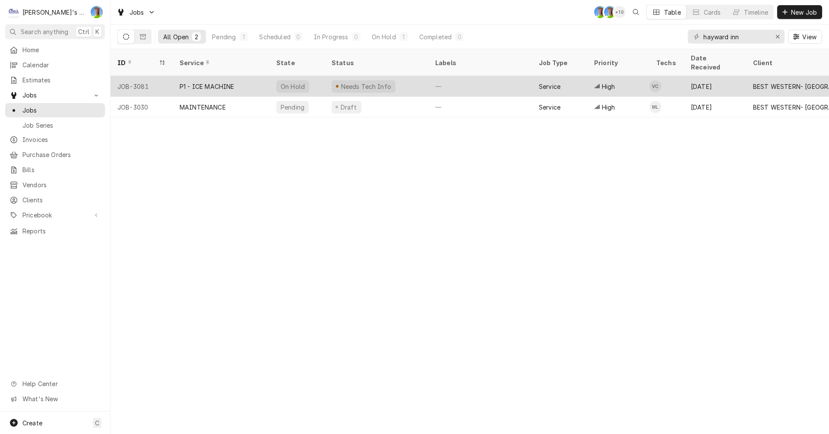
click at [765, 82] on div "BEST WESTERN- [GEOGRAPHIC_DATA]" at bounding box center [794, 86] width 83 height 9
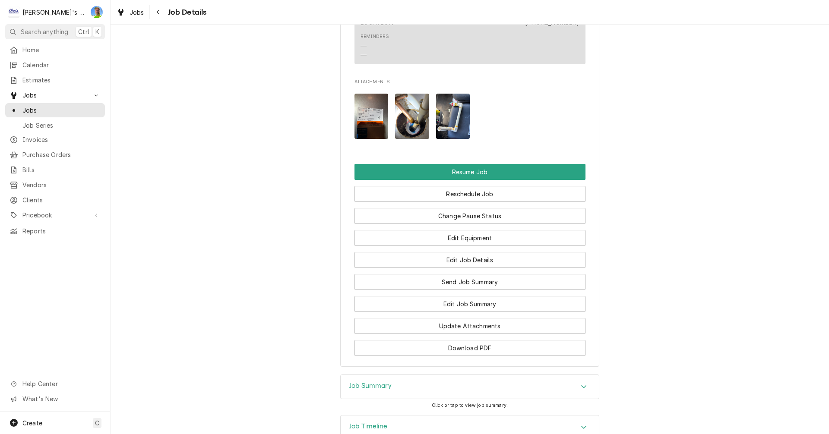
scroll to position [912, 0]
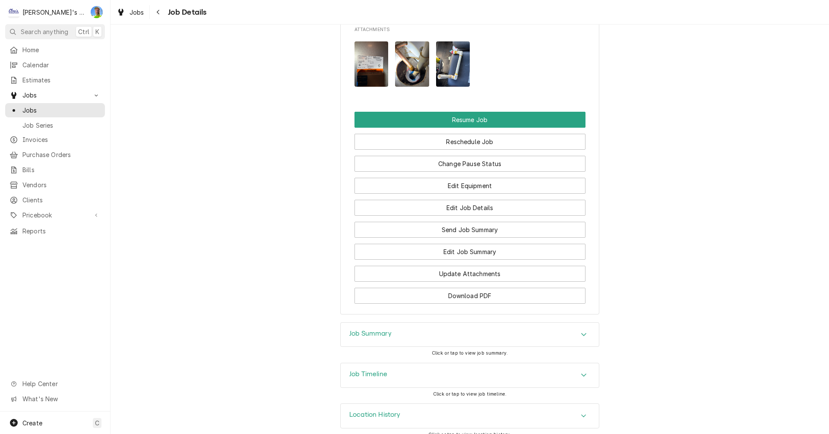
click at [564, 364] on div "Job Timeline" at bounding box center [470, 376] width 258 height 24
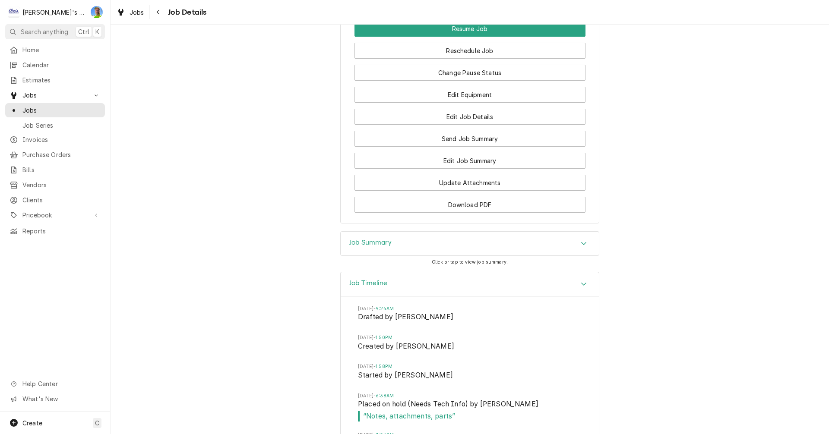
scroll to position [1042, 0]
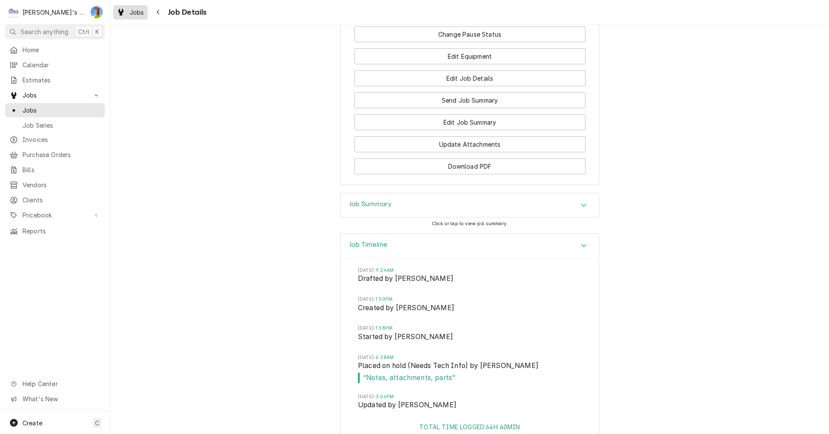
click at [131, 15] on span "Jobs" at bounding box center [137, 12] width 15 height 9
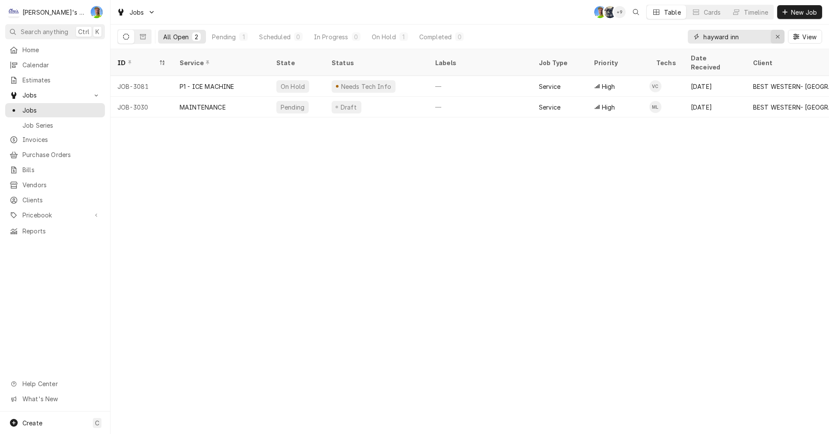
click at [777, 35] on icon "Erase input" at bounding box center [778, 37] width 5 height 6
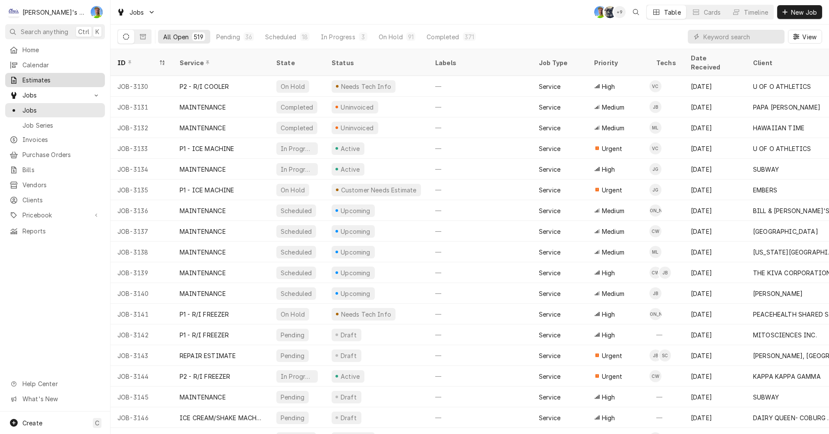
click at [42, 76] on span "Estimates" at bounding box center [61, 80] width 78 height 9
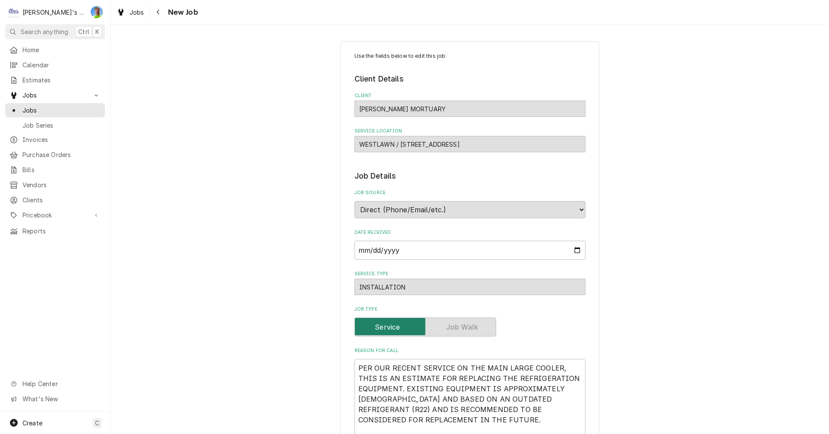
type textarea "x"
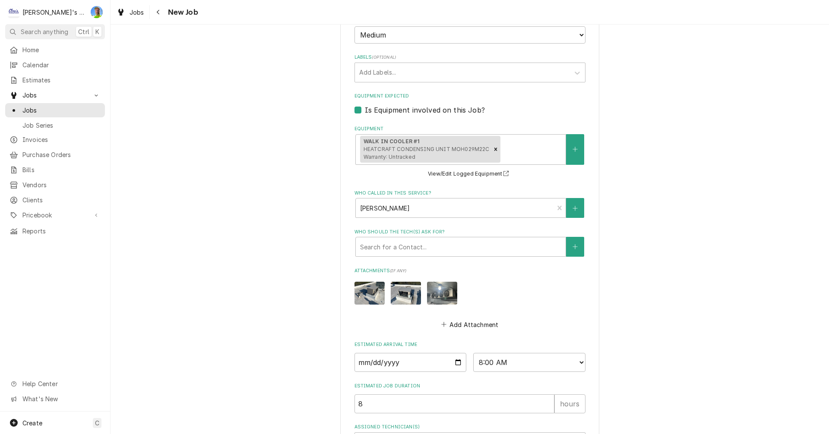
scroll to position [605, 0]
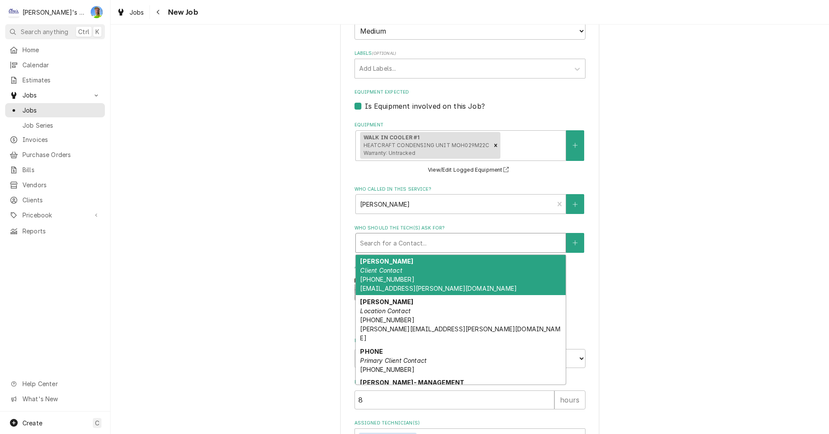
click at [470, 242] on div "Who should the tech(s) ask for?" at bounding box center [460, 243] width 201 height 16
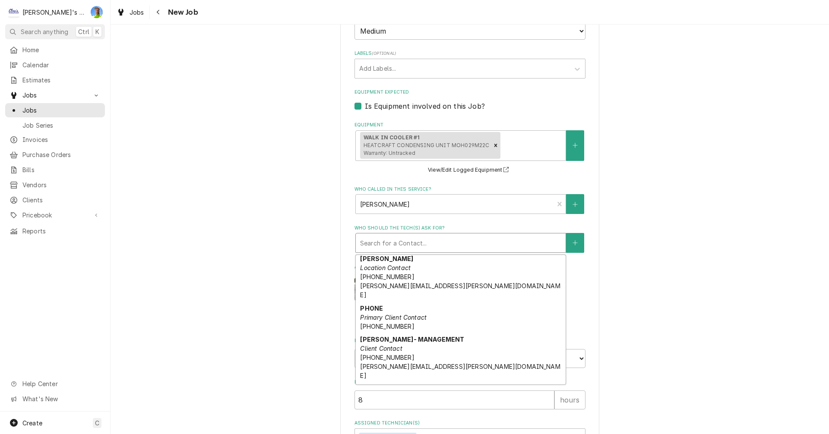
scroll to position [54, 0]
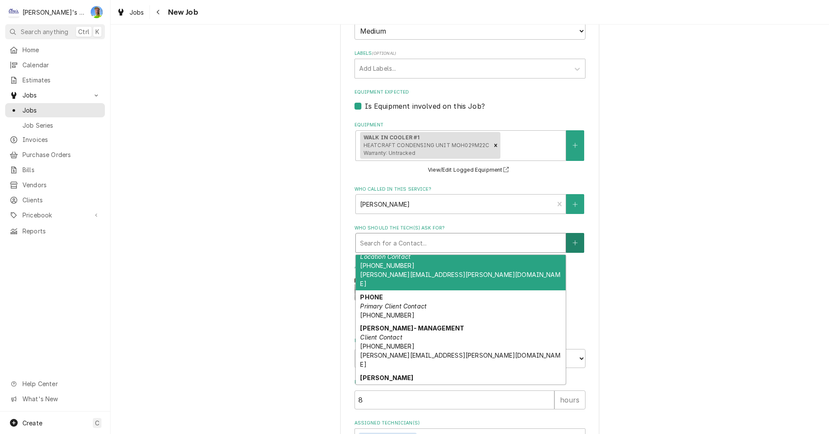
click at [570, 237] on button "Who should the tech(s) ask for?" at bounding box center [575, 243] width 18 height 20
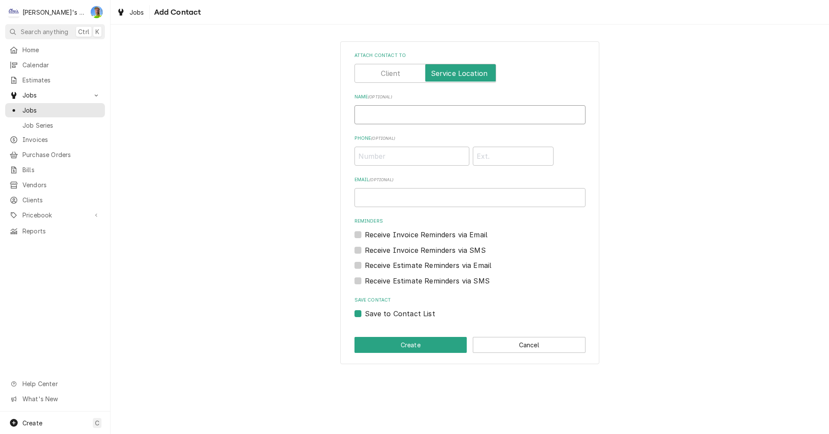
click at [390, 113] on input "Name ( optional )" at bounding box center [470, 114] width 231 height 19
type input "r"
type input "[PERSON_NAME]"
type input "[PHONE_NUMBER]"
click at [426, 349] on button "Create" at bounding box center [411, 345] width 113 height 16
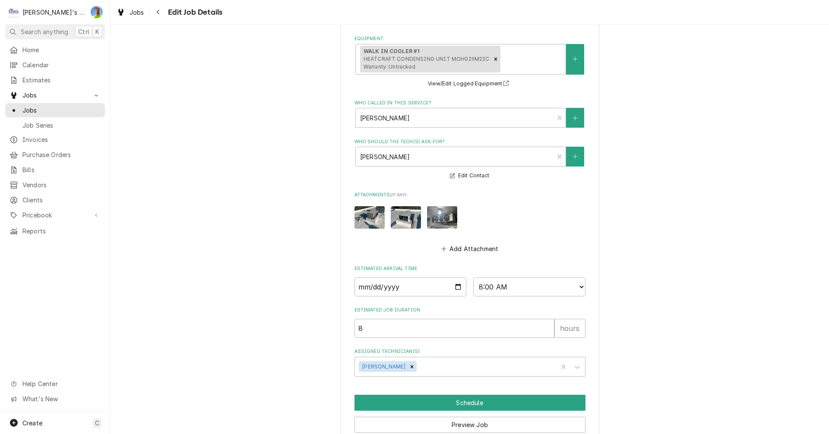
scroll to position [730, 0]
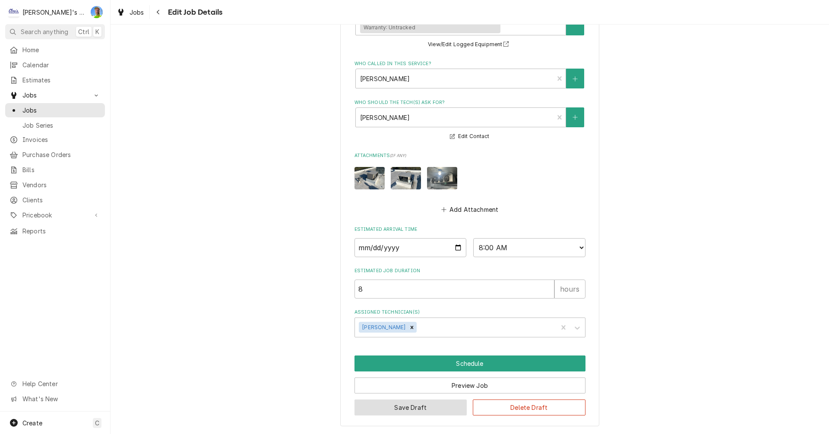
click at [386, 409] on button "Save Draft" at bounding box center [411, 408] width 113 height 16
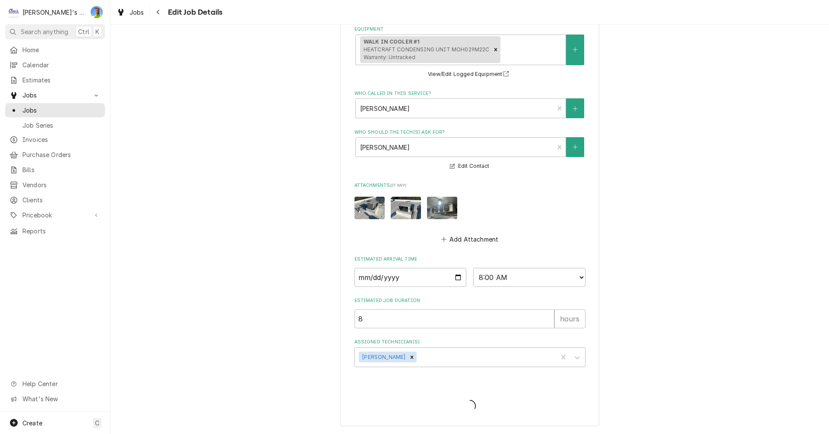
scroll to position [700, 0]
type textarea "x"
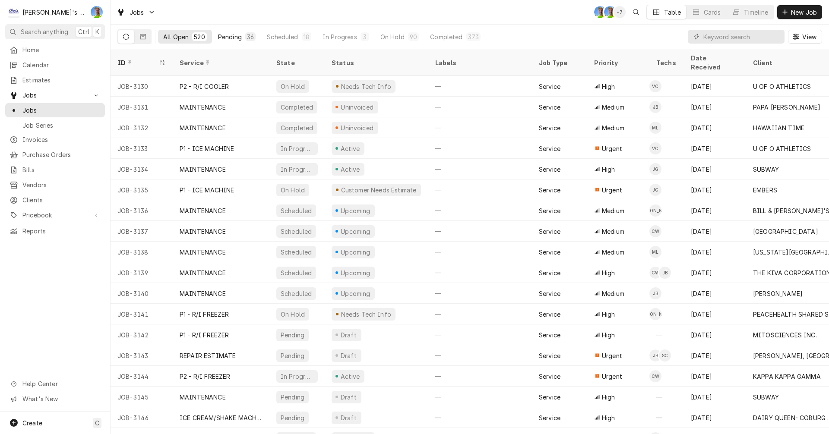
click at [222, 32] on button "Pending 36" at bounding box center [237, 37] width 48 height 14
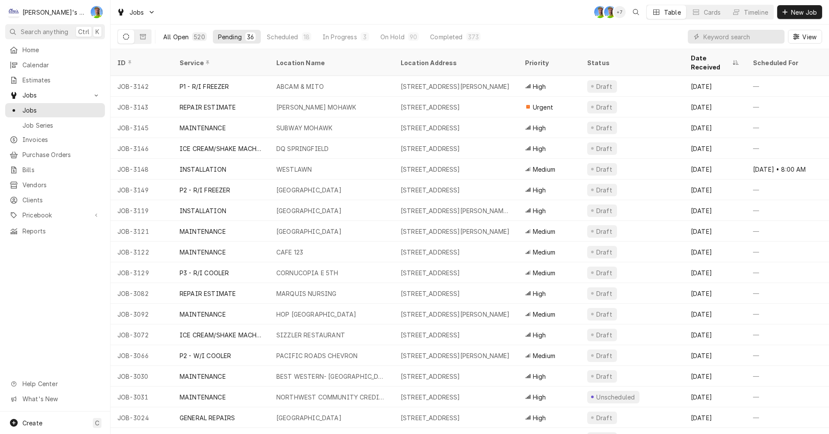
click at [177, 37] on div "All Open" at bounding box center [175, 36] width 25 height 9
